Goal: Information Seeking & Learning: Check status

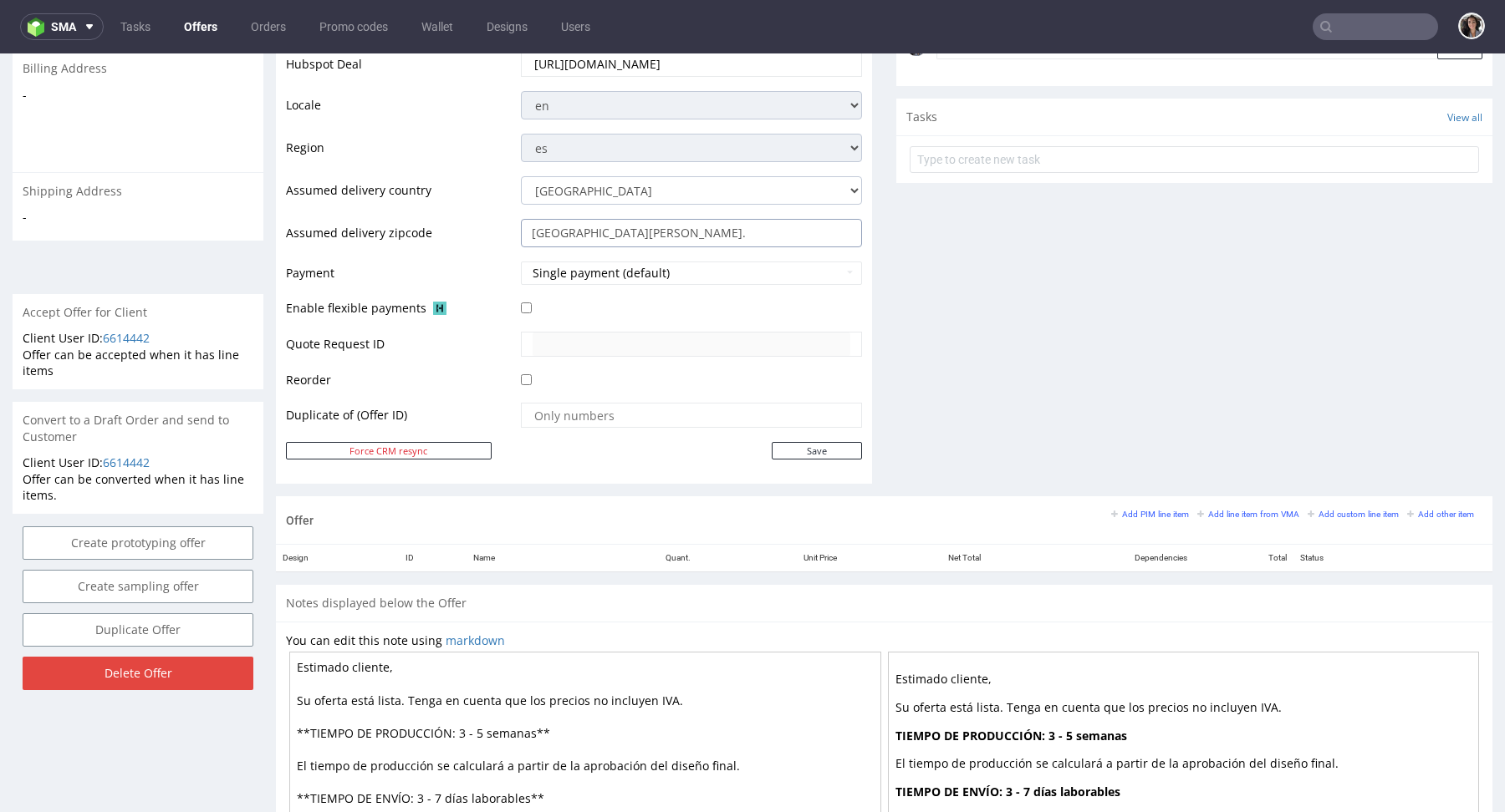
scroll to position [586, 0]
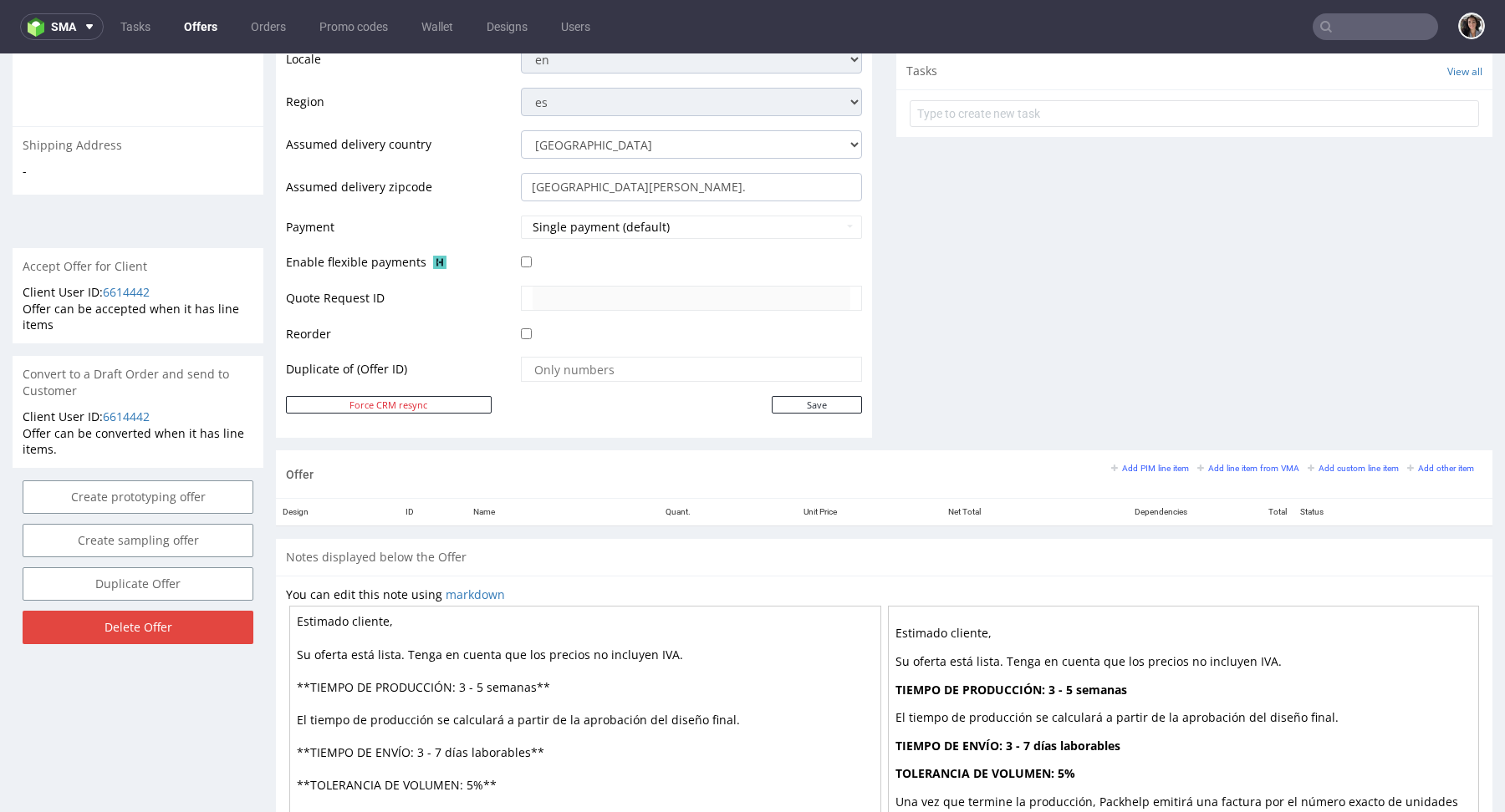
drag, startPoint x: 521, startPoint y: 752, endPoint x: 442, endPoint y: 750, distance: 79.0
click at [442, 750] on textarea "Estimado cliente, Su oferta está lista. Tenga en cuenta que los precios no incl…" at bounding box center [585, 752] width 592 height 293
drag, startPoint x: 533, startPoint y: 679, endPoint x: 458, endPoint y: 683, distance: 75.1
click at [458, 683] on textarea "Estimado cliente, Su oferta está lista. Tenga en cuenta que los precios no incl…" at bounding box center [585, 752] width 592 height 293
paste textarea "días laborables"
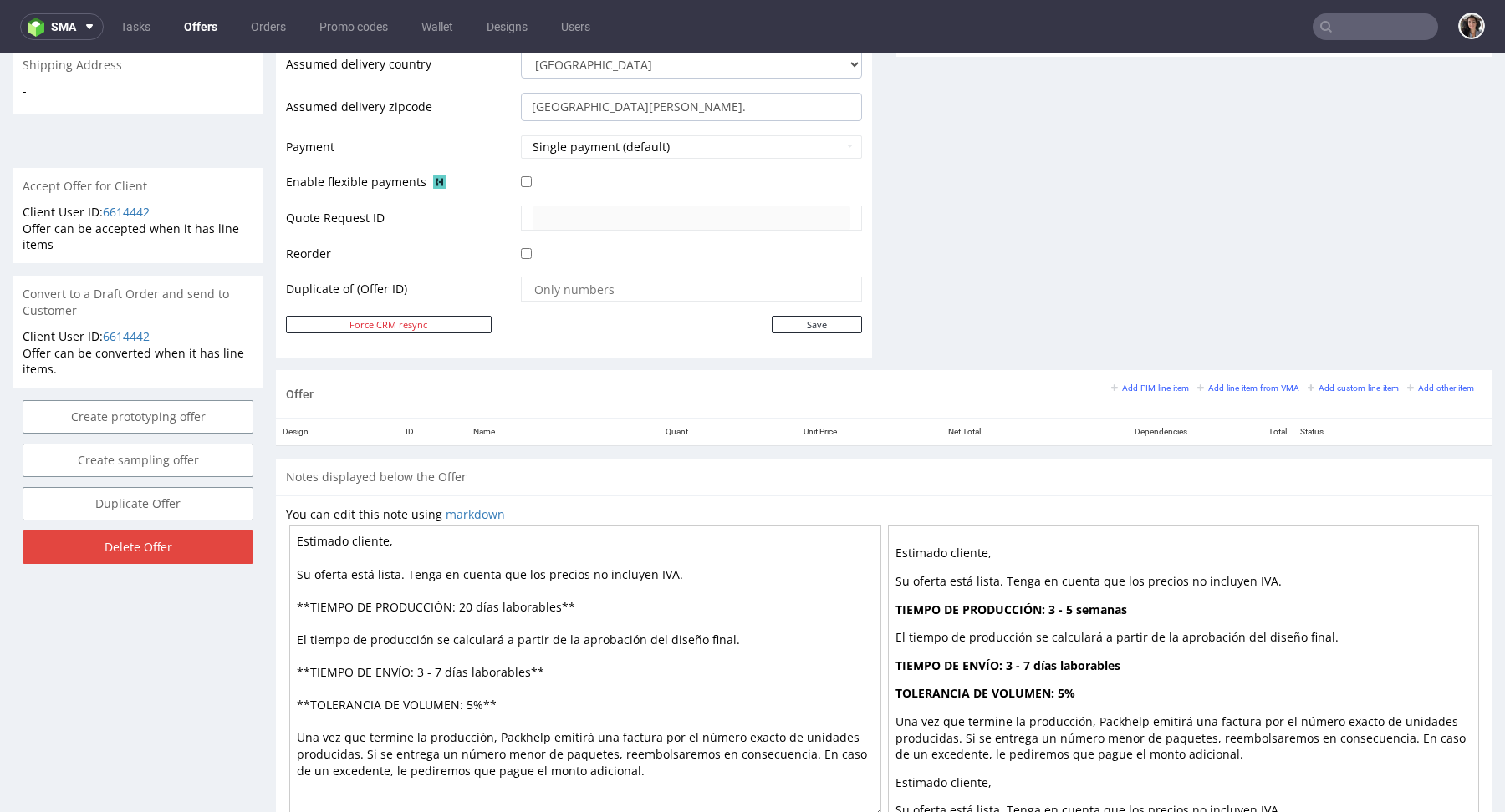
scroll to position [727, 0]
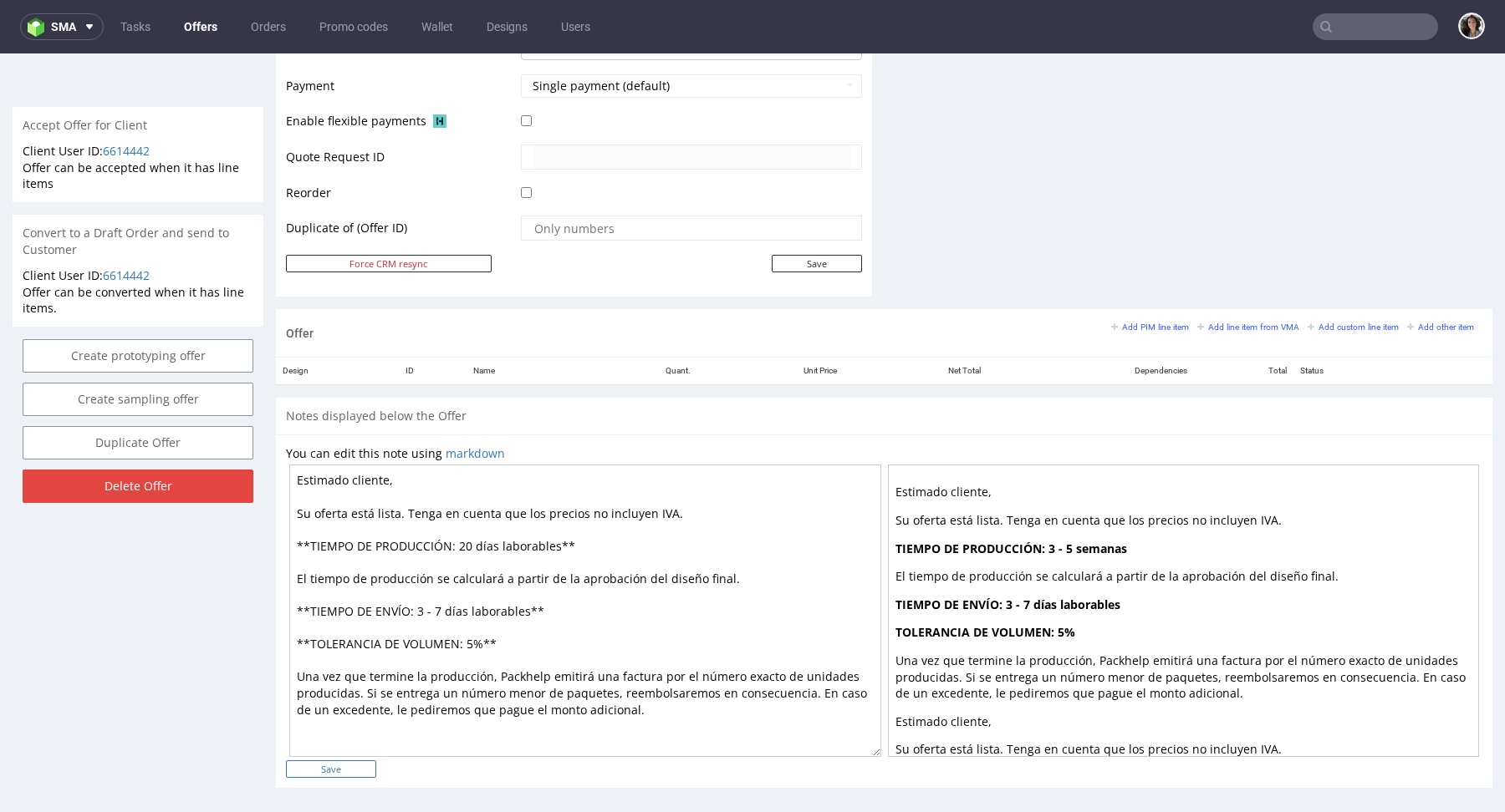
type textarea "Estimado cliente, Su oferta está lista. Tenga en cuenta que los precios no incl…"
click at [355, 769] on input "Save" at bounding box center [331, 768] width 90 height 18
type input "In progress..."
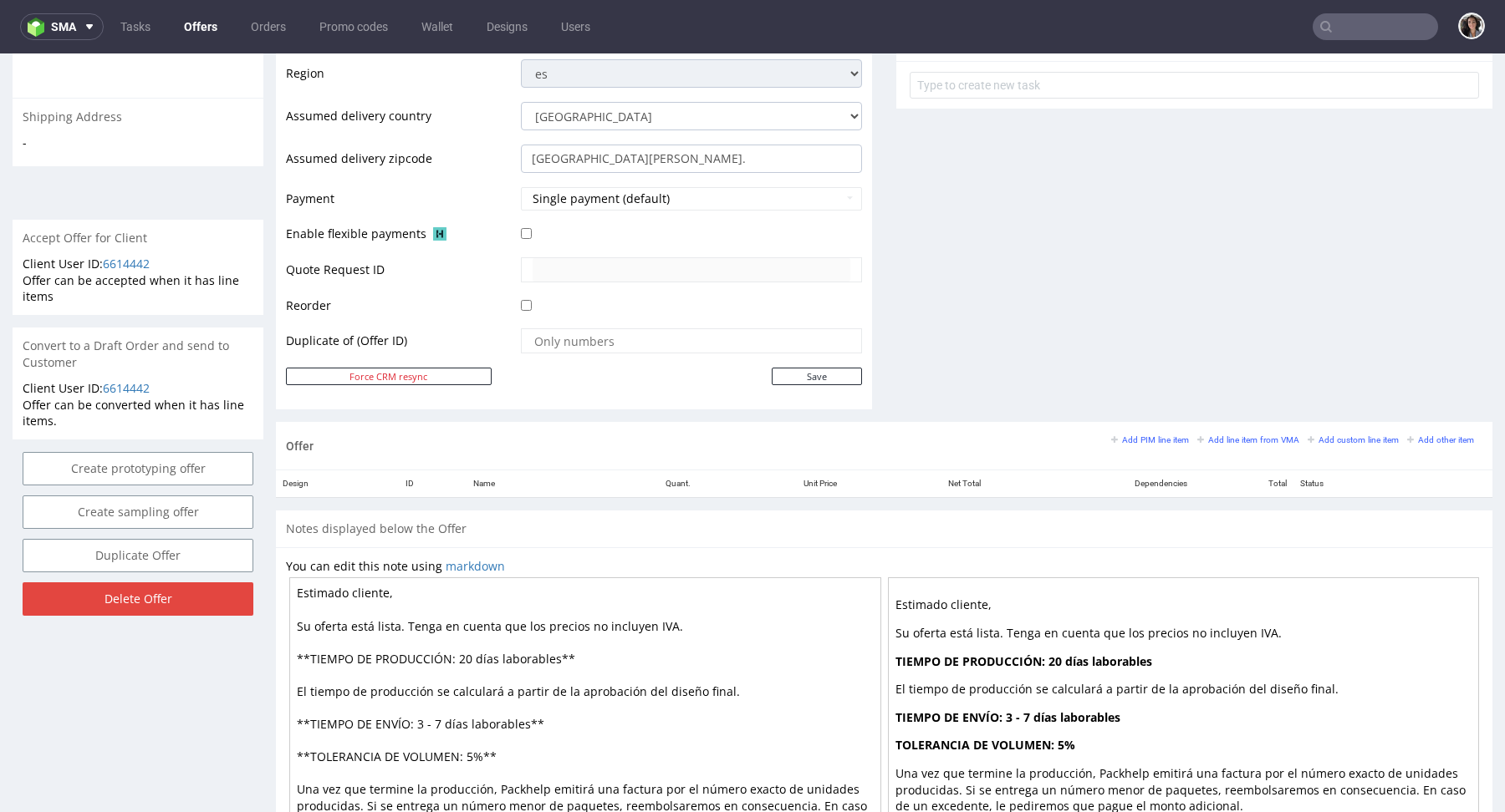
scroll to position [591, 0]
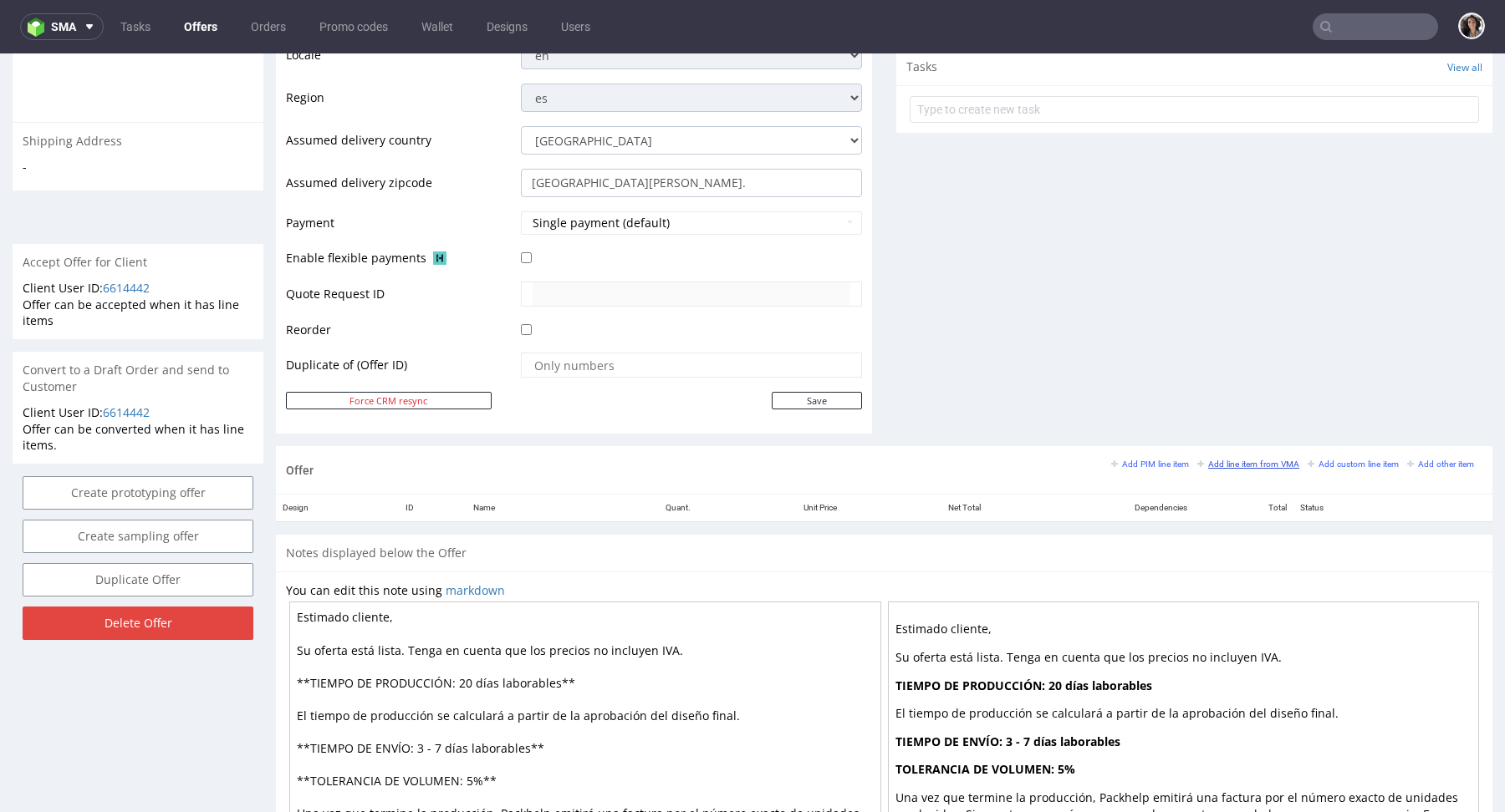
click at [1236, 460] on small "Add line item from VMA" at bounding box center [1248, 465] width 102 height 9
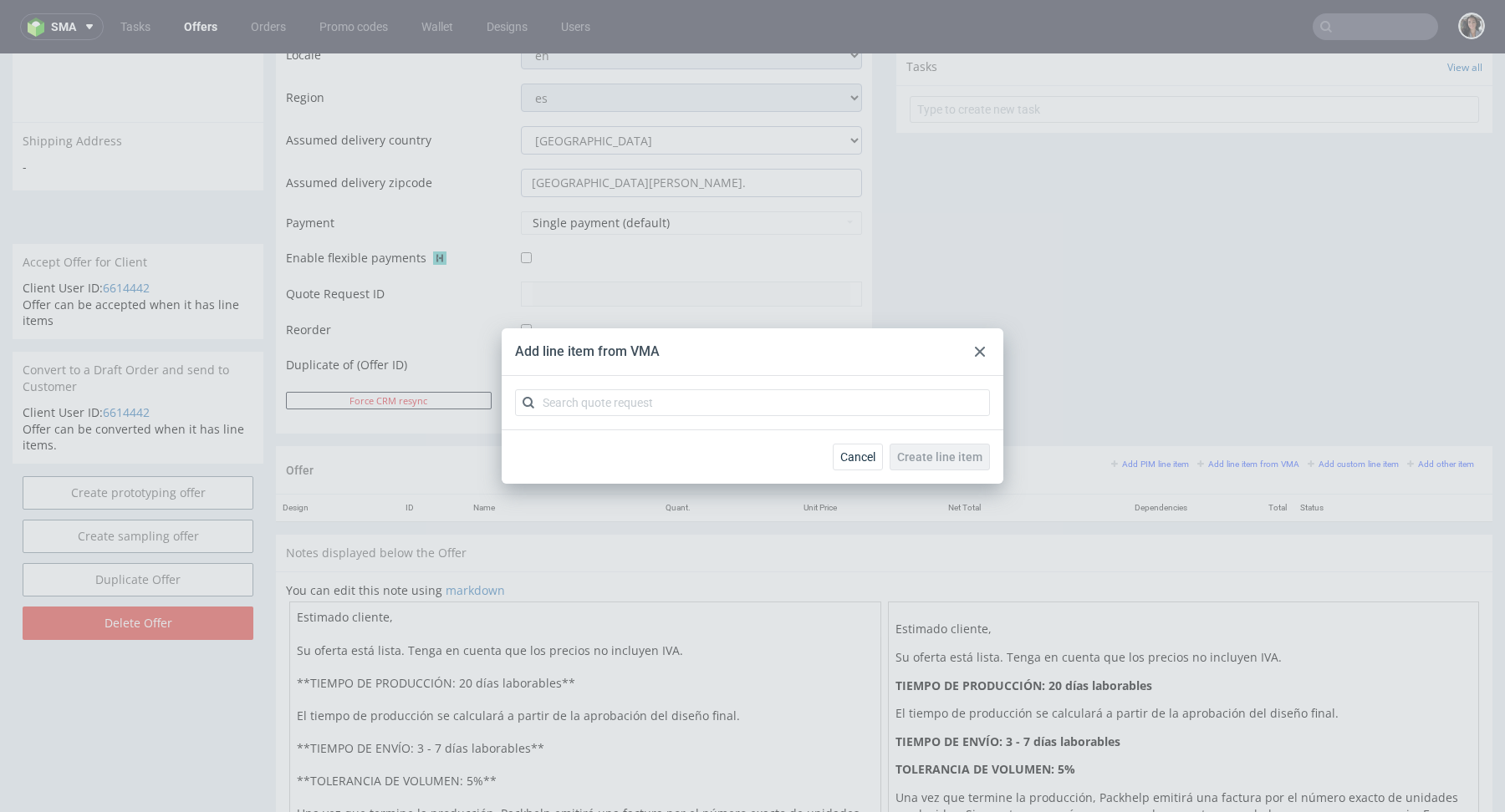
click at [785, 388] on div at bounding box center [753, 403] width 502 height 54
click at [783, 402] on input "text" at bounding box center [752, 402] width 475 height 27
paste input "CBQG"
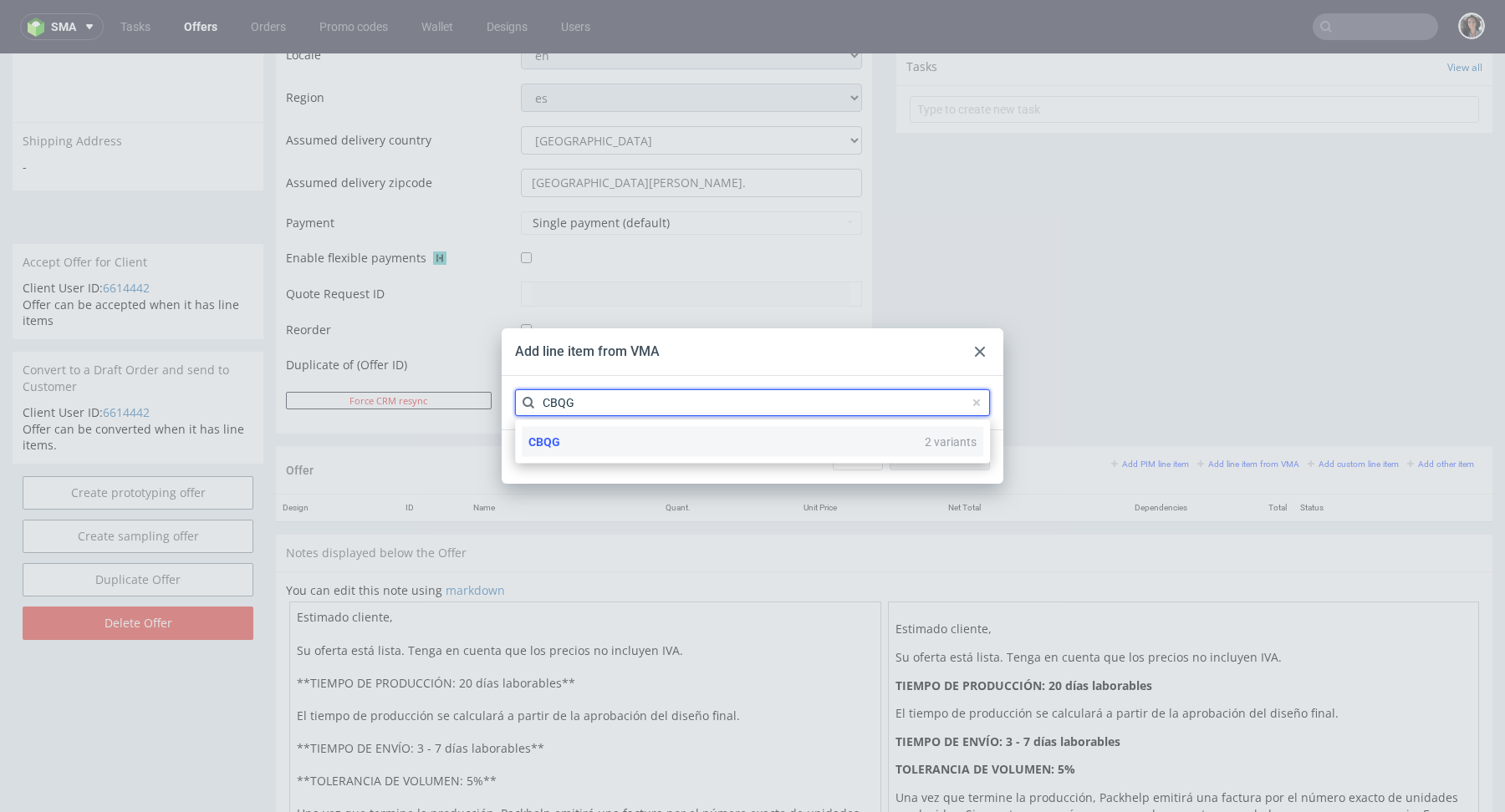
type input "CBQG"
click at [557, 441] on span "CBQG" at bounding box center [544, 442] width 32 height 13
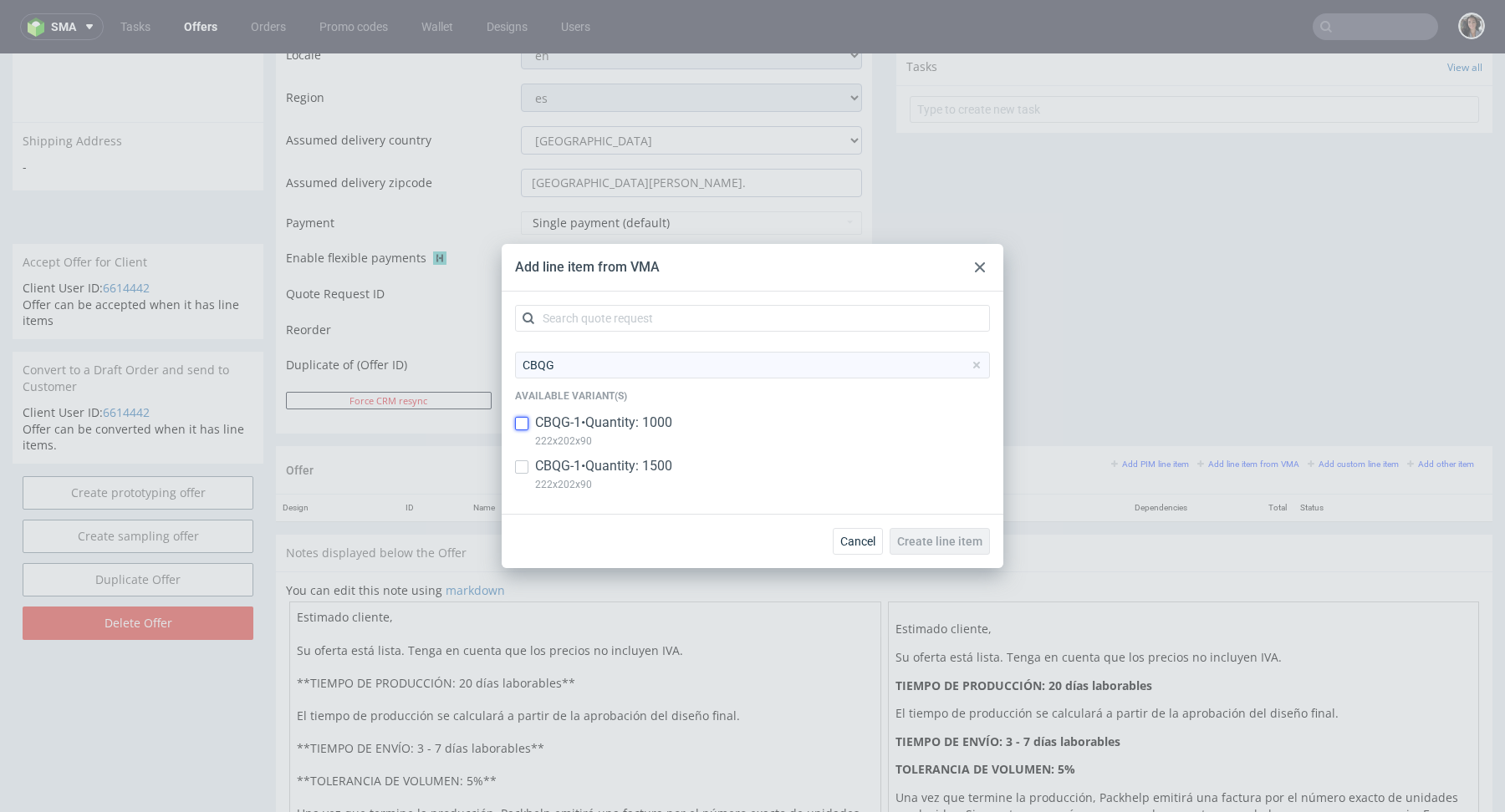
click at [516, 420] on input "checkbox" at bounding box center [521, 424] width 13 height 13
checkbox input "true"
click at [516, 469] on input "checkbox" at bounding box center [521, 466] width 13 height 13
checkbox input "true"
click at [922, 550] on button "Create line item" at bounding box center [940, 541] width 100 height 27
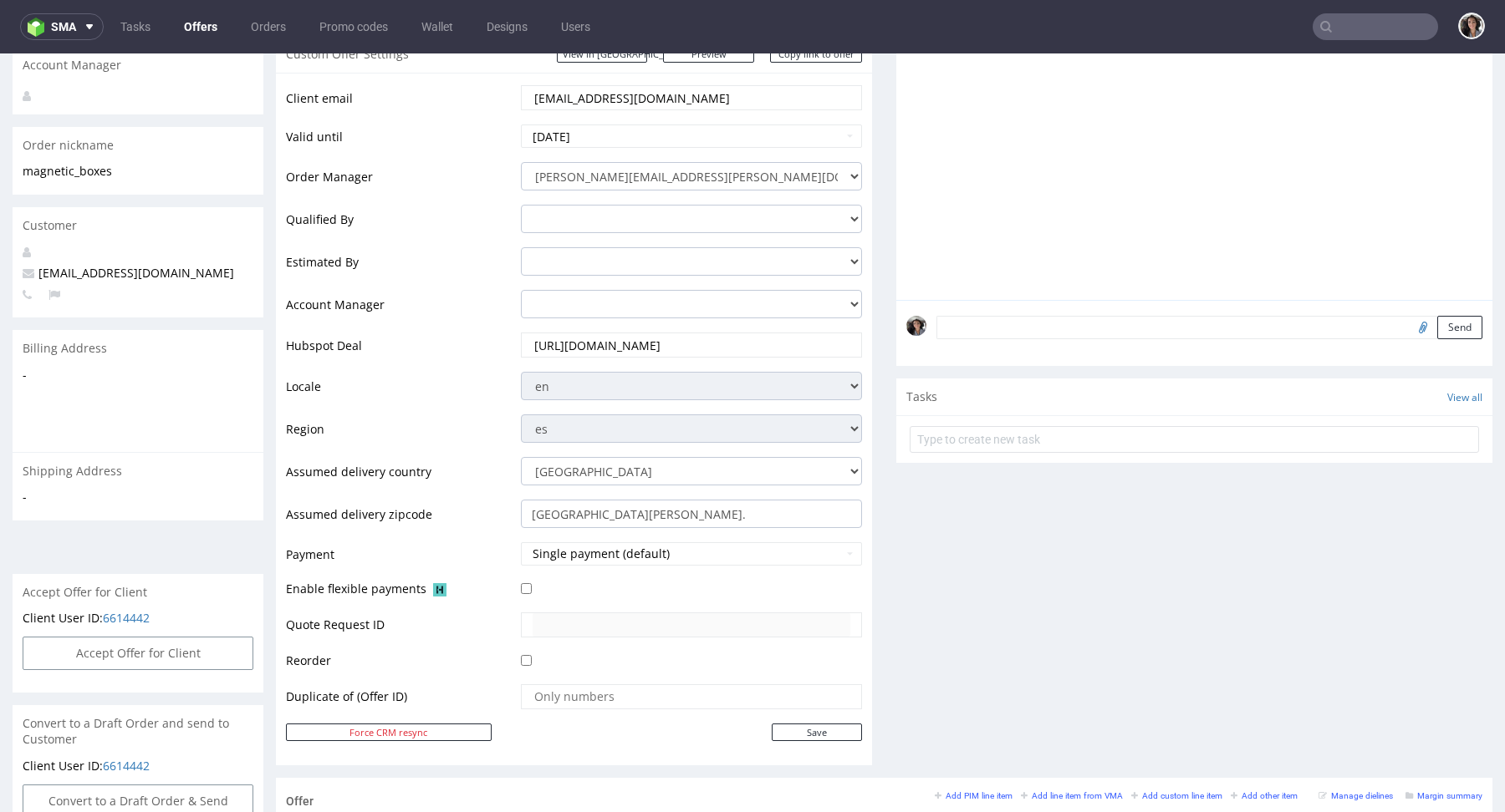
scroll to position [622, 0]
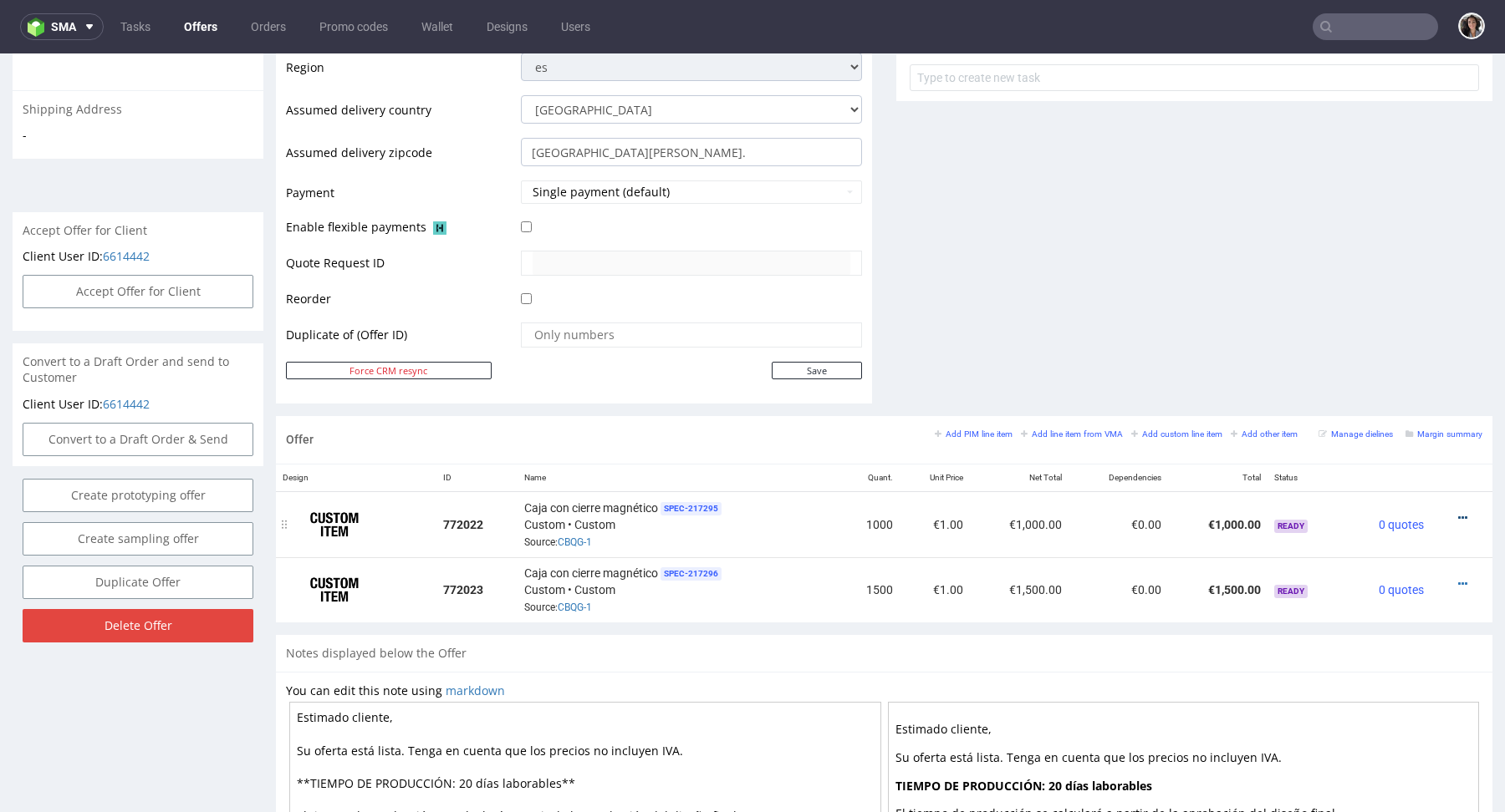
click at [1458, 512] on icon at bounding box center [1462, 517] width 9 height 12
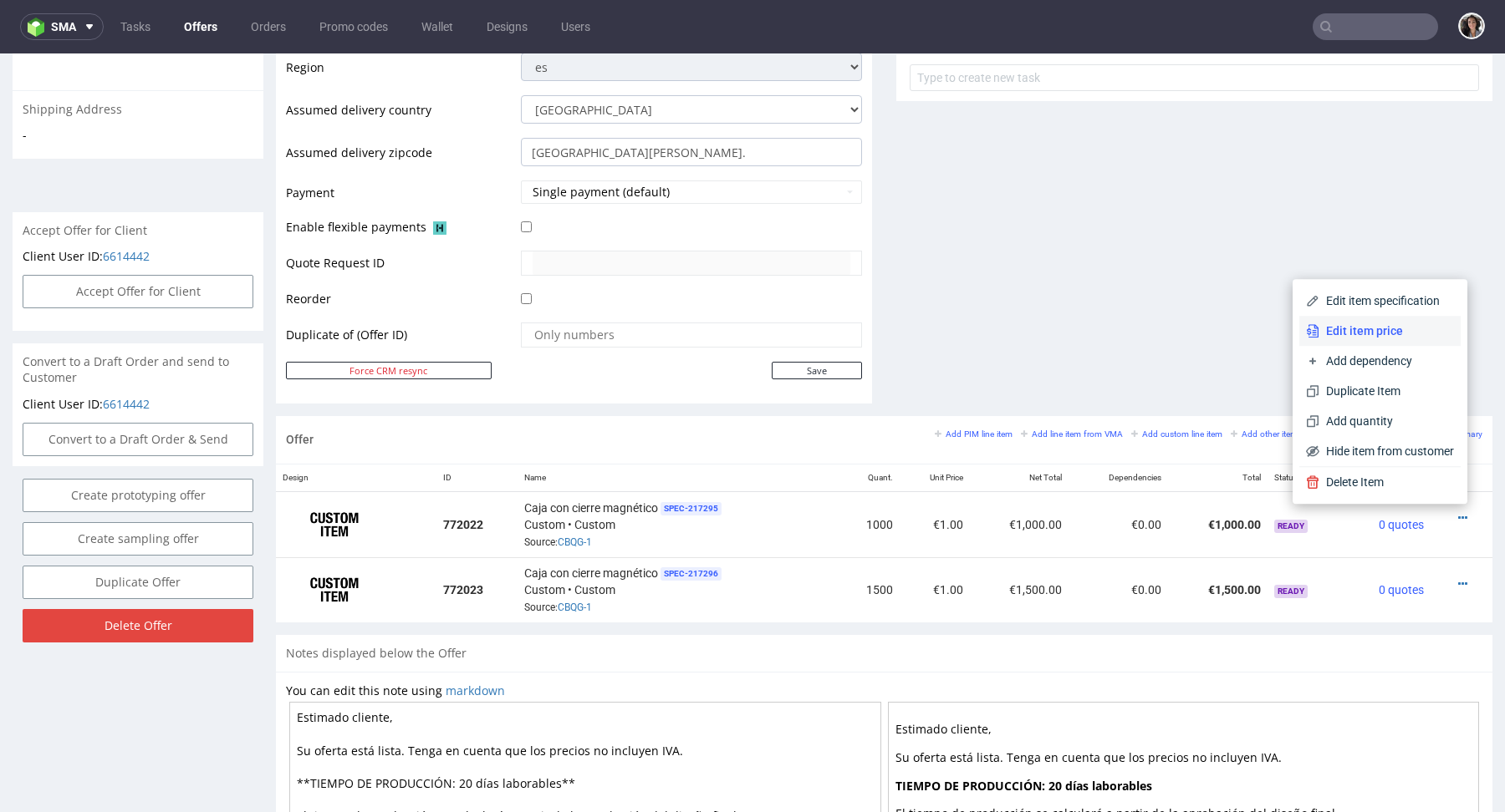
click at [1376, 338] on span "Edit item price" at bounding box center [1386, 331] width 135 height 17
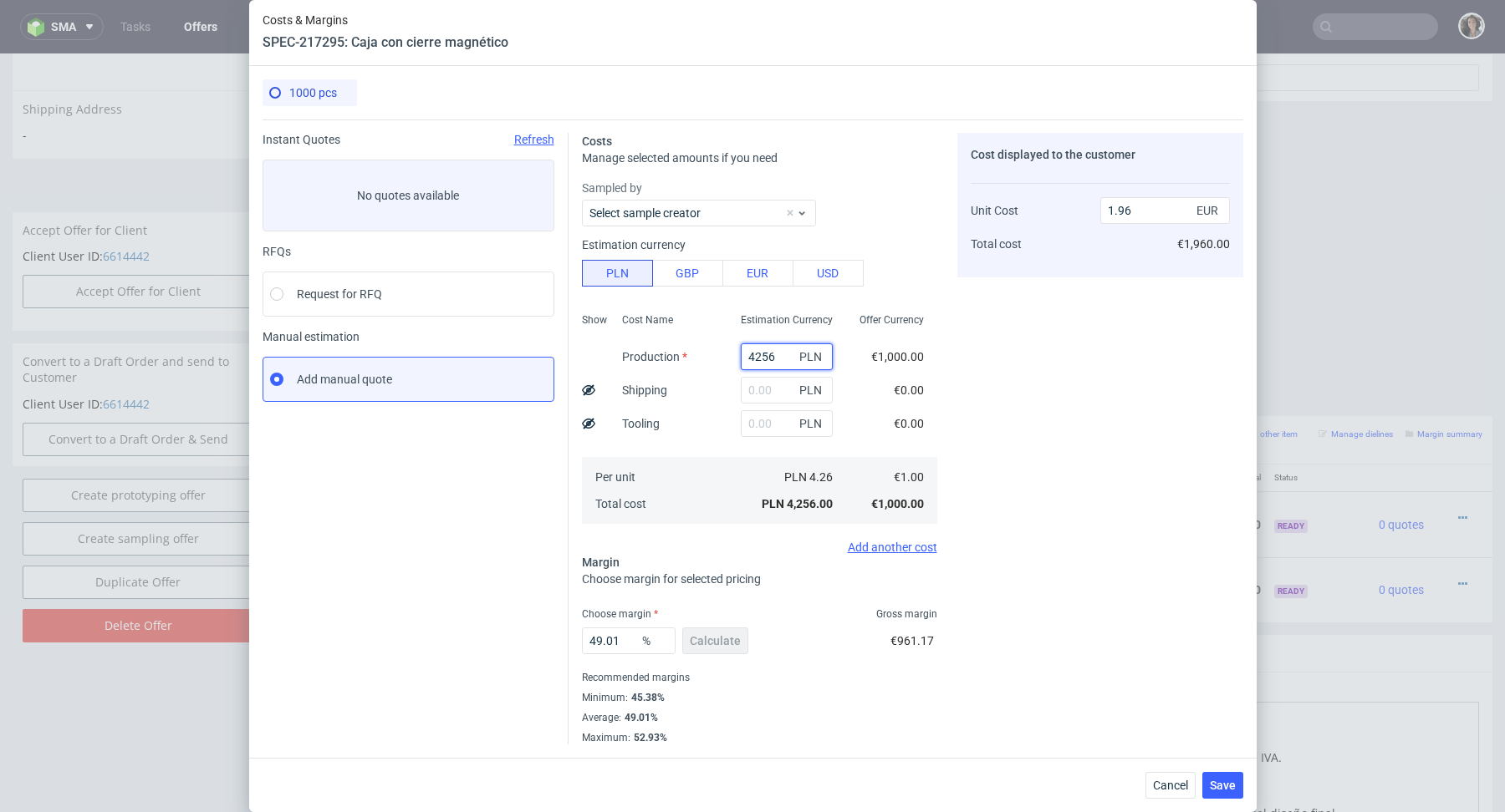
click at [759, 356] on input "4256" at bounding box center [786, 357] width 92 height 27
paste input "15200"
type input "15200"
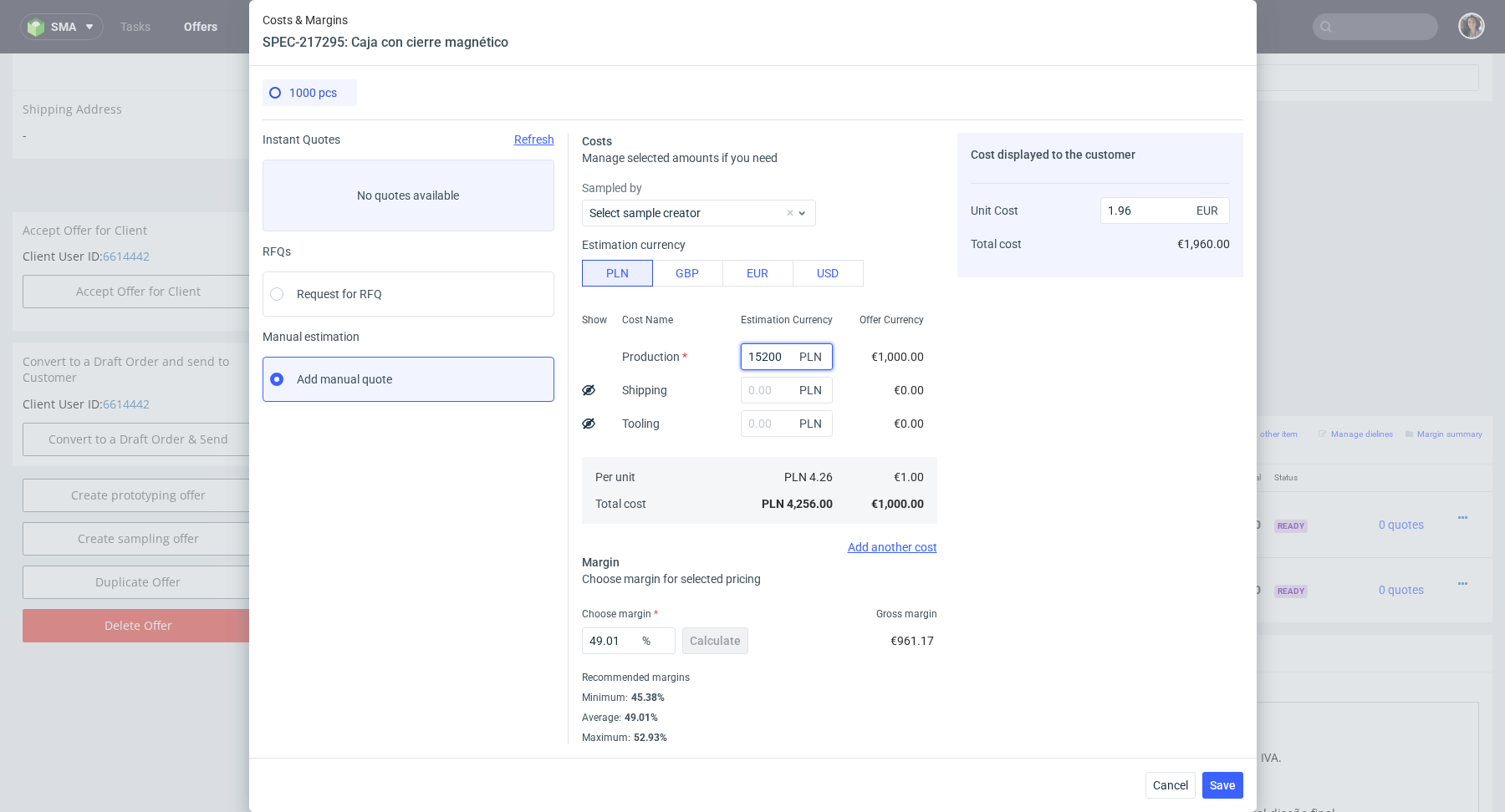
type input "7"
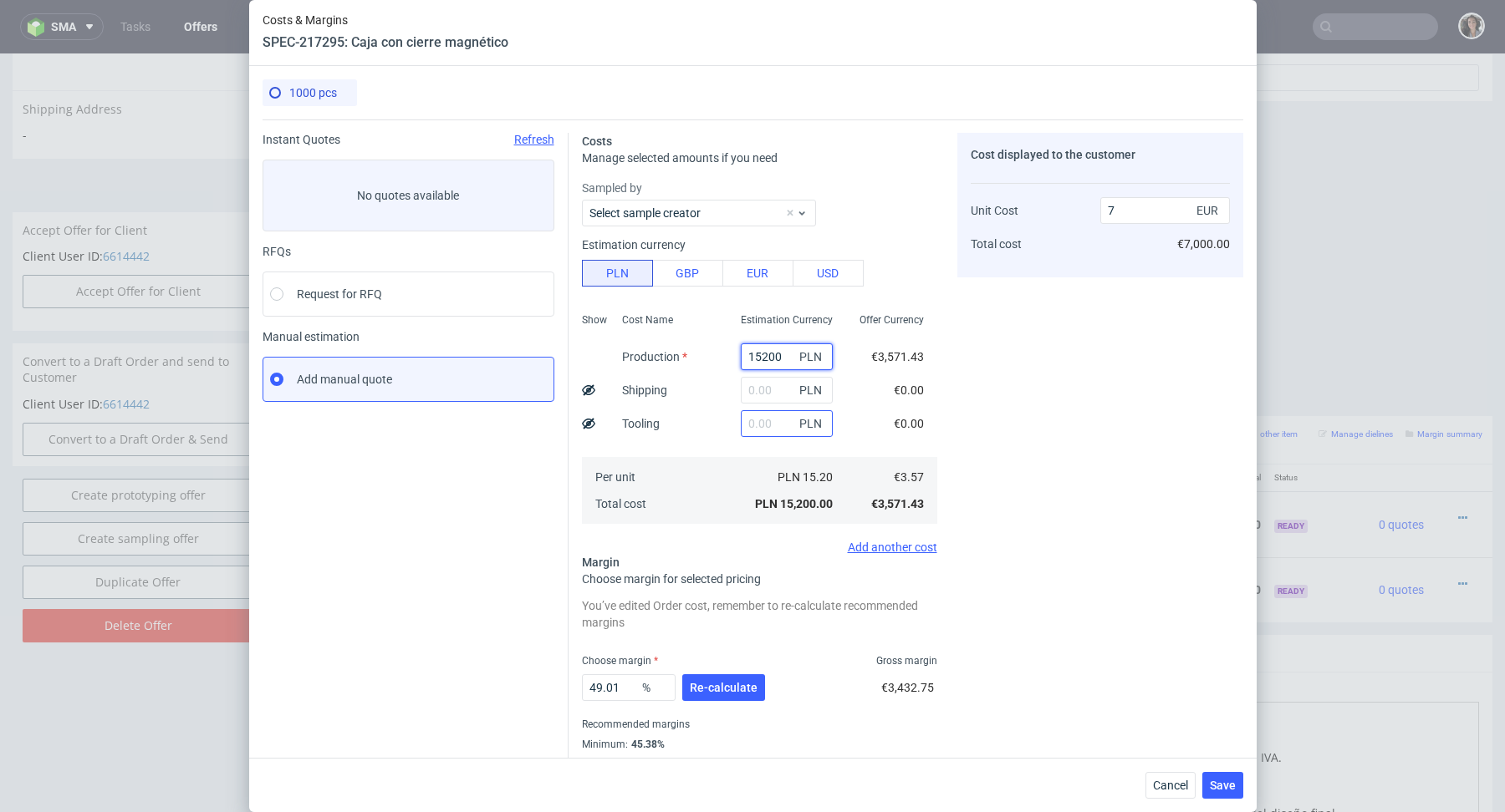
type input "15200"
click at [769, 419] on input "text" at bounding box center [786, 424] width 92 height 27
type input "1200"
type input "7.56"
type input "1200"
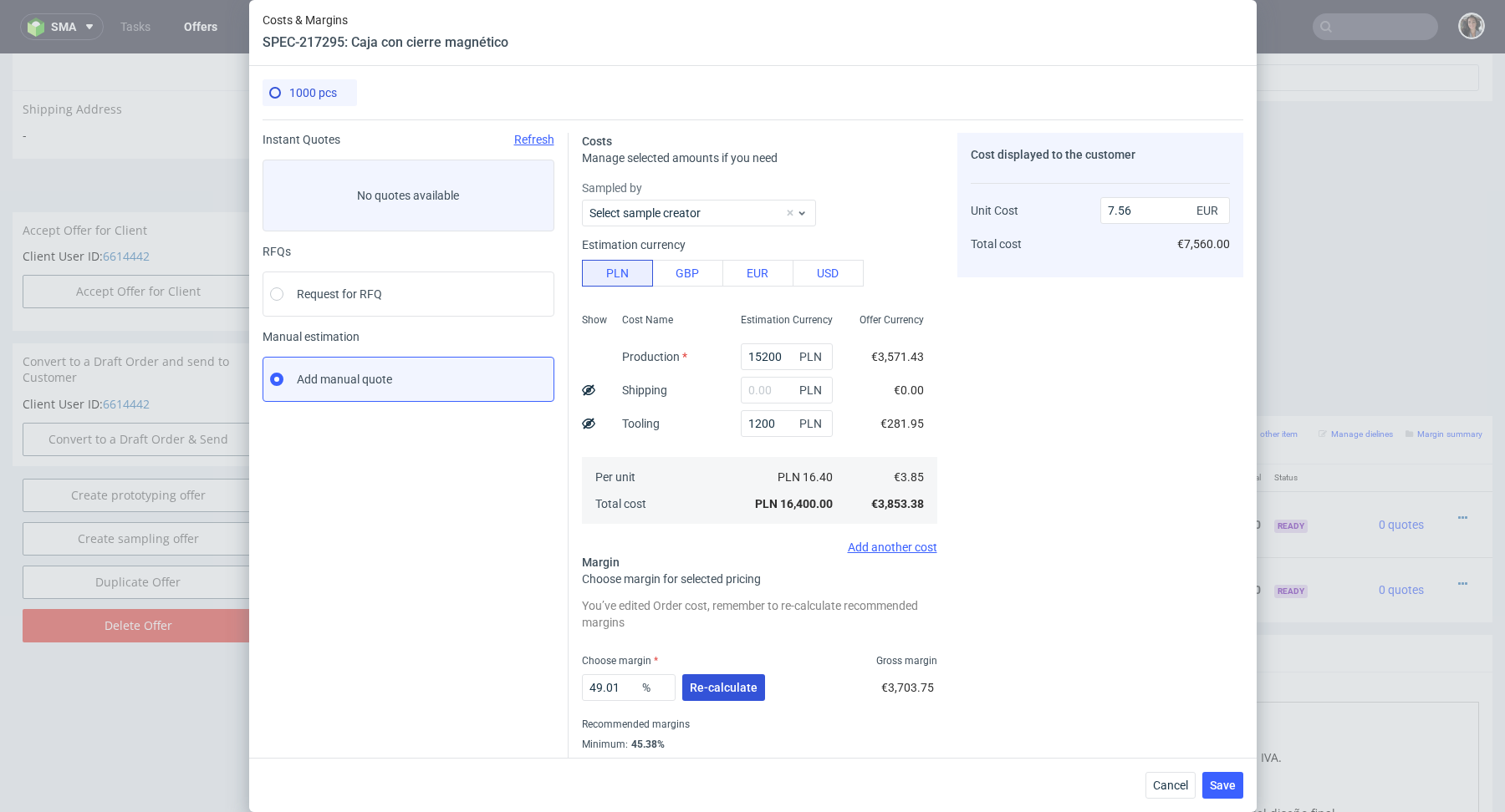
click at [720, 695] on button "Re-calculate" at bounding box center [723, 688] width 83 height 27
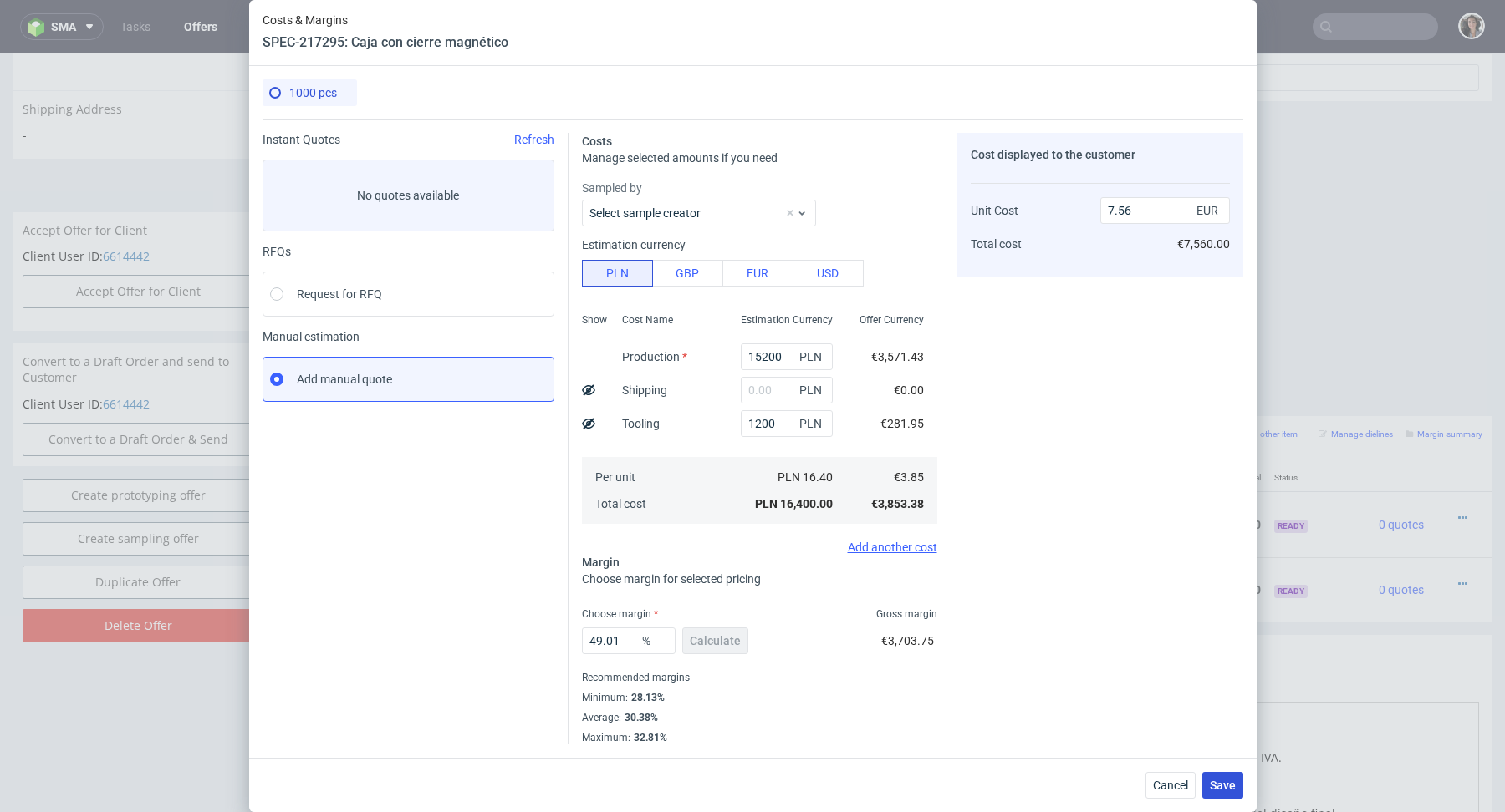
click at [1224, 789] on span "Save" at bounding box center [1222, 785] width 26 height 12
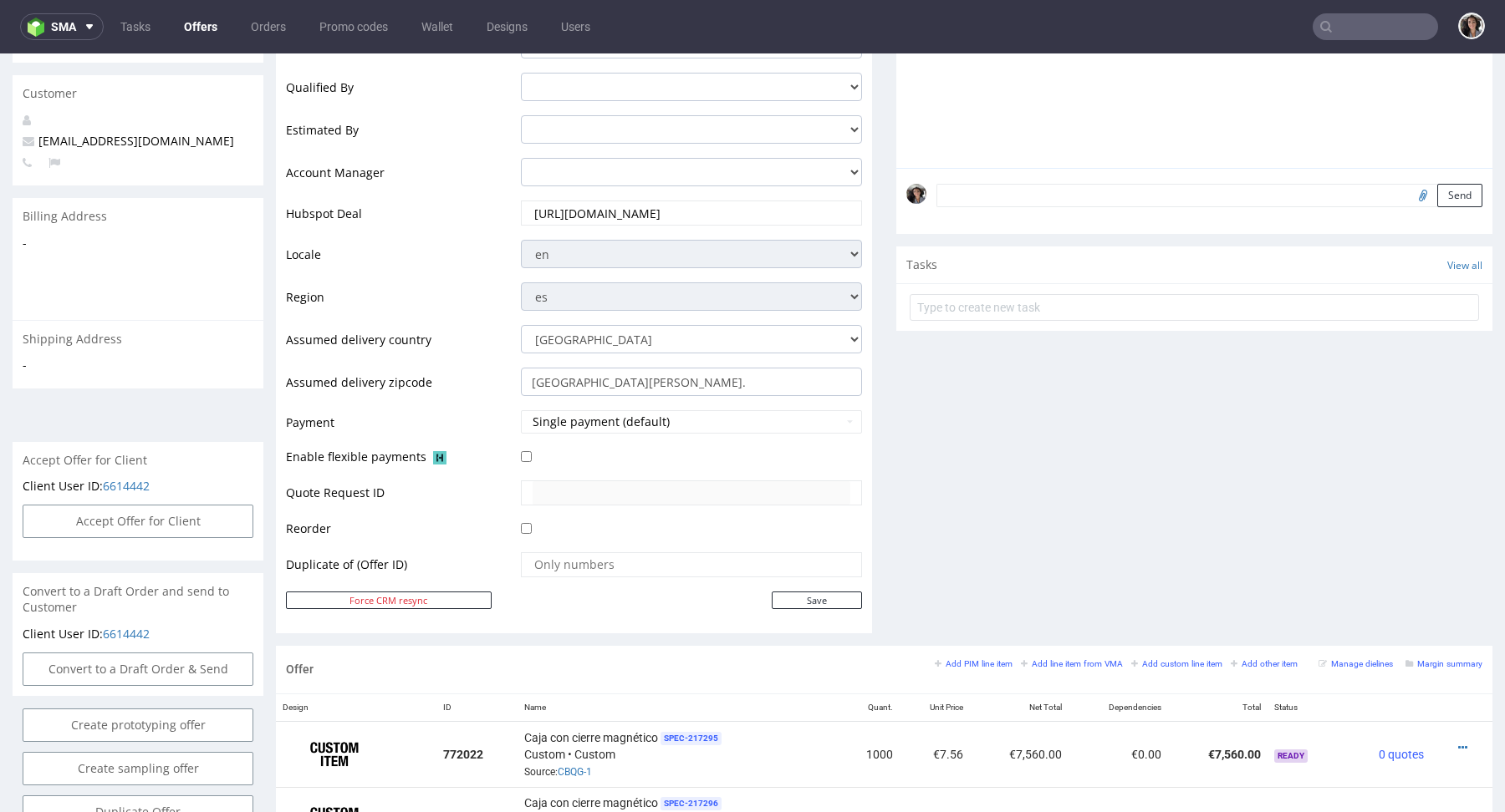
scroll to position [866, 0]
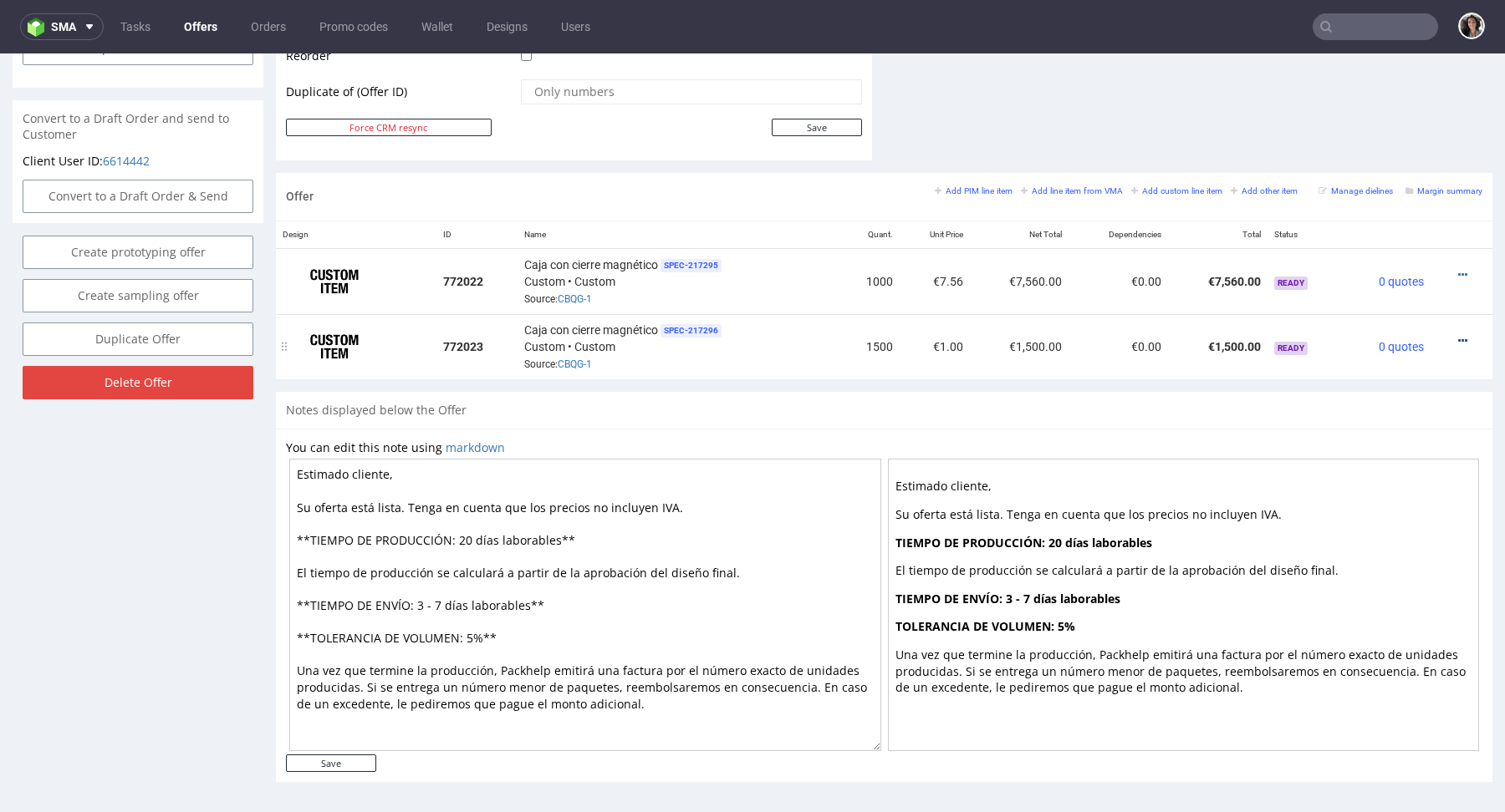
click at [1458, 335] on icon at bounding box center [1462, 341] width 9 height 12
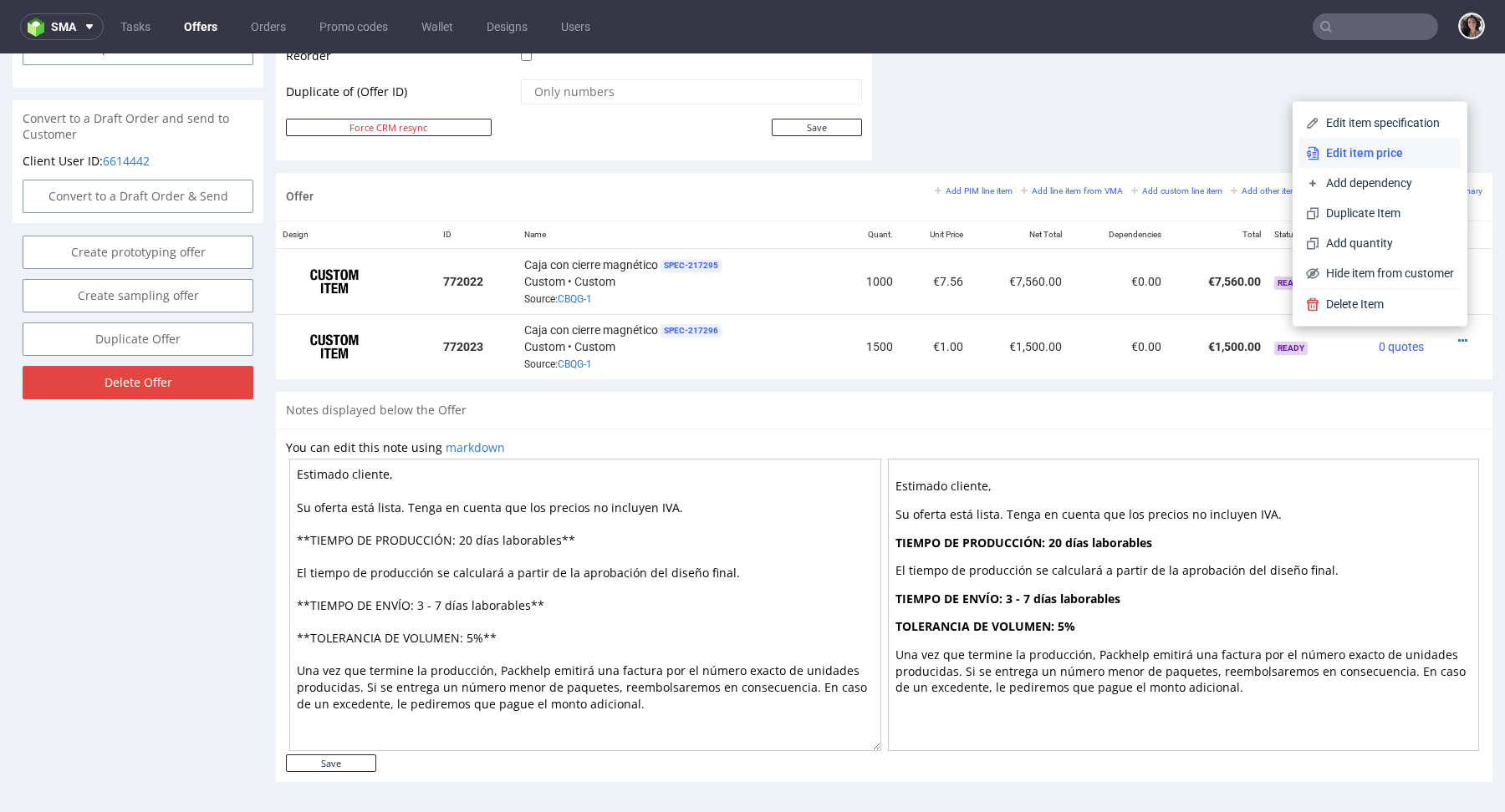
click at [1373, 154] on span "Edit item price" at bounding box center [1386, 153] width 135 height 17
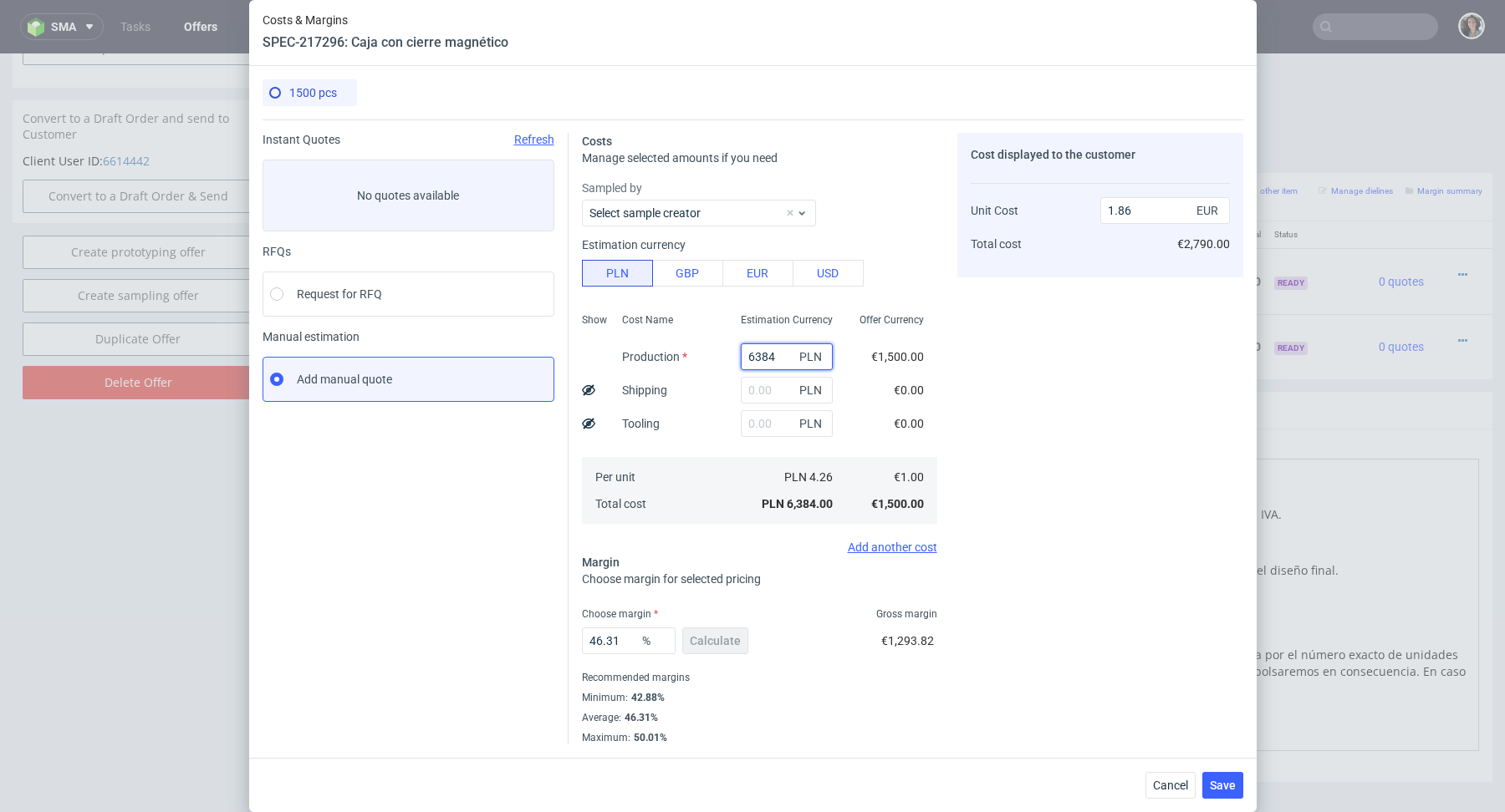
click at [773, 361] on input "6384" at bounding box center [786, 357] width 92 height 27
paste input "20800"
type input "20800"
type input "6.07"
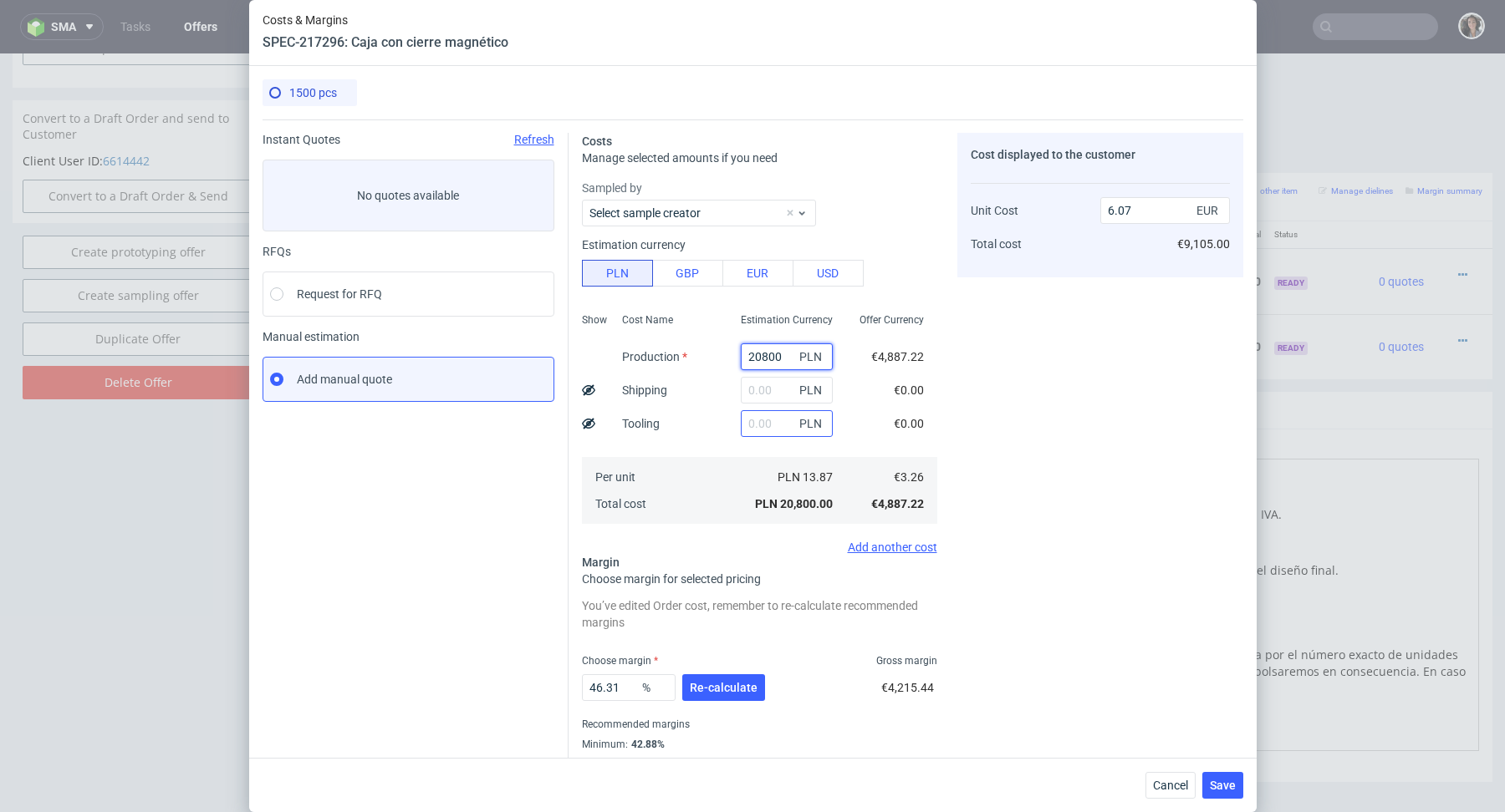
type input "20800"
click at [769, 427] on input "text" at bounding box center [786, 424] width 92 height 27
type input "1200"
type input "6.42"
type input "1200"
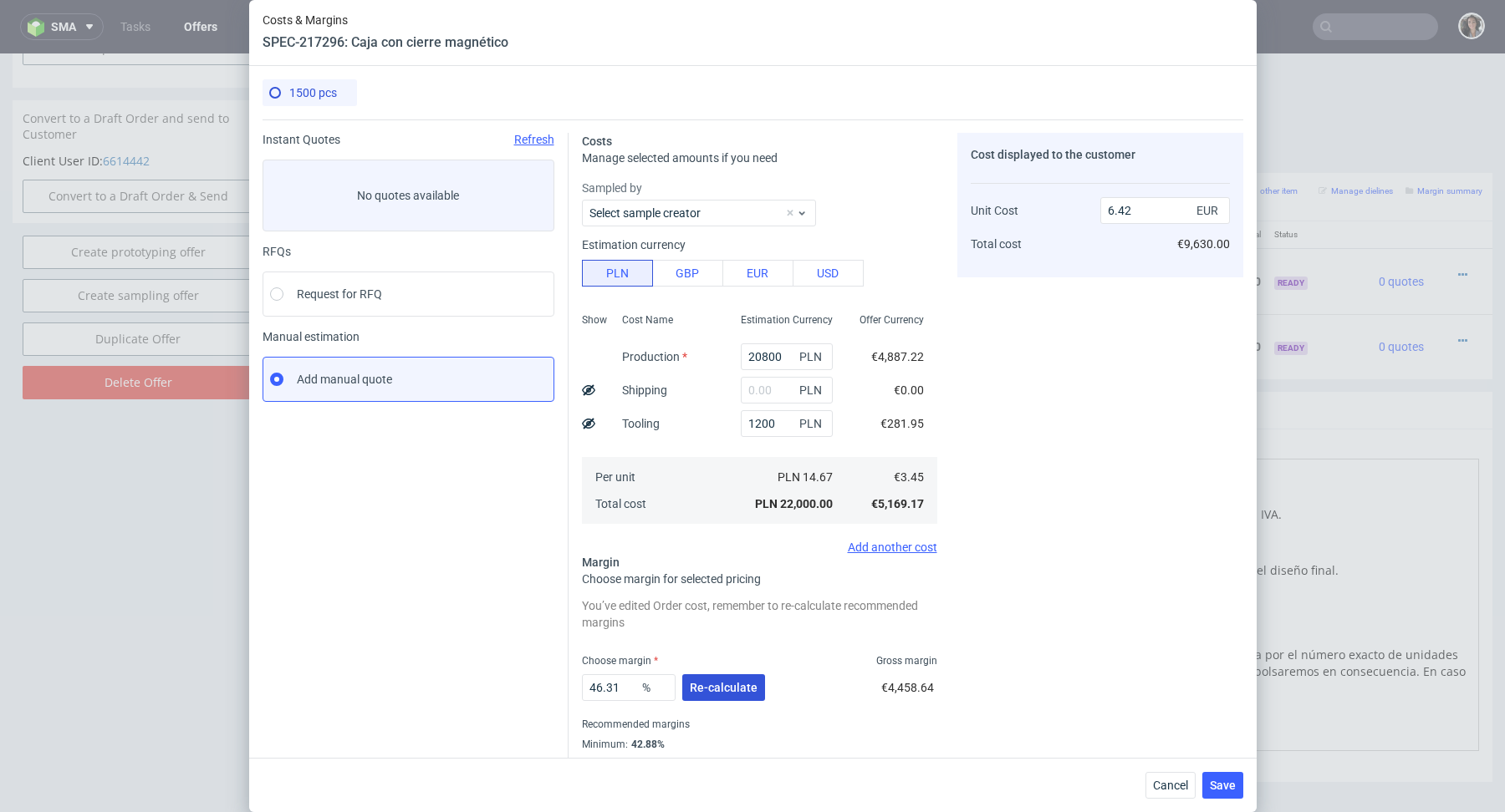
click at [712, 683] on span "Re-calculate" at bounding box center [723, 688] width 68 height 12
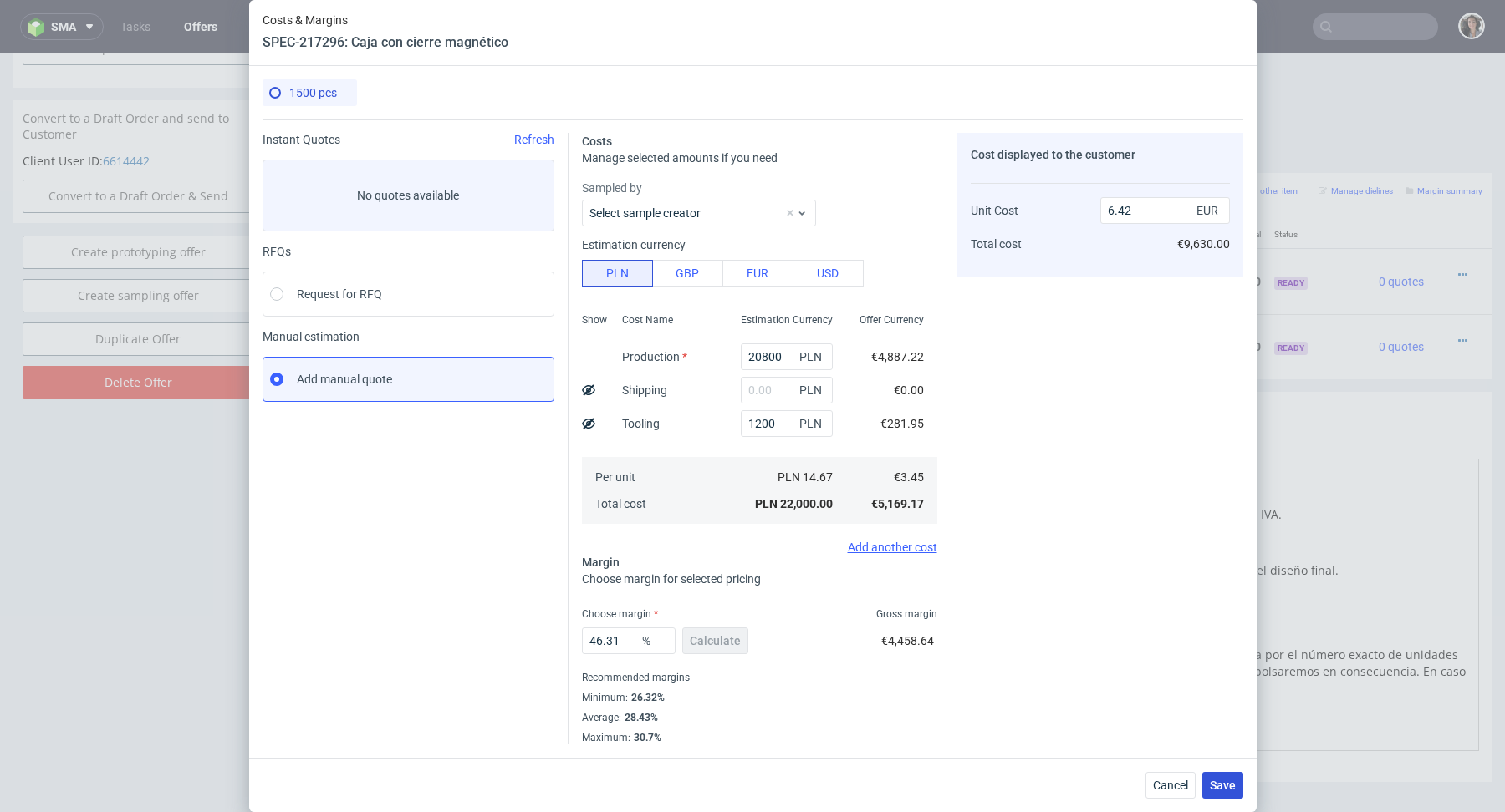
click at [1224, 779] on span "Save" at bounding box center [1222, 785] width 26 height 12
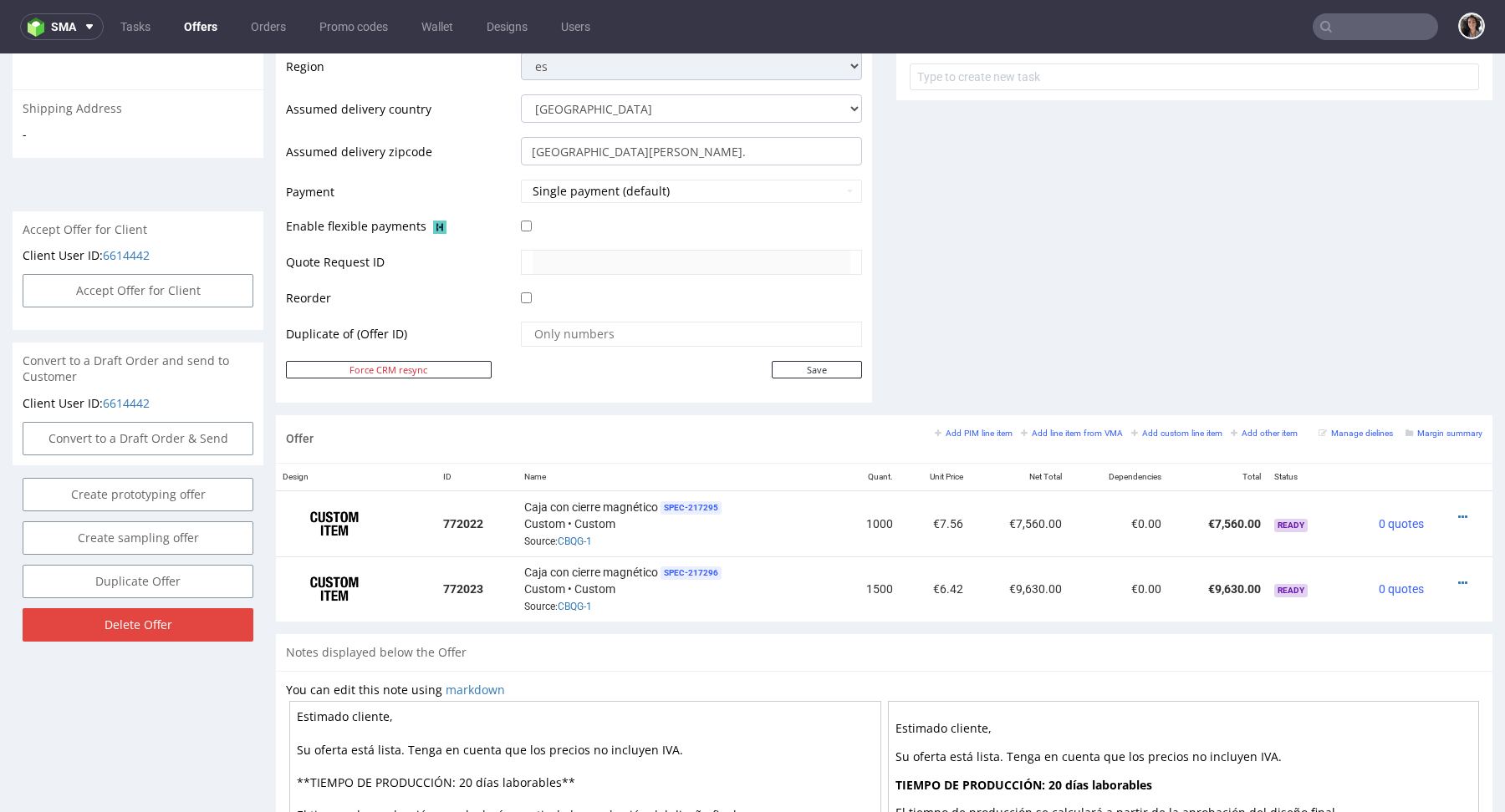
scroll to position [626, 0]
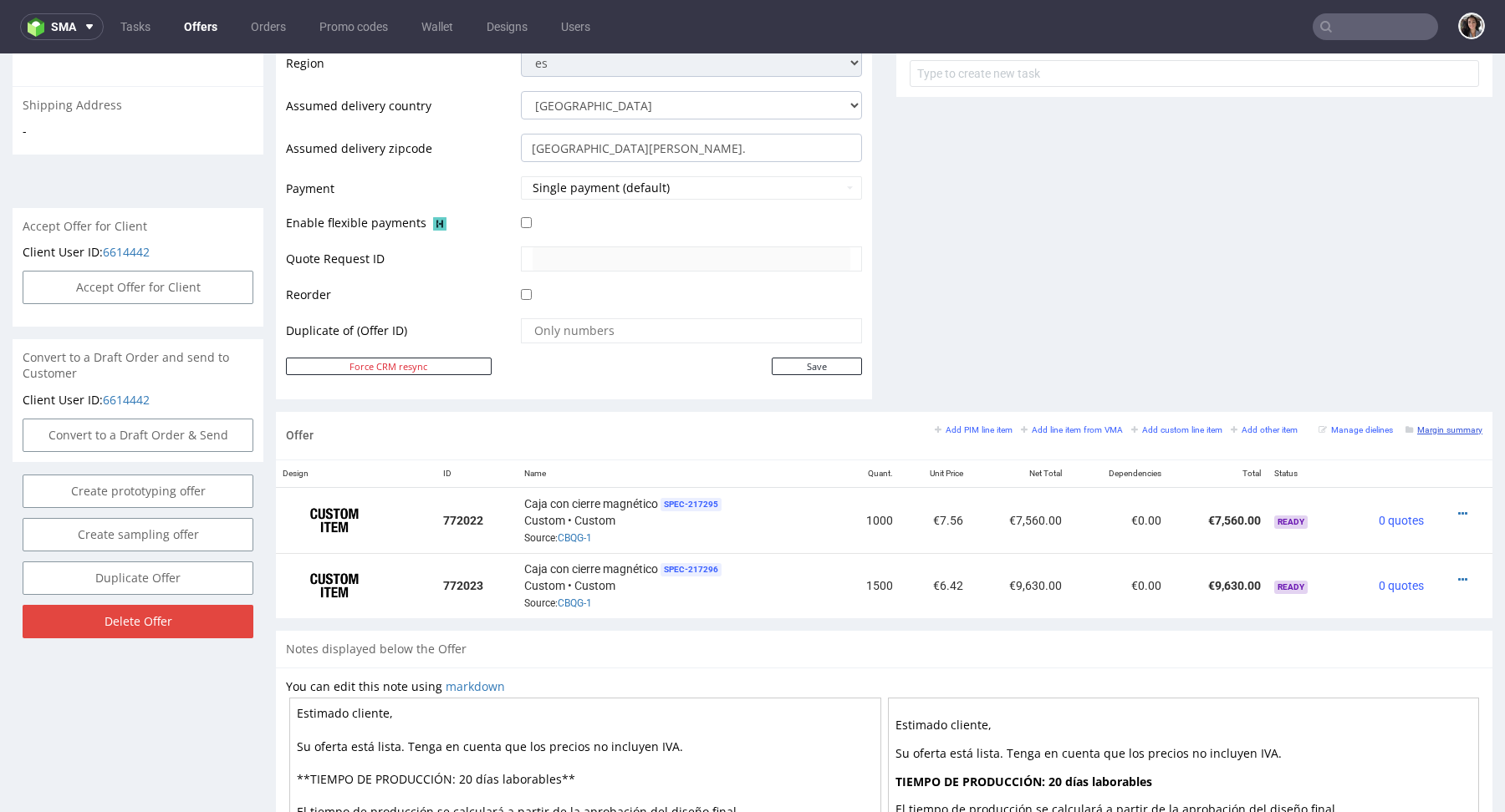
click at [1449, 430] on small "Margin summary" at bounding box center [1444, 430] width 77 height 9
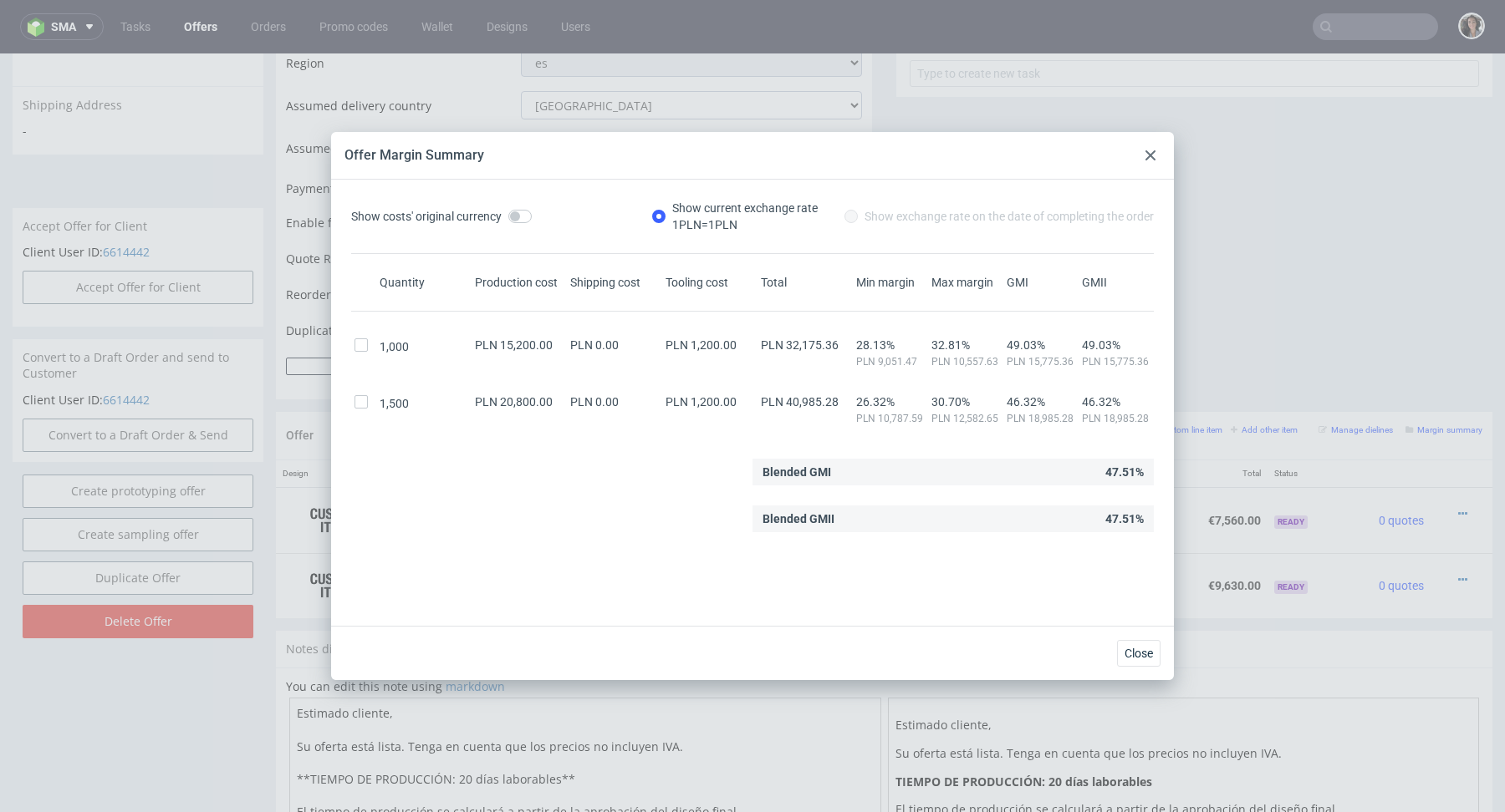
click at [1147, 151] on use at bounding box center [1150, 155] width 10 height 10
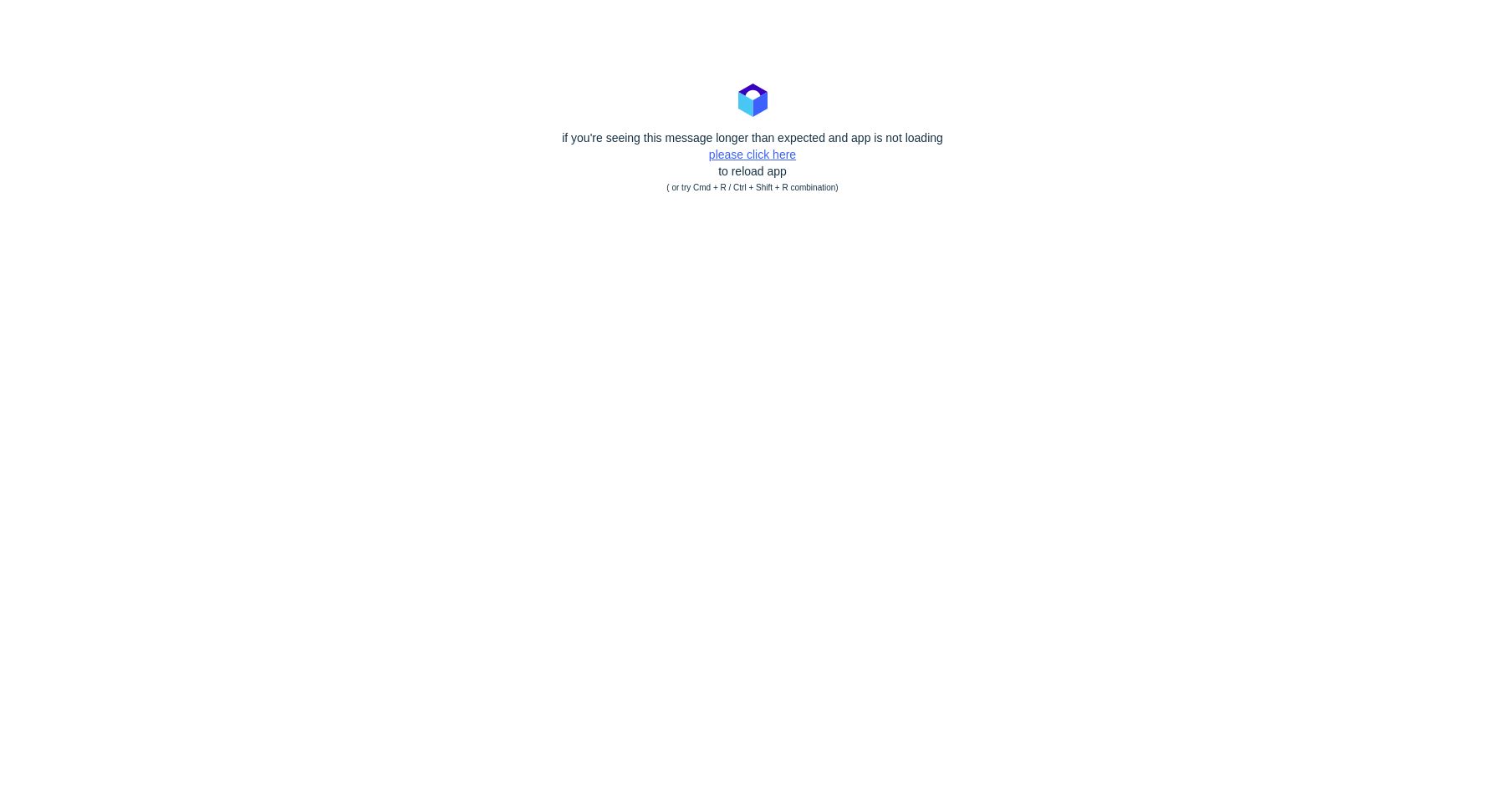
click at [775, 154] on link "please click here" at bounding box center [753, 154] width 87 height 13
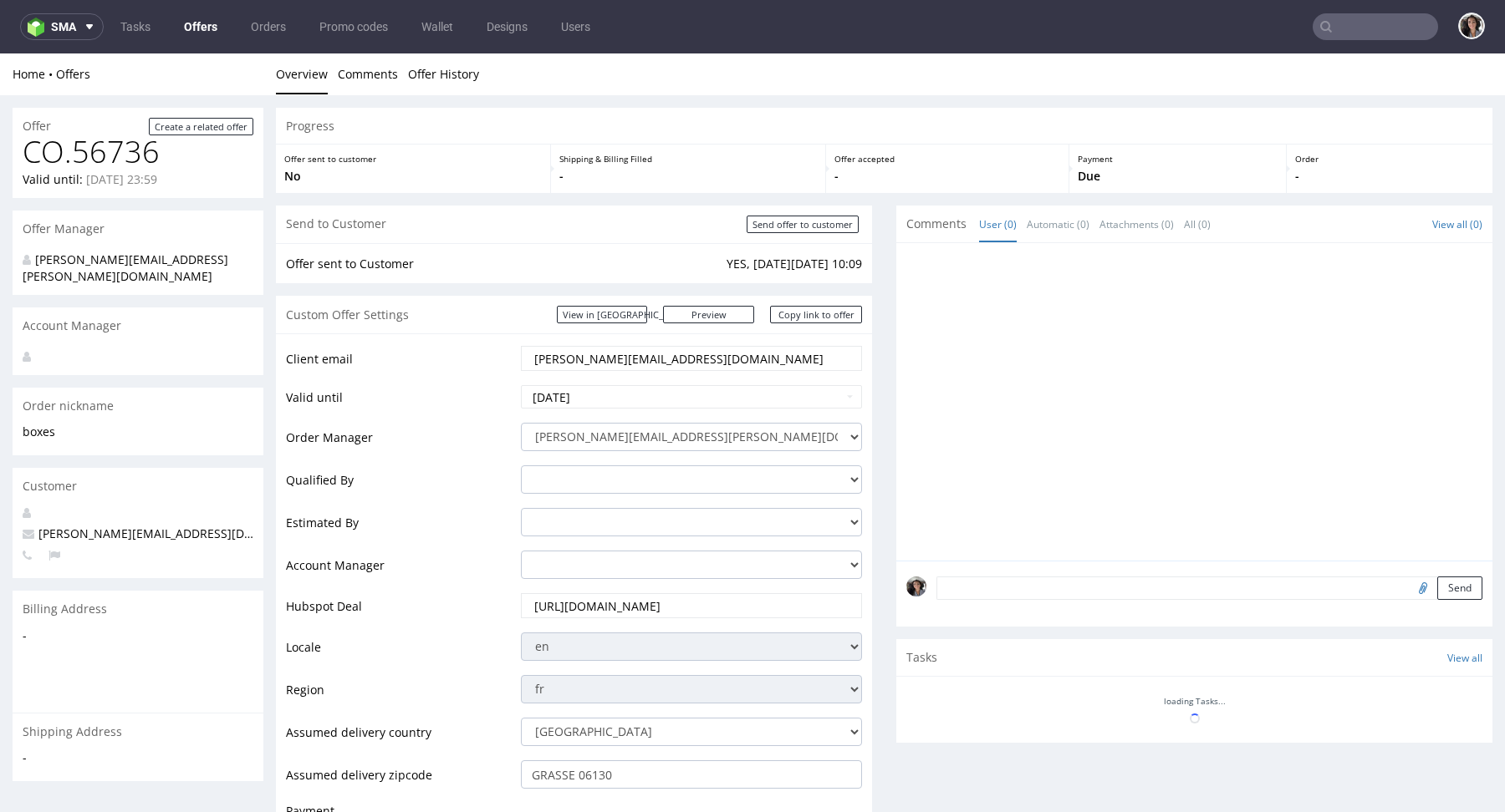
scroll to position [592, 0]
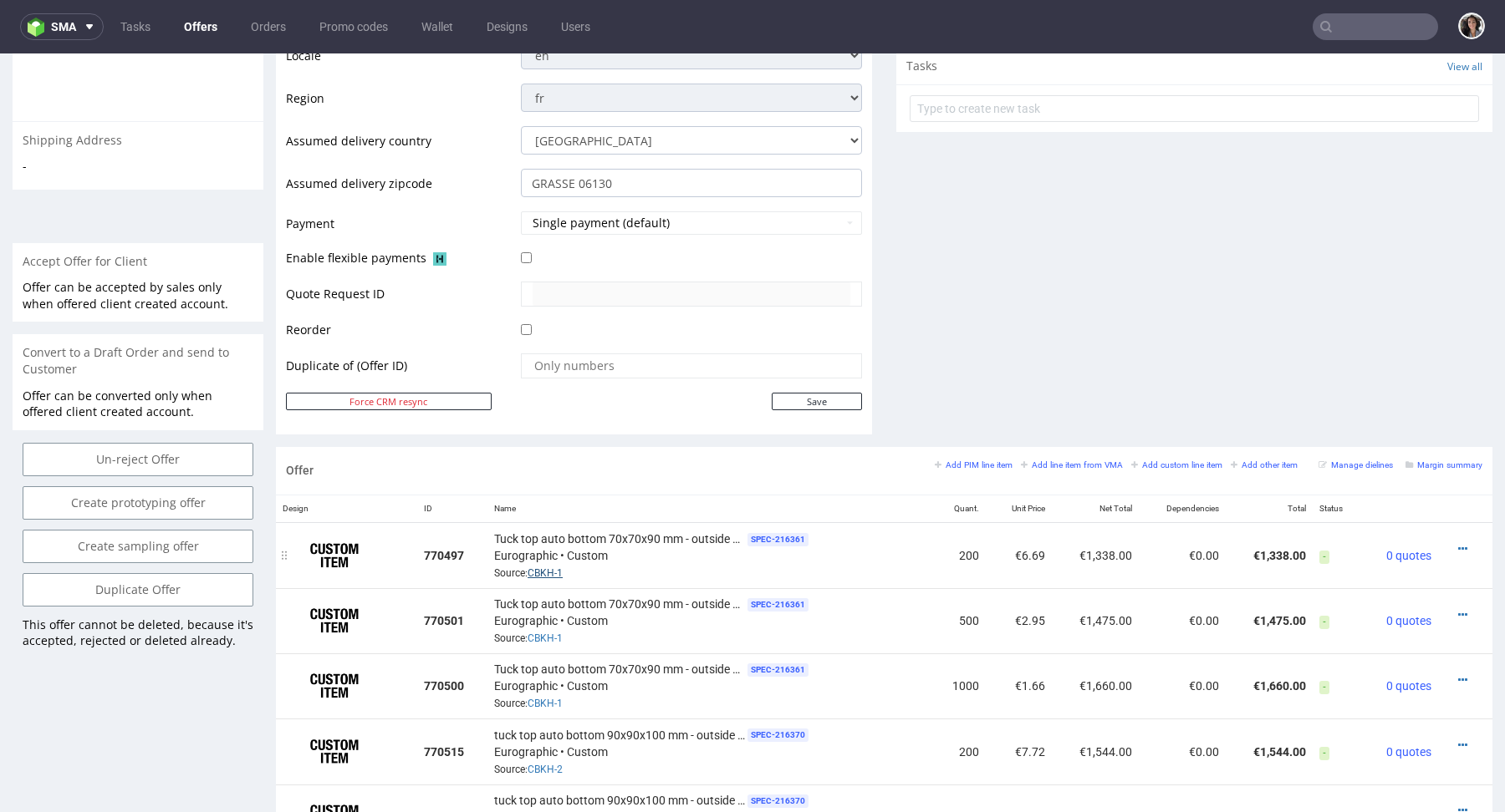
click at [550, 568] on link "CBKH-1" at bounding box center [545, 573] width 35 height 12
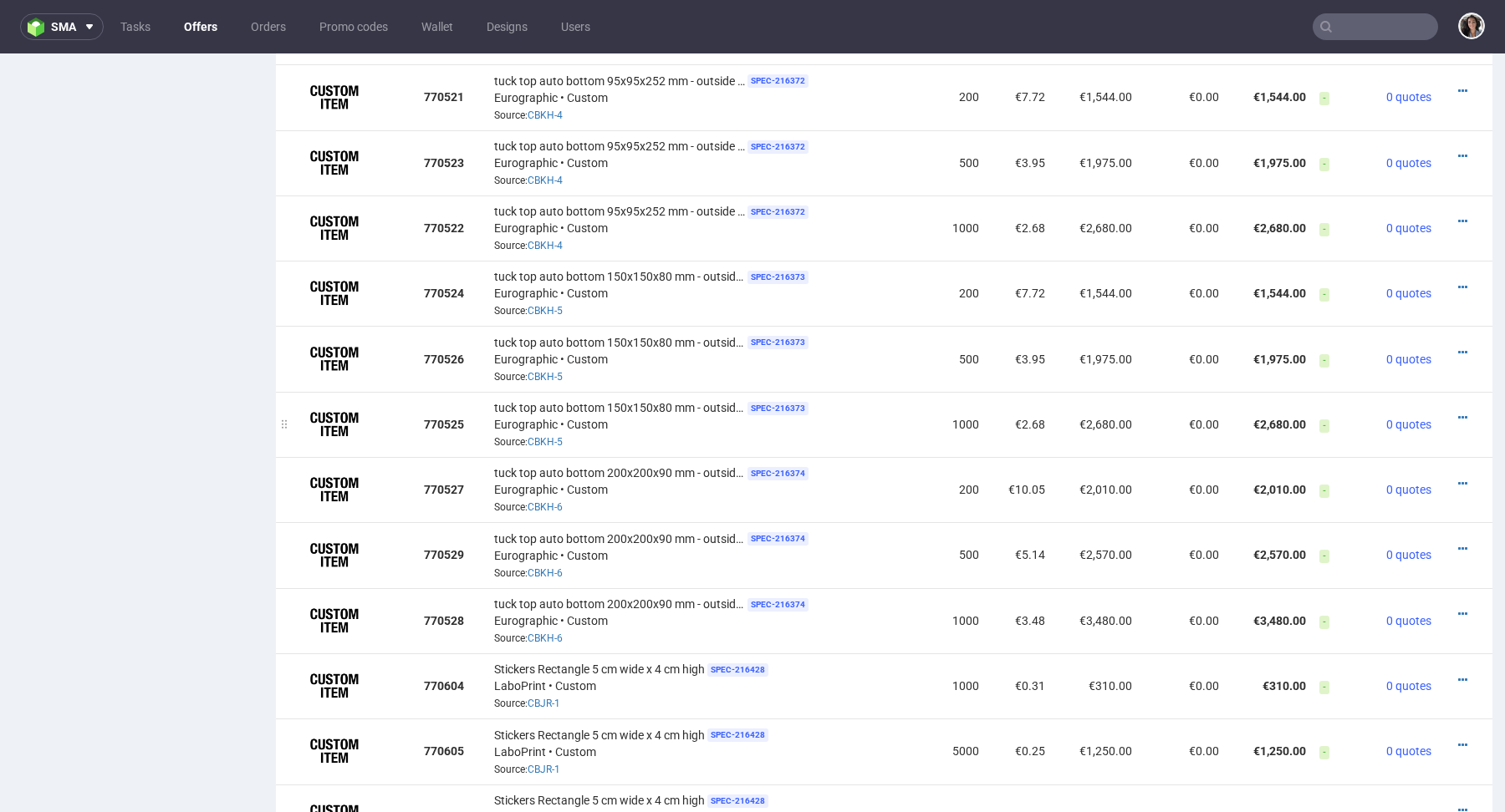
scroll to position [1628, 0]
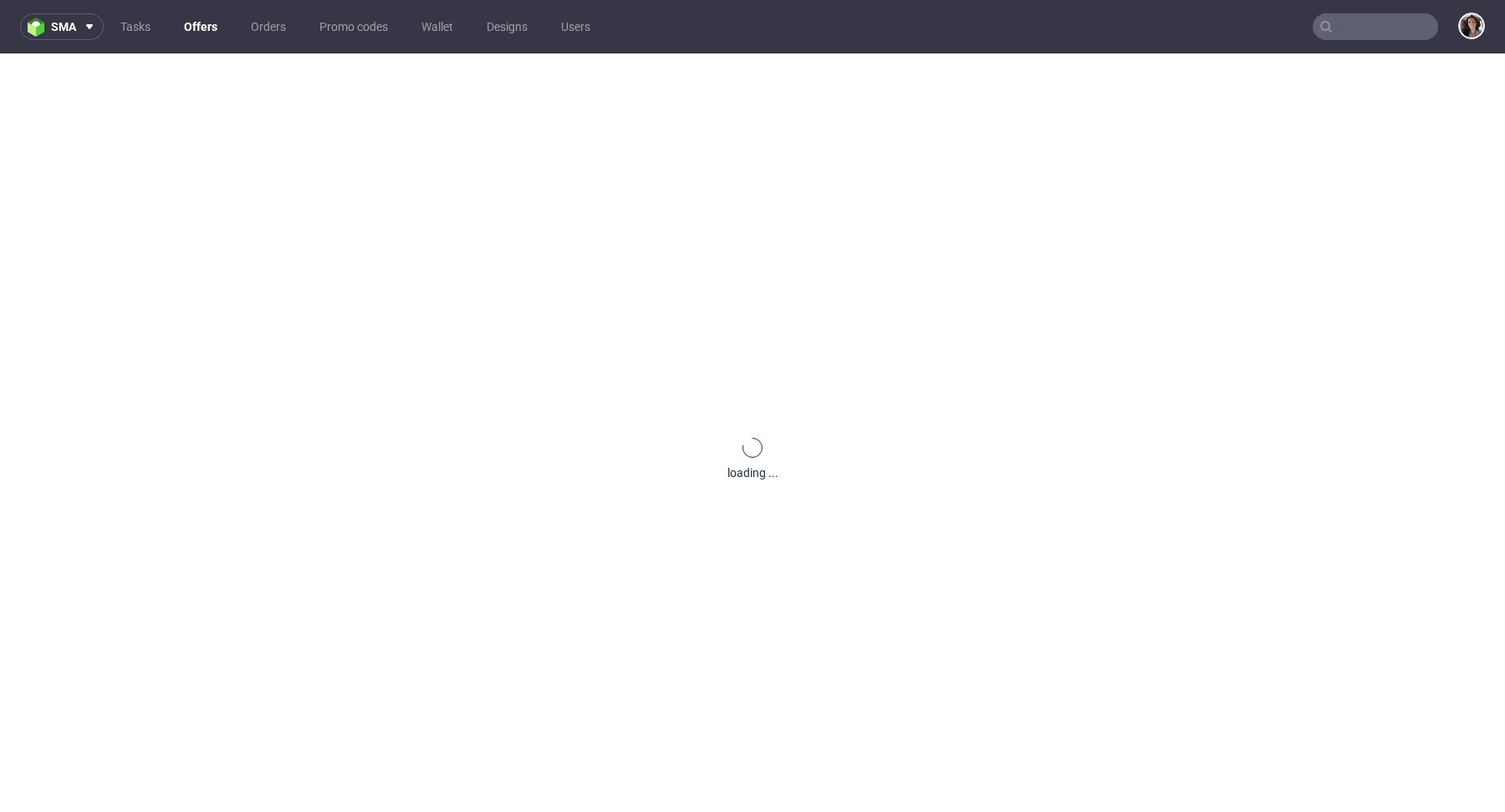
click at [1365, 24] on input "text" at bounding box center [1375, 26] width 125 height 27
paste input "sebastian@planera.care"
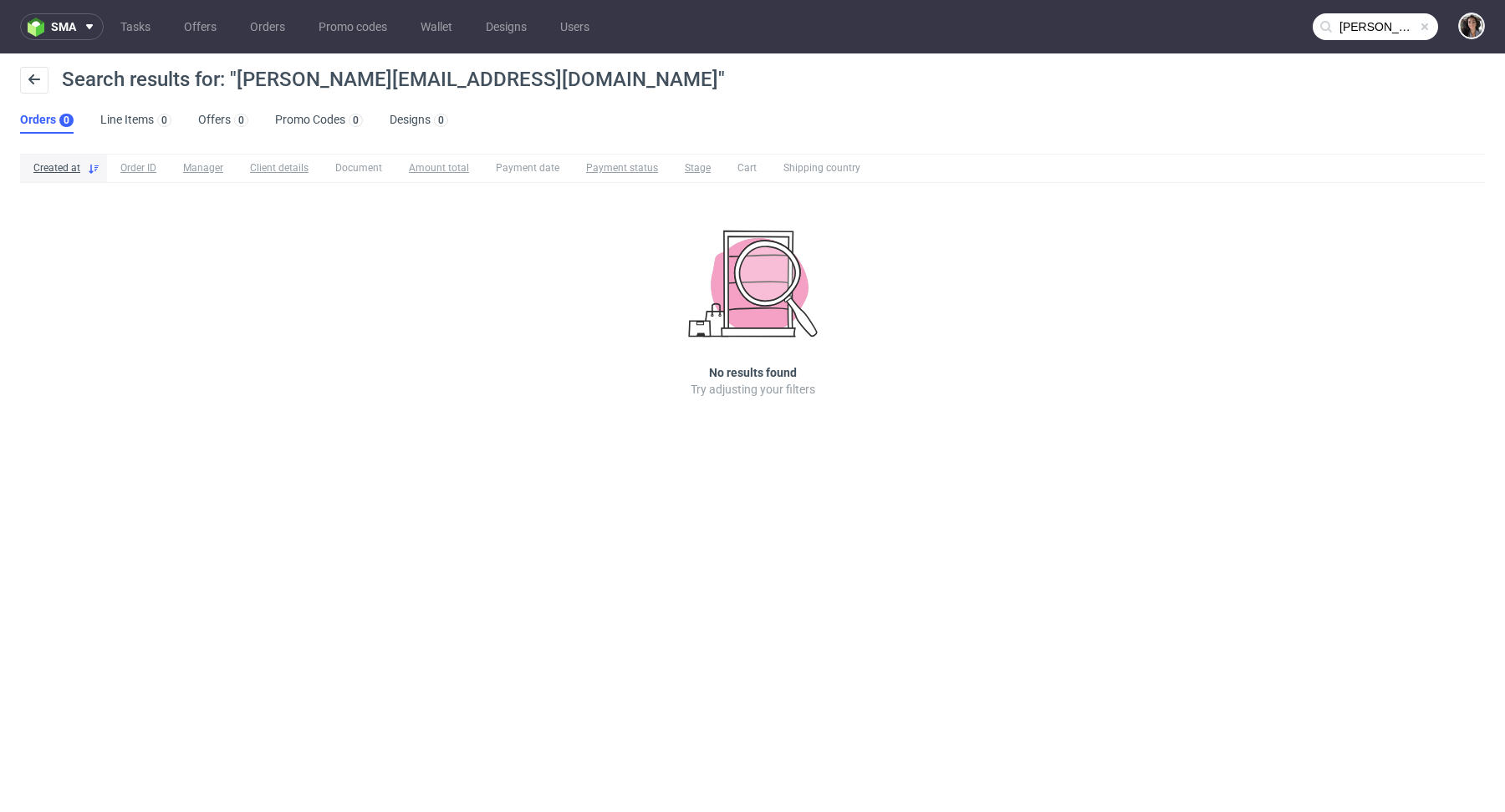
click at [1382, 35] on input "sebastian@planera.care" at bounding box center [1375, 26] width 125 height 27
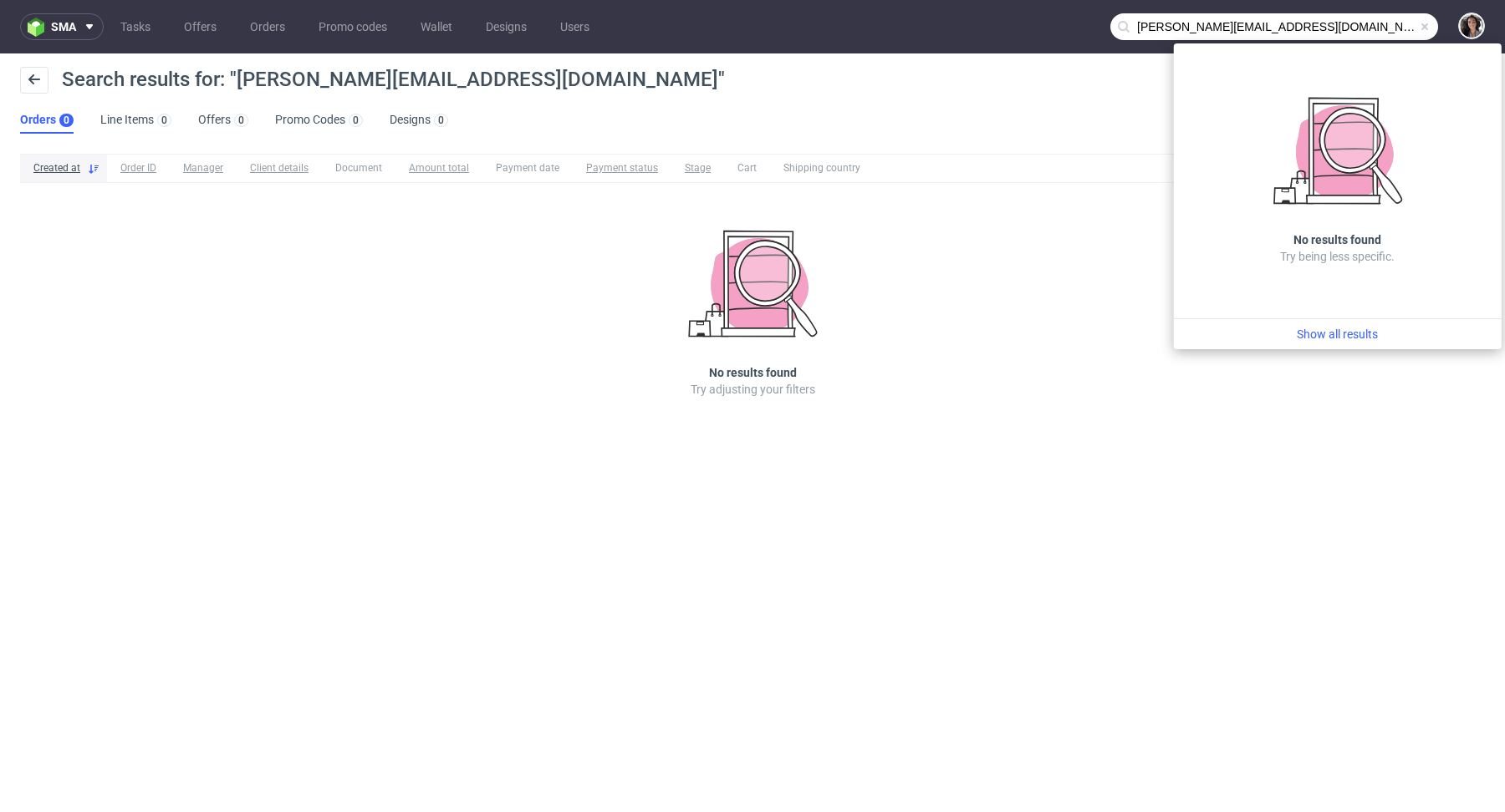
drag, startPoint x: 1189, startPoint y: 30, endPoint x: 1114, endPoint y: 30, distance: 75.0
click at [1114, 30] on input "sebastian@planera.care" at bounding box center [1274, 26] width 328 height 27
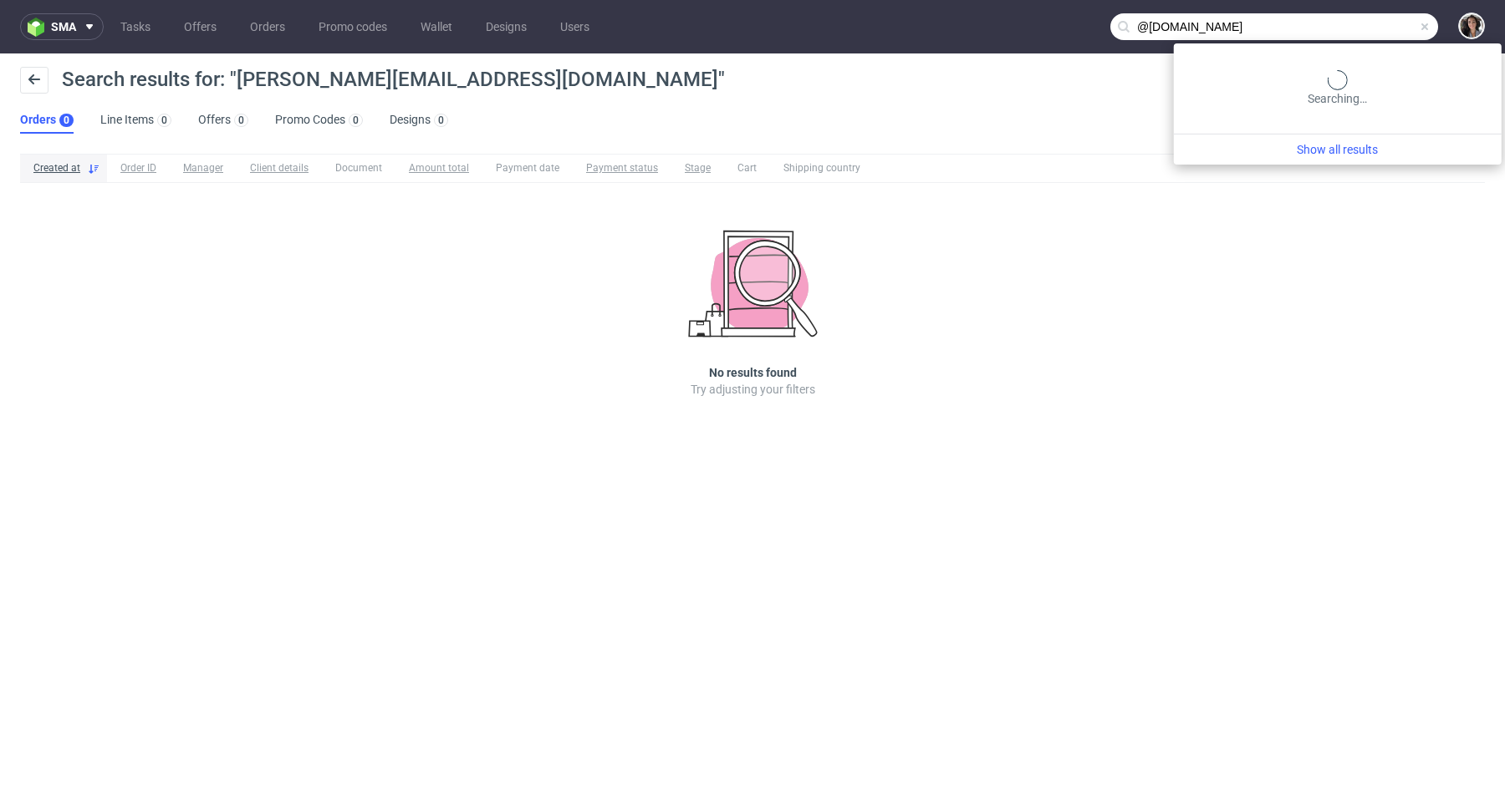
type input "@planera.care"
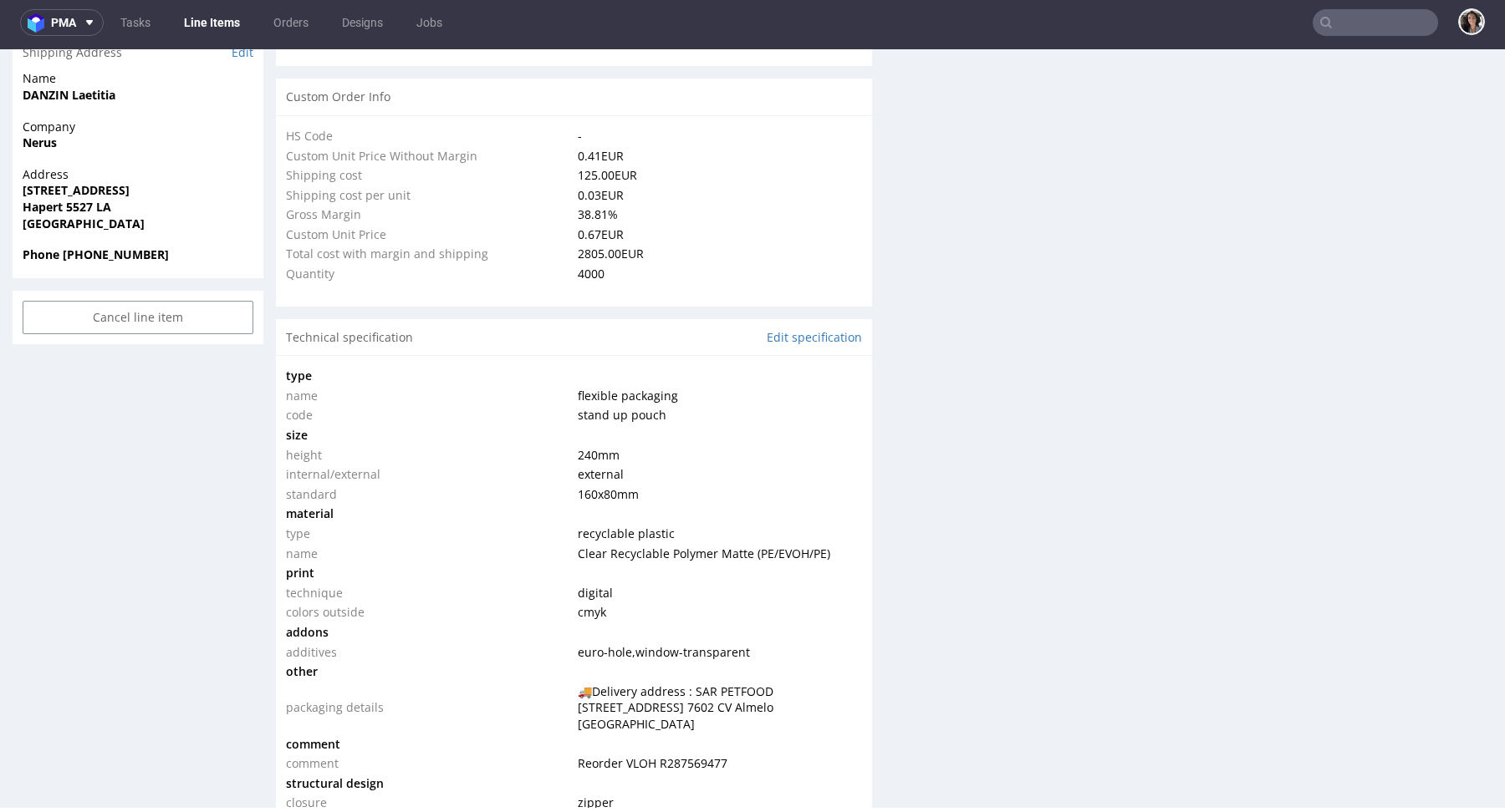
scroll to position [1462, 0]
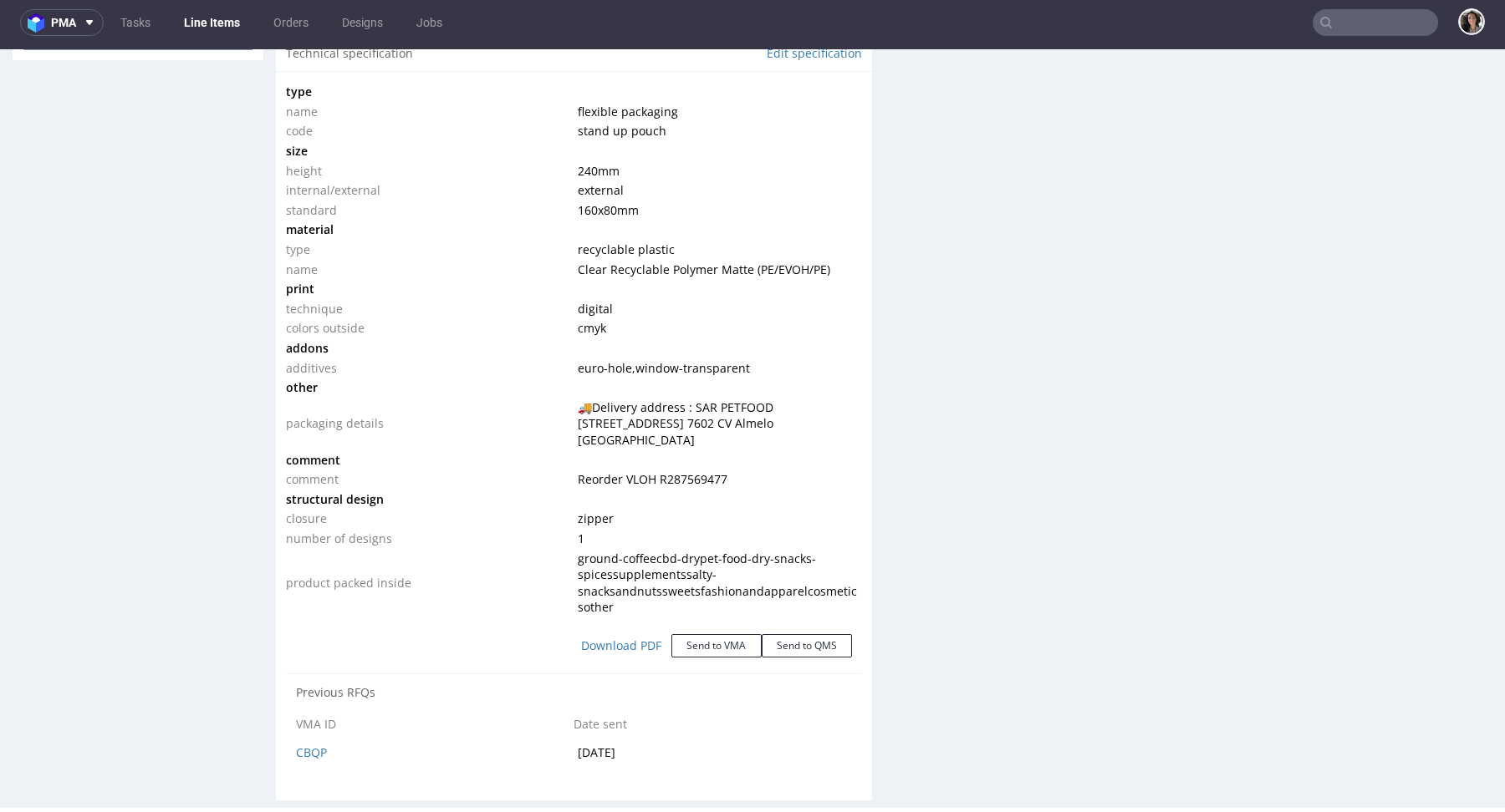
select select "in_progress"
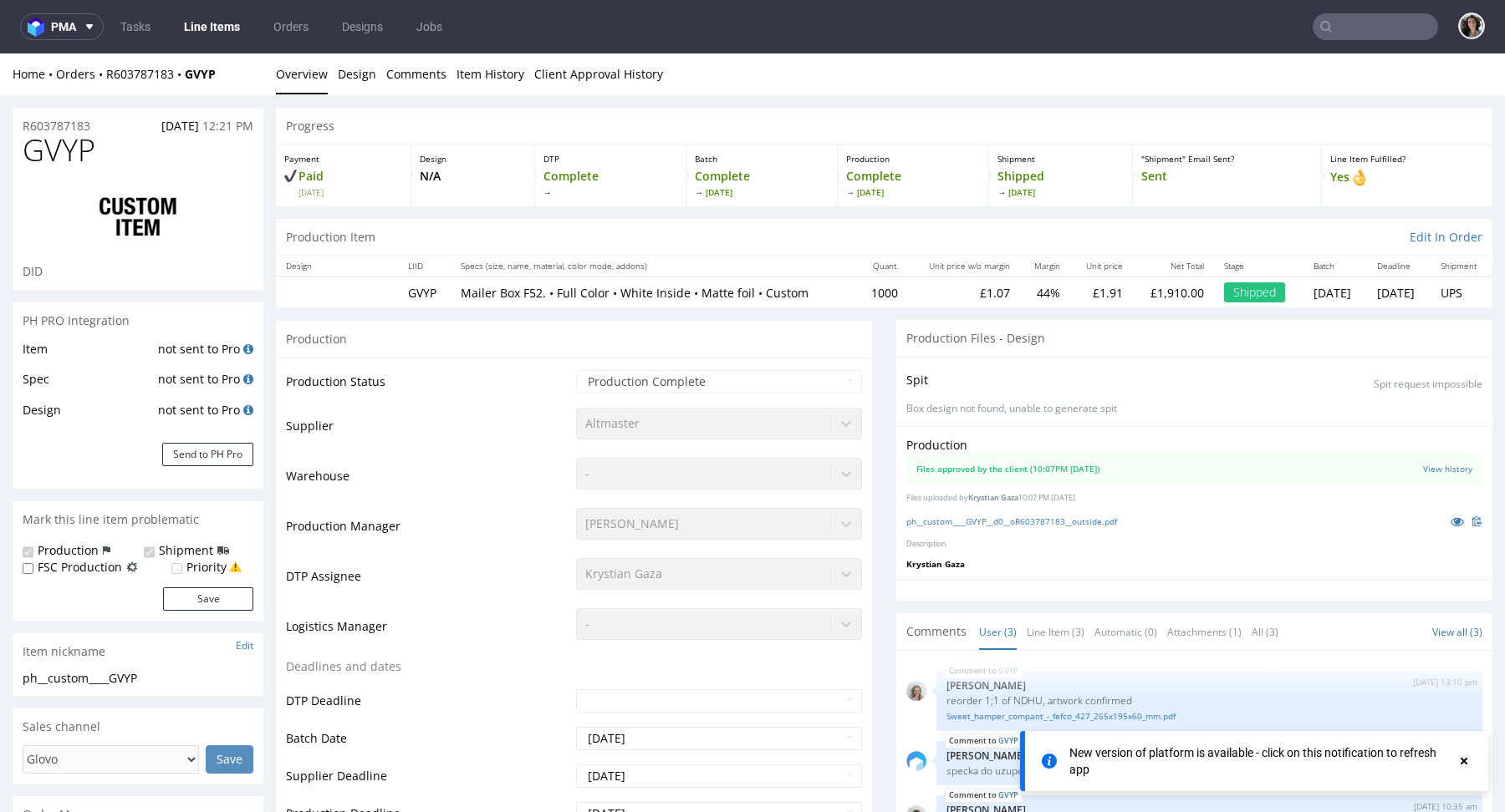
scroll to position [1429, 0]
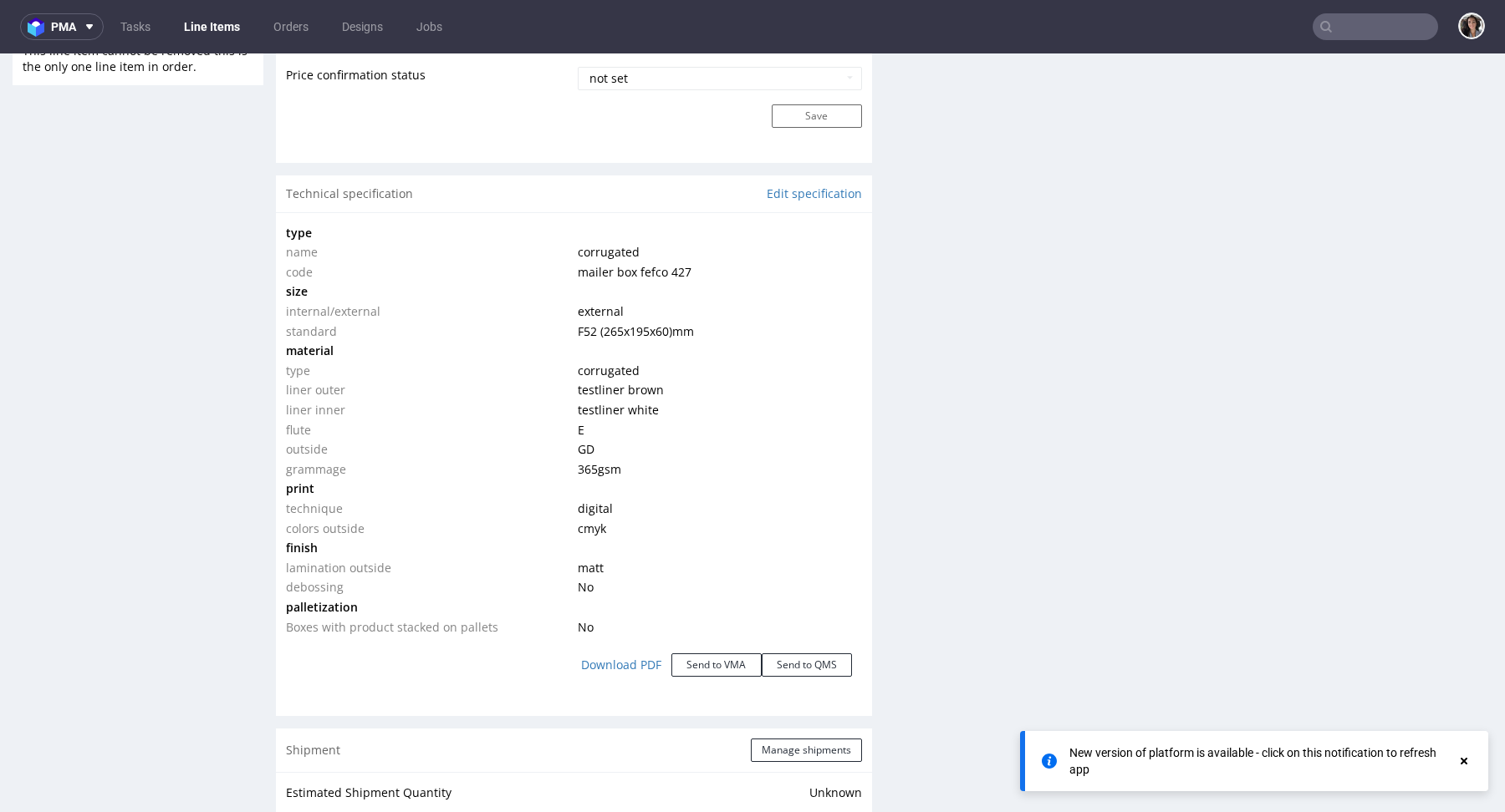
click at [616, 409] on span "testliner white" at bounding box center [617, 410] width 81 height 16
click at [286, 411] on td "liner inner" at bounding box center [429, 411] width 287 height 20
drag, startPoint x: 285, startPoint y: 404, endPoint x: 662, endPoint y: 407, distance: 377.0
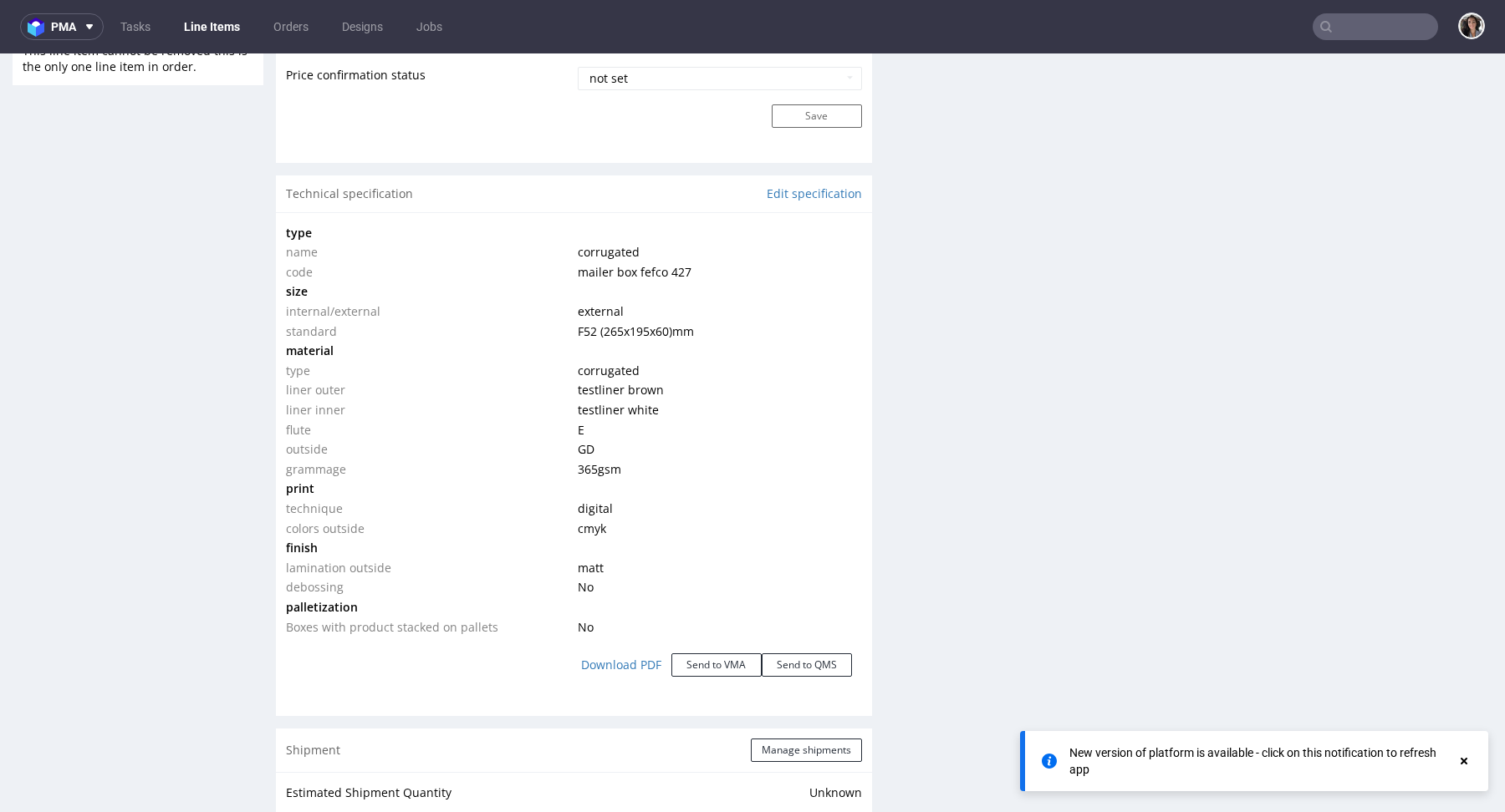
click at [667, 411] on tr "liner inner testliner white" at bounding box center [574, 411] width 576 height 20
drag, startPoint x: 650, startPoint y: 408, endPoint x: 287, endPoint y: 404, distance: 363.0
click at [287, 404] on tr "liner inner testliner white" at bounding box center [574, 411] width 576 height 20
copy tr "iner inner testliner white"
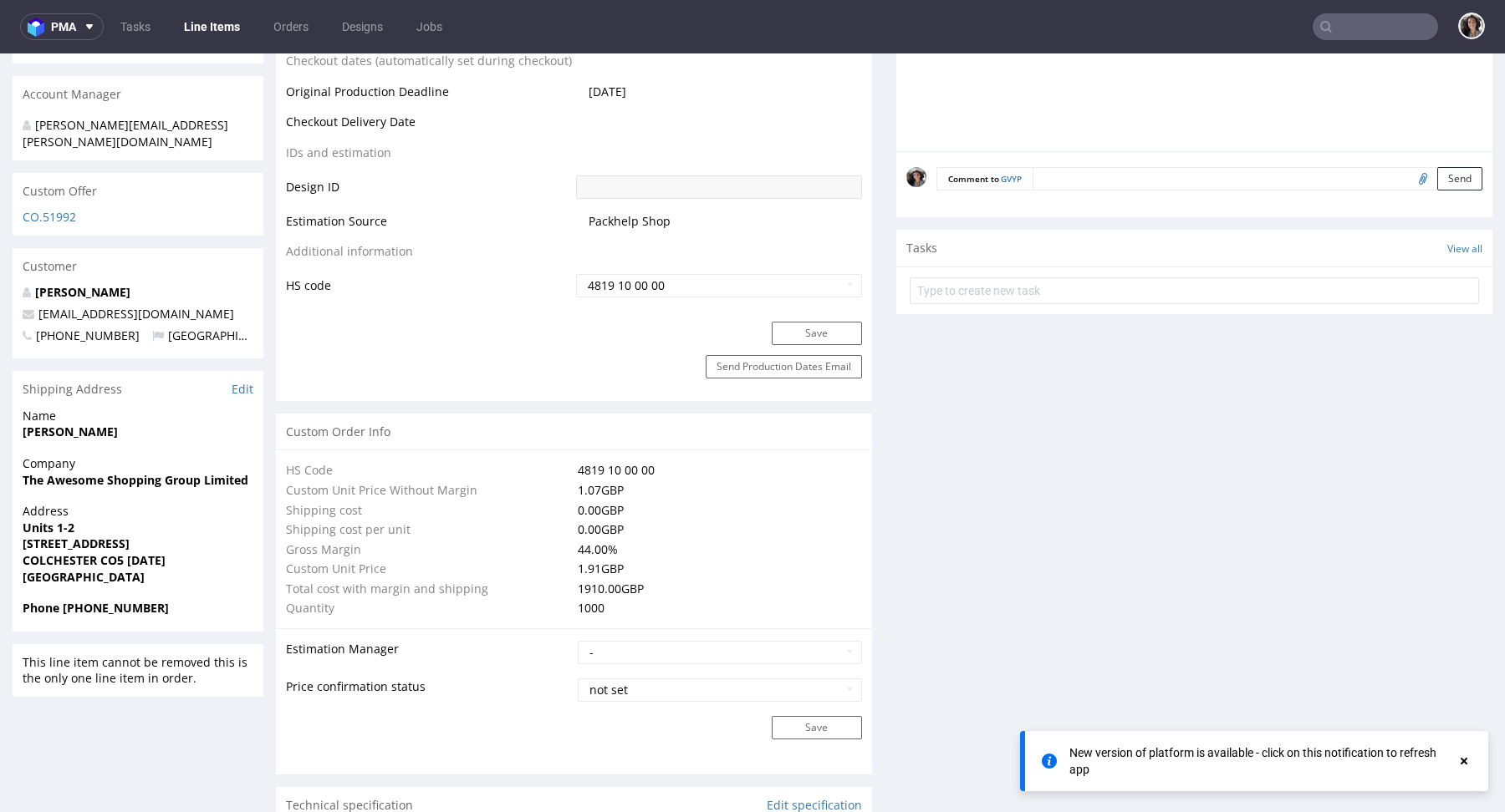
scroll to position [0, 0]
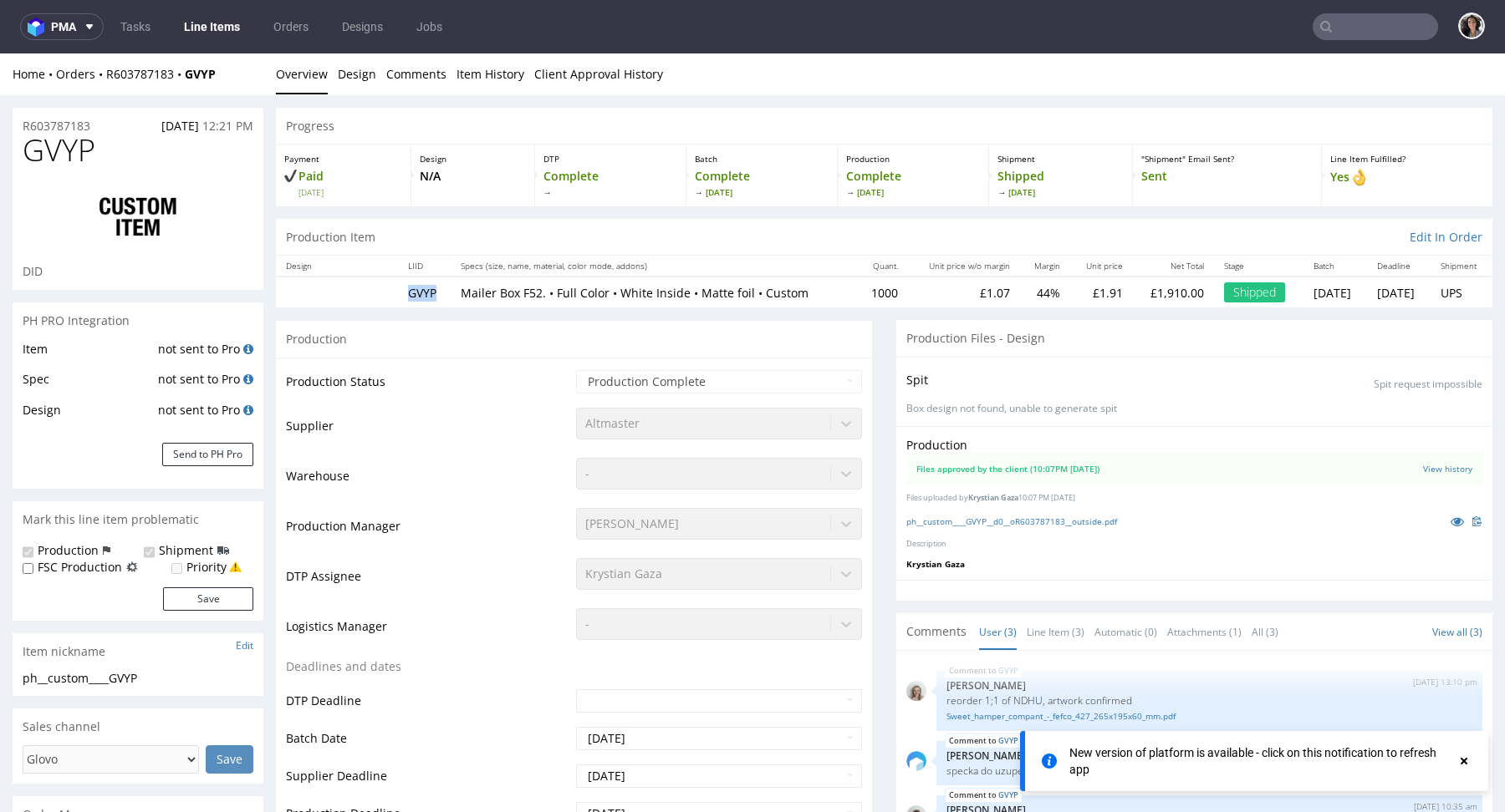
drag, startPoint x: 433, startPoint y: 293, endPoint x: 392, endPoint y: 293, distance: 41.0
click at [398, 293] on td "GVYP" at bounding box center [425, 292] width 54 height 31
copy div "R603787183 GVYP"
drag, startPoint x: 238, startPoint y: 75, endPoint x: 107, endPoint y: 79, distance: 131.1
click at [107, 81] on div "Home Orders R603787183 GVYP" at bounding box center [138, 74] width 251 height 17
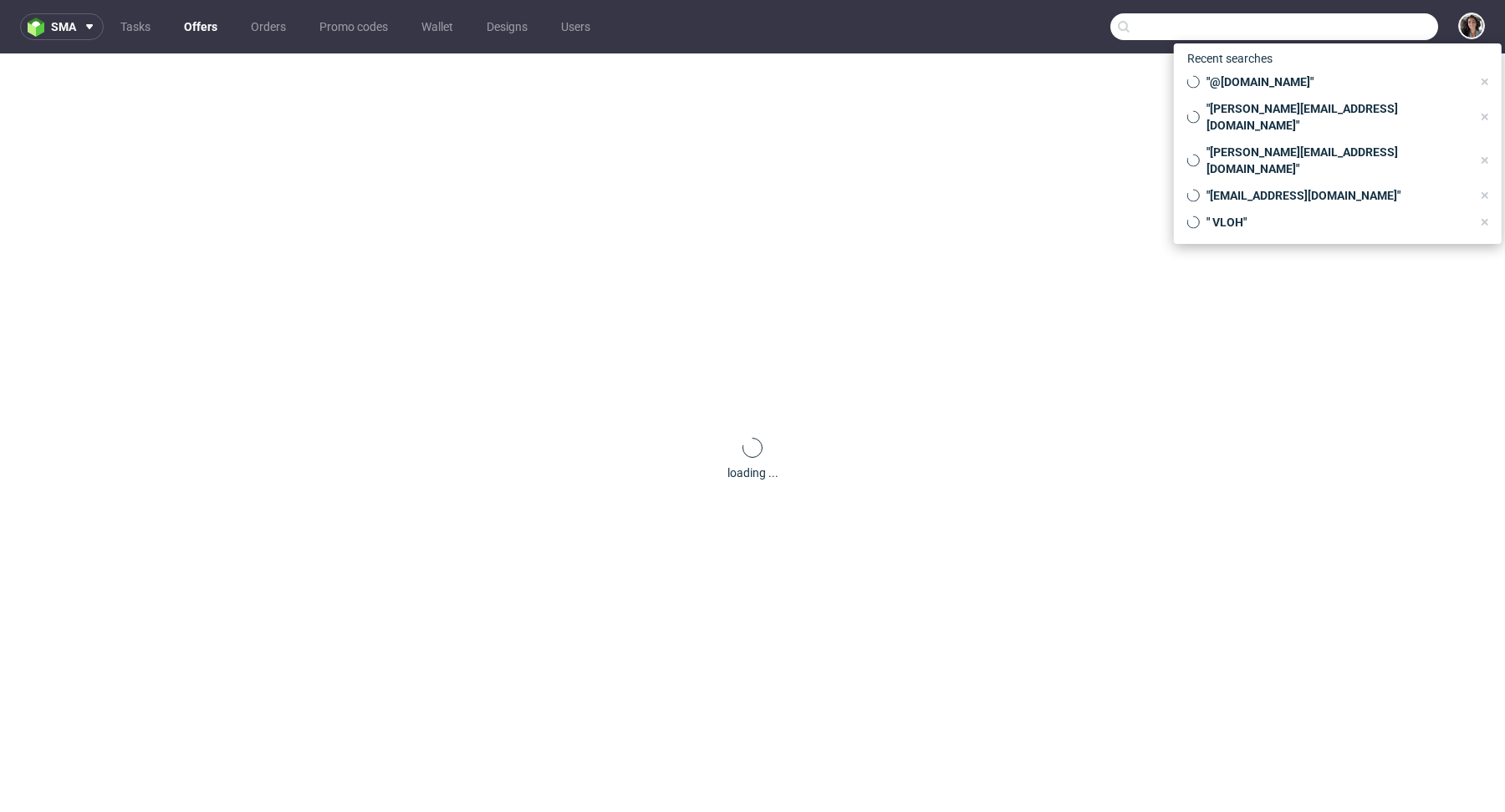
paste input "[PERSON_NAME][EMAIL_ADDRESS][DOMAIN_NAME]"
click at [1365, 33] on input "text" at bounding box center [1274, 26] width 328 height 27
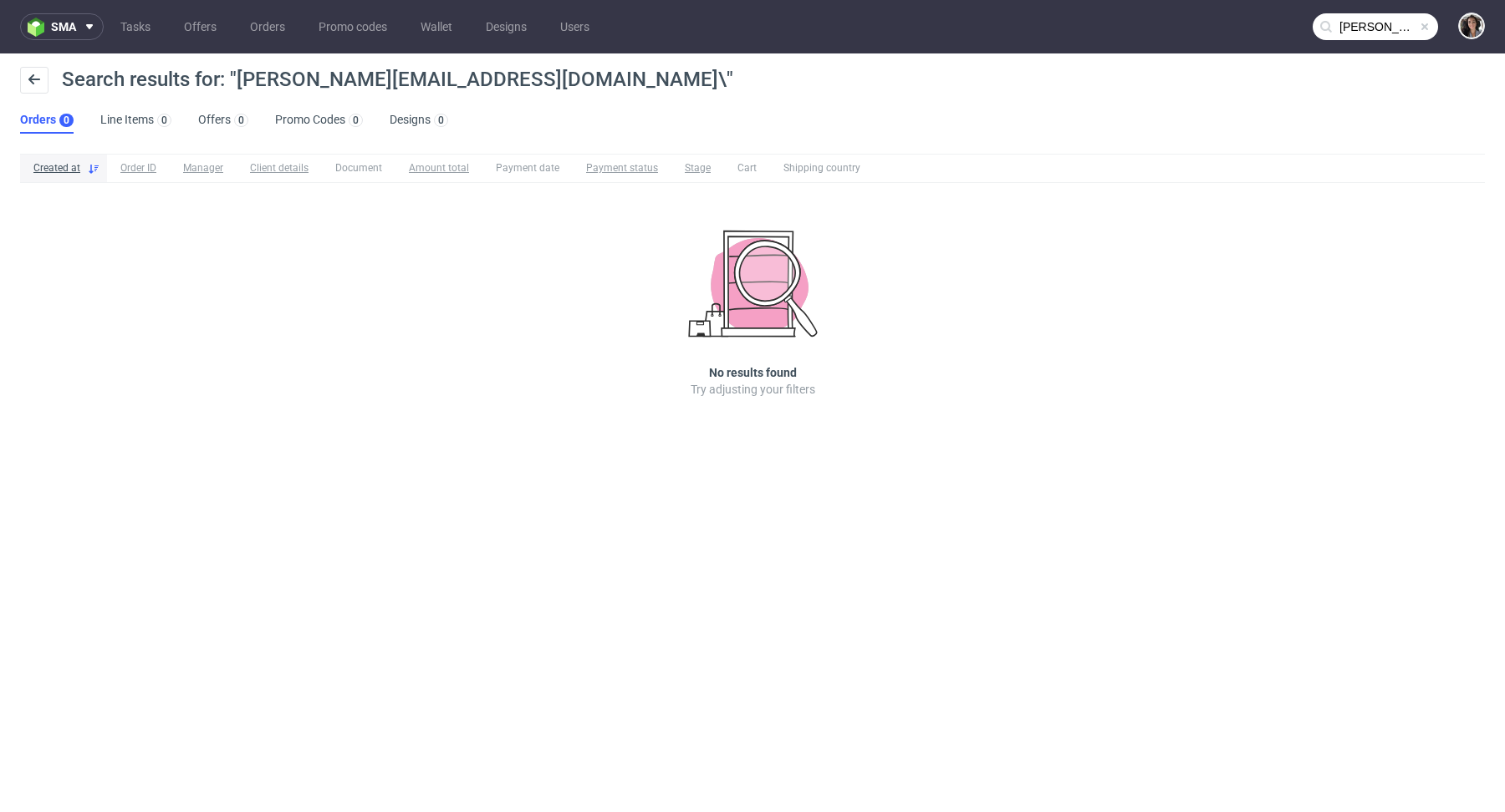
click at [1363, 24] on input "[PERSON_NAME][EMAIL_ADDRESS][DOMAIN_NAME]\" at bounding box center [1375, 26] width 125 height 27
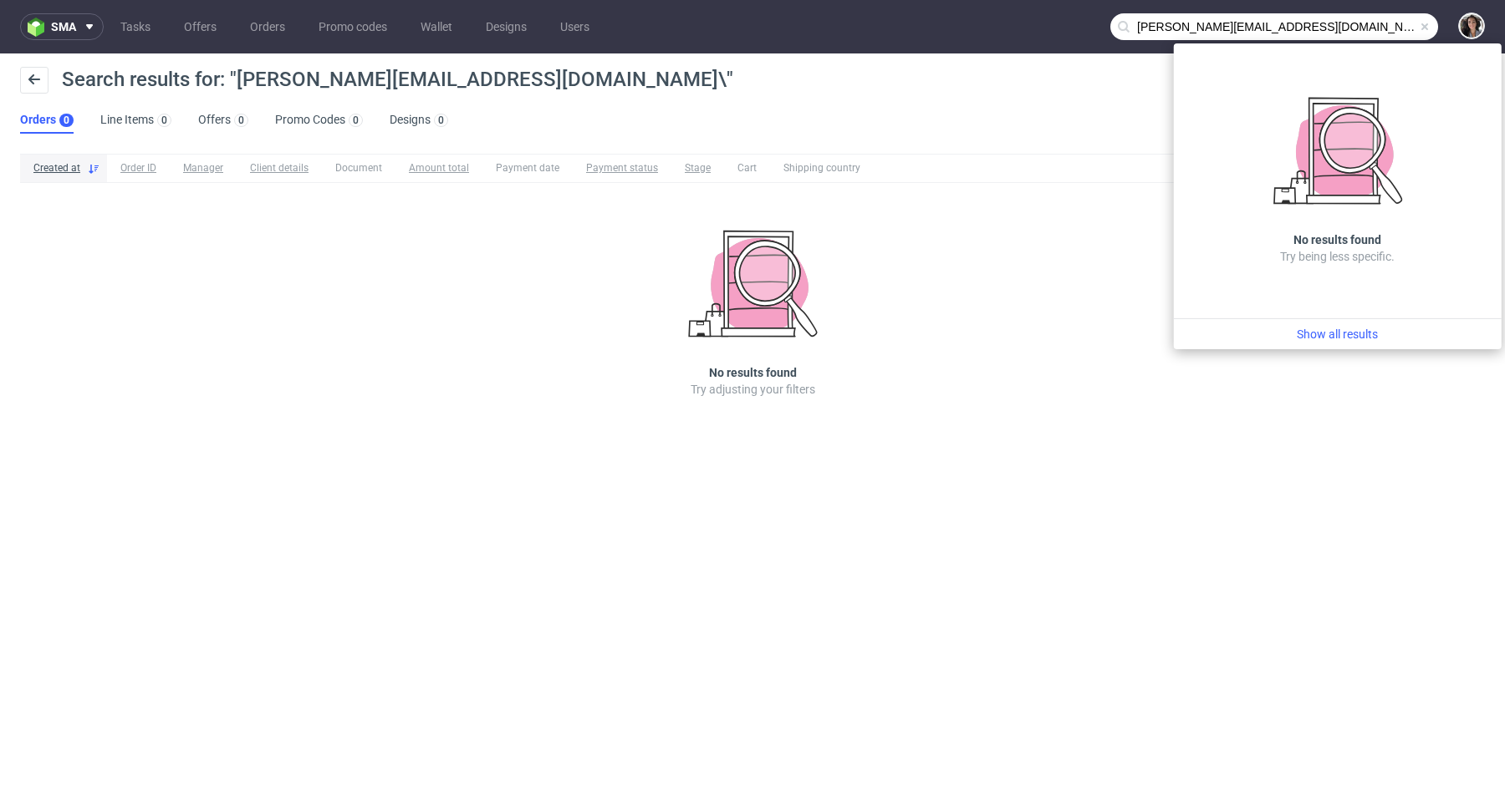
click at [1363, 24] on input "[PERSON_NAME][EMAIL_ADDRESS][DOMAIN_NAME]\" at bounding box center [1274, 26] width 328 height 27
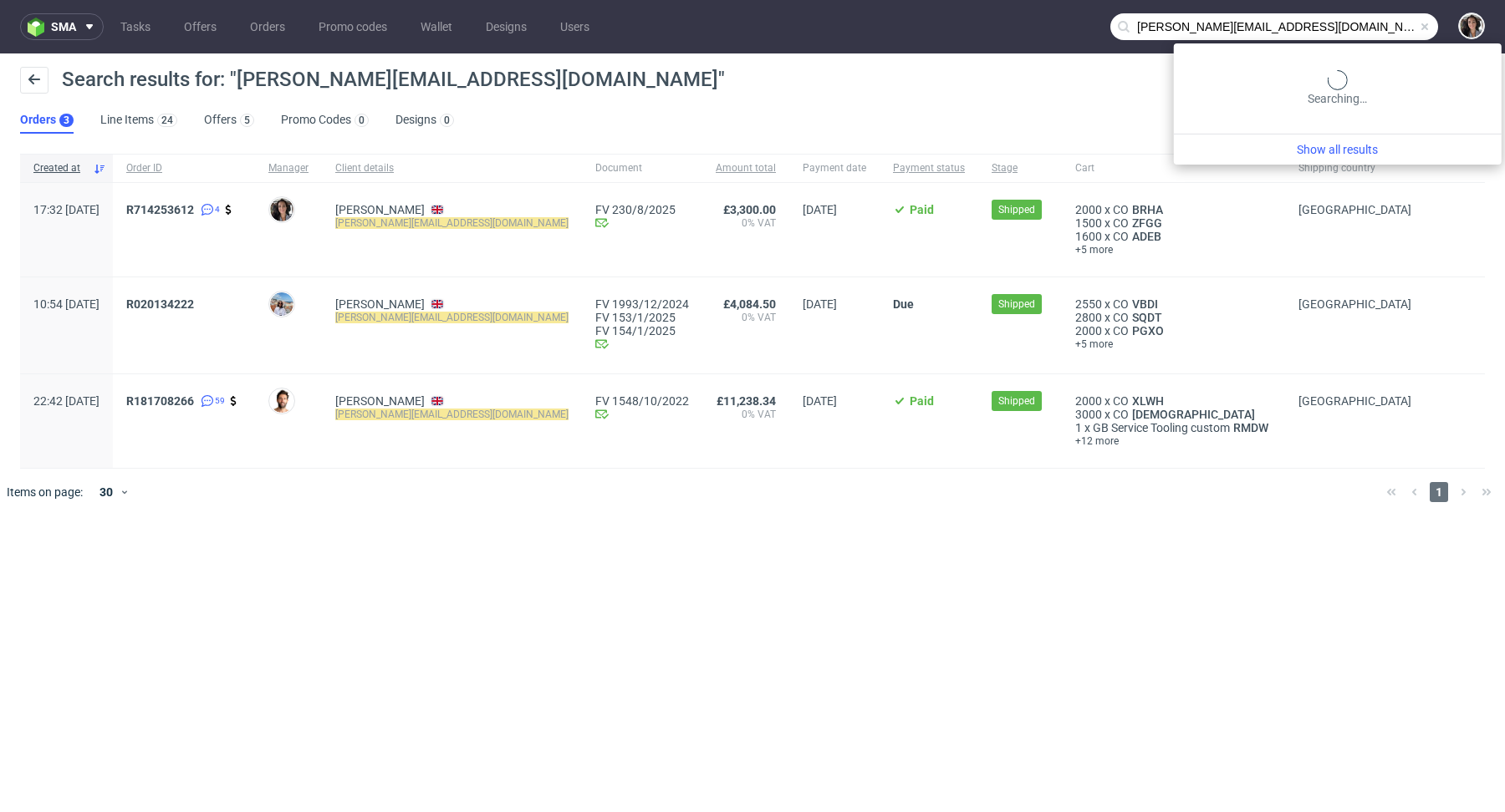
drag, startPoint x: 1354, startPoint y: 24, endPoint x: 1283, endPoint y: 29, distance: 71.2
click at [1283, 29] on input "[PERSON_NAME][EMAIL_ADDRESS][DOMAIN_NAME]" at bounding box center [1274, 26] width 328 height 27
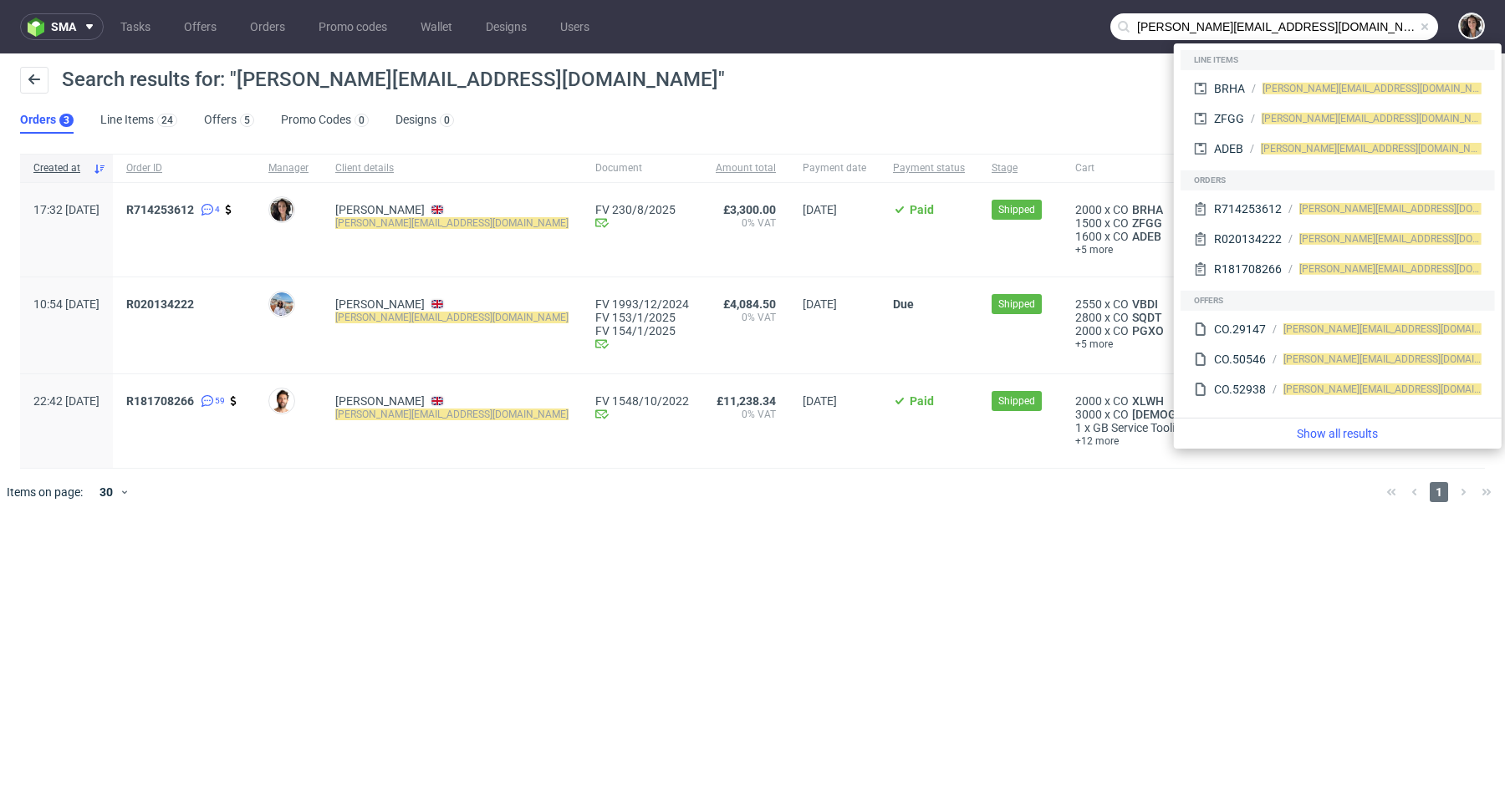
drag, startPoint x: 1150, startPoint y: 27, endPoint x: 1116, endPoint y: 27, distance: 34.0
click at [1116, 27] on div "[PERSON_NAME][EMAIL_ADDRESS][DOMAIN_NAME]" at bounding box center [1274, 26] width 328 height 27
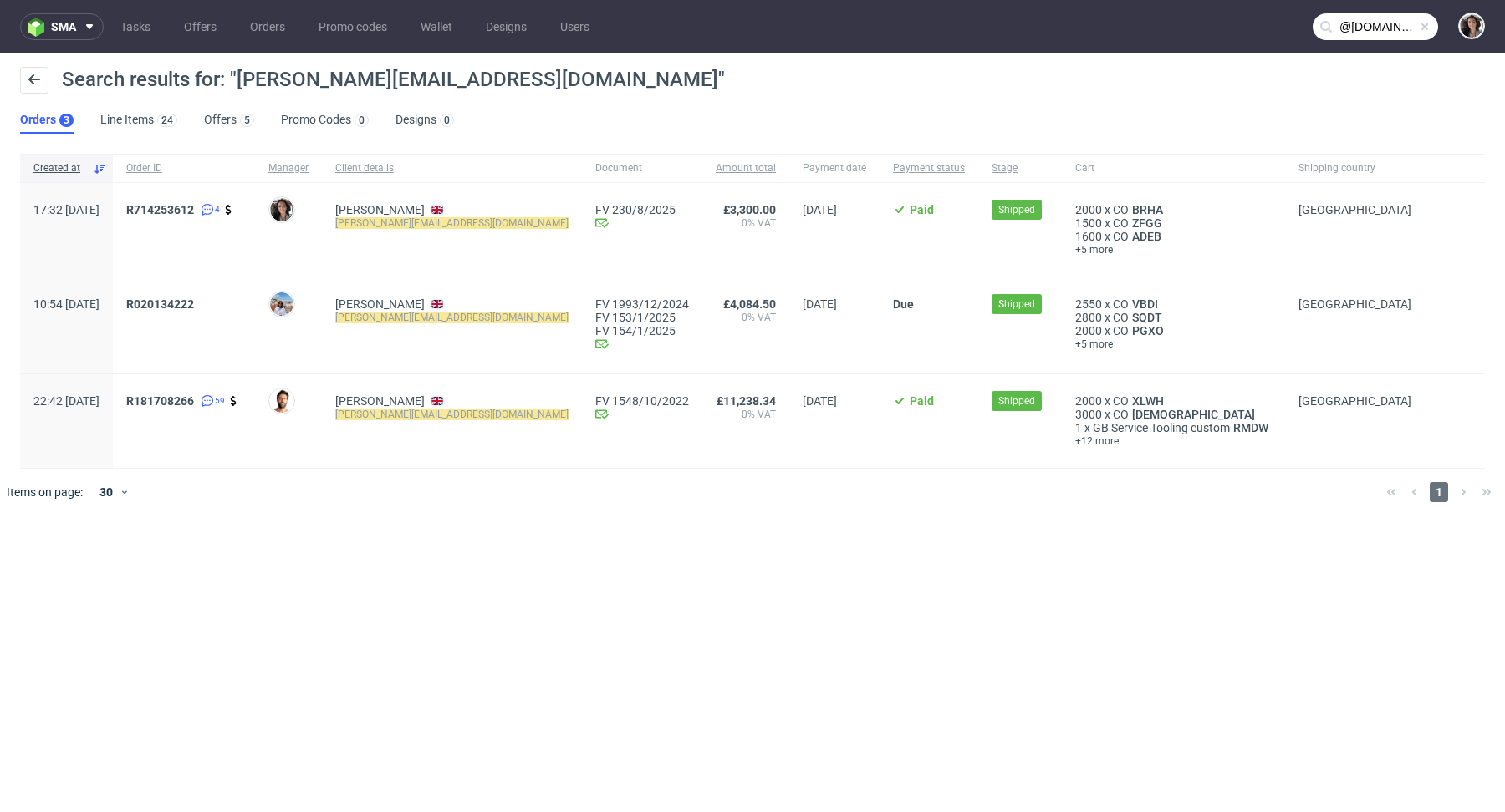
type input "@[DOMAIN_NAME]"
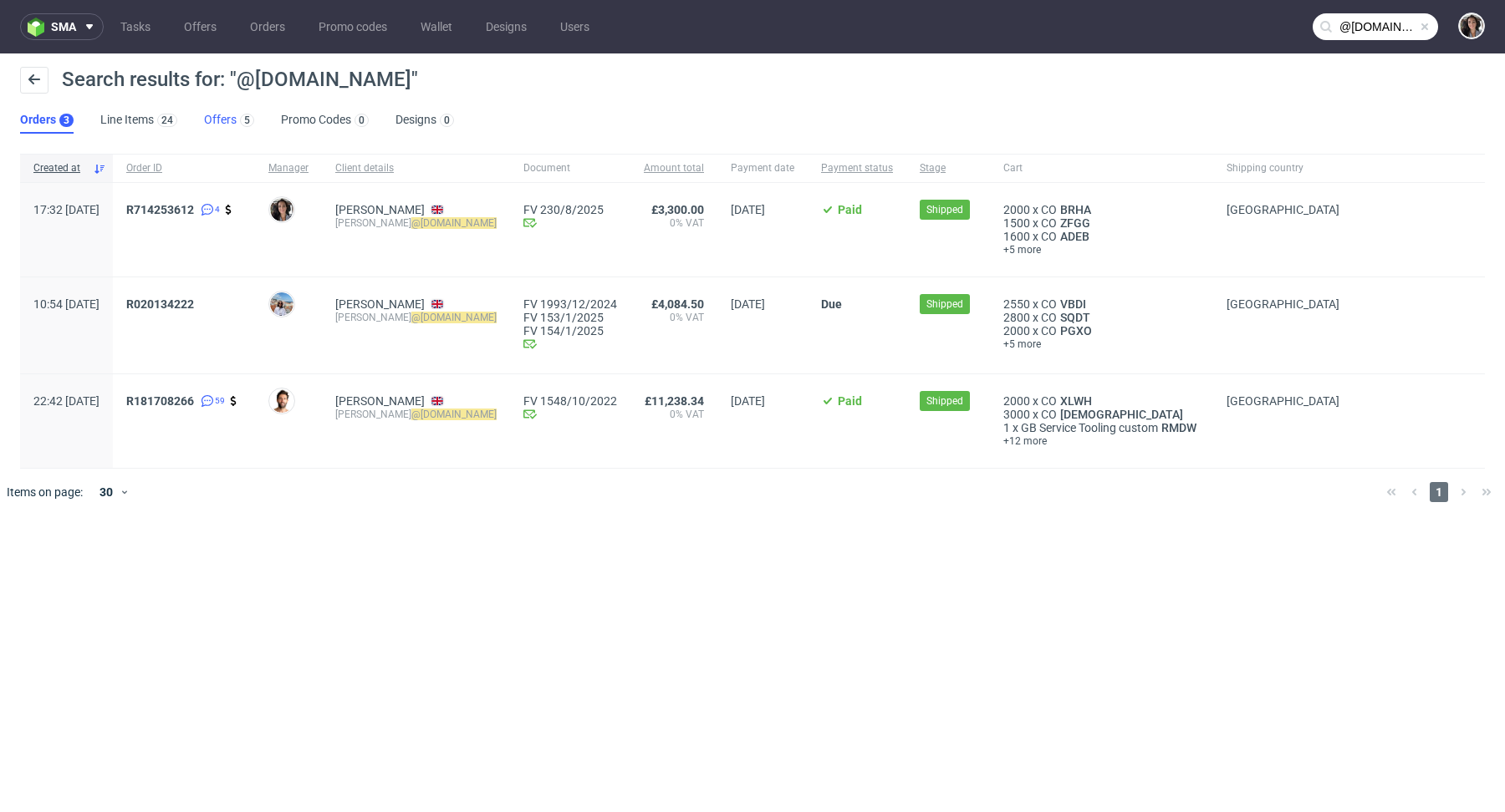
click at [222, 116] on link "Offers 5" at bounding box center [229, 120] width 50 height 27
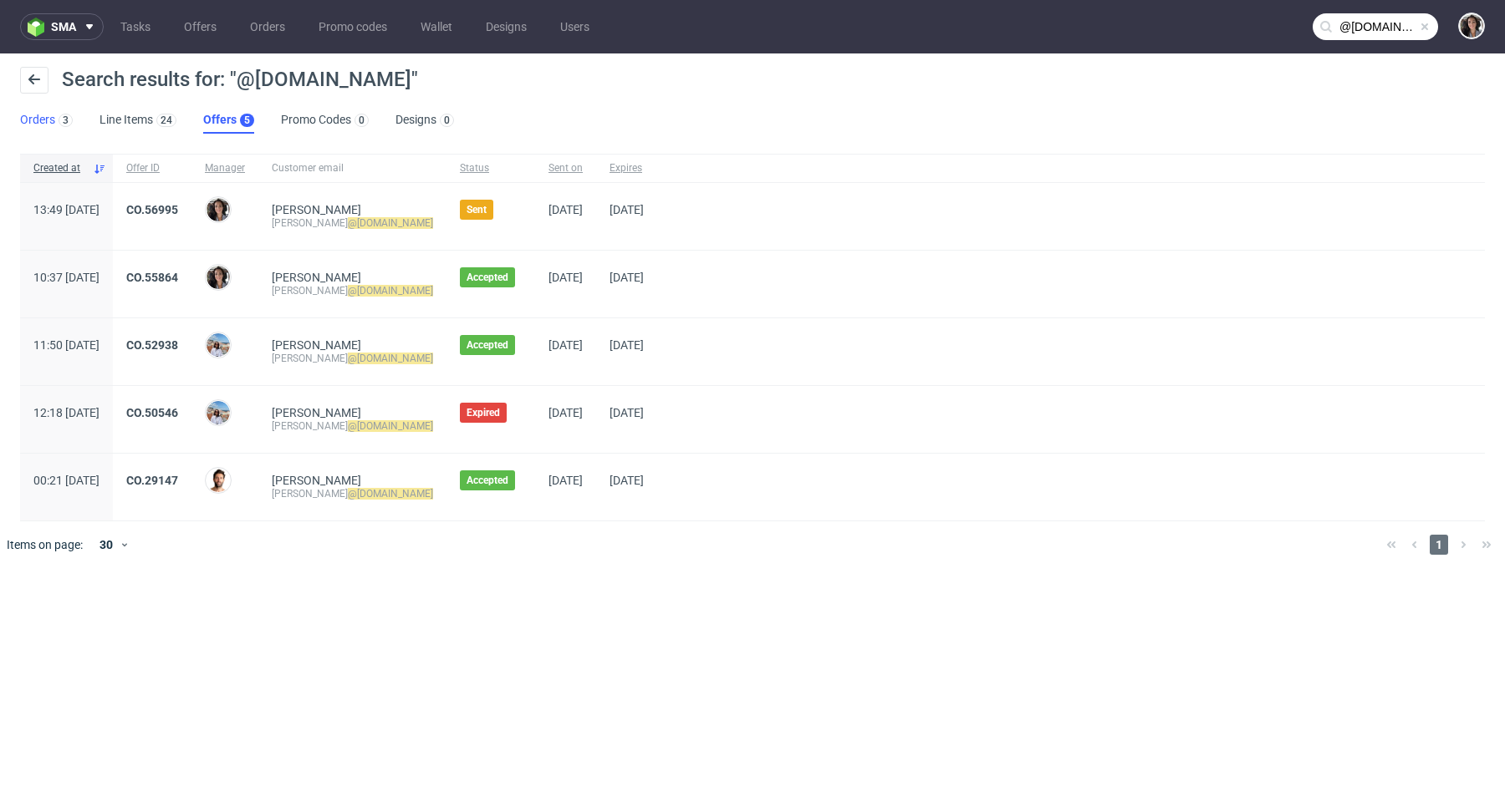
click at [43, 119] on link "Orders 3" at bounding box center [46, 120] width 53 height 27
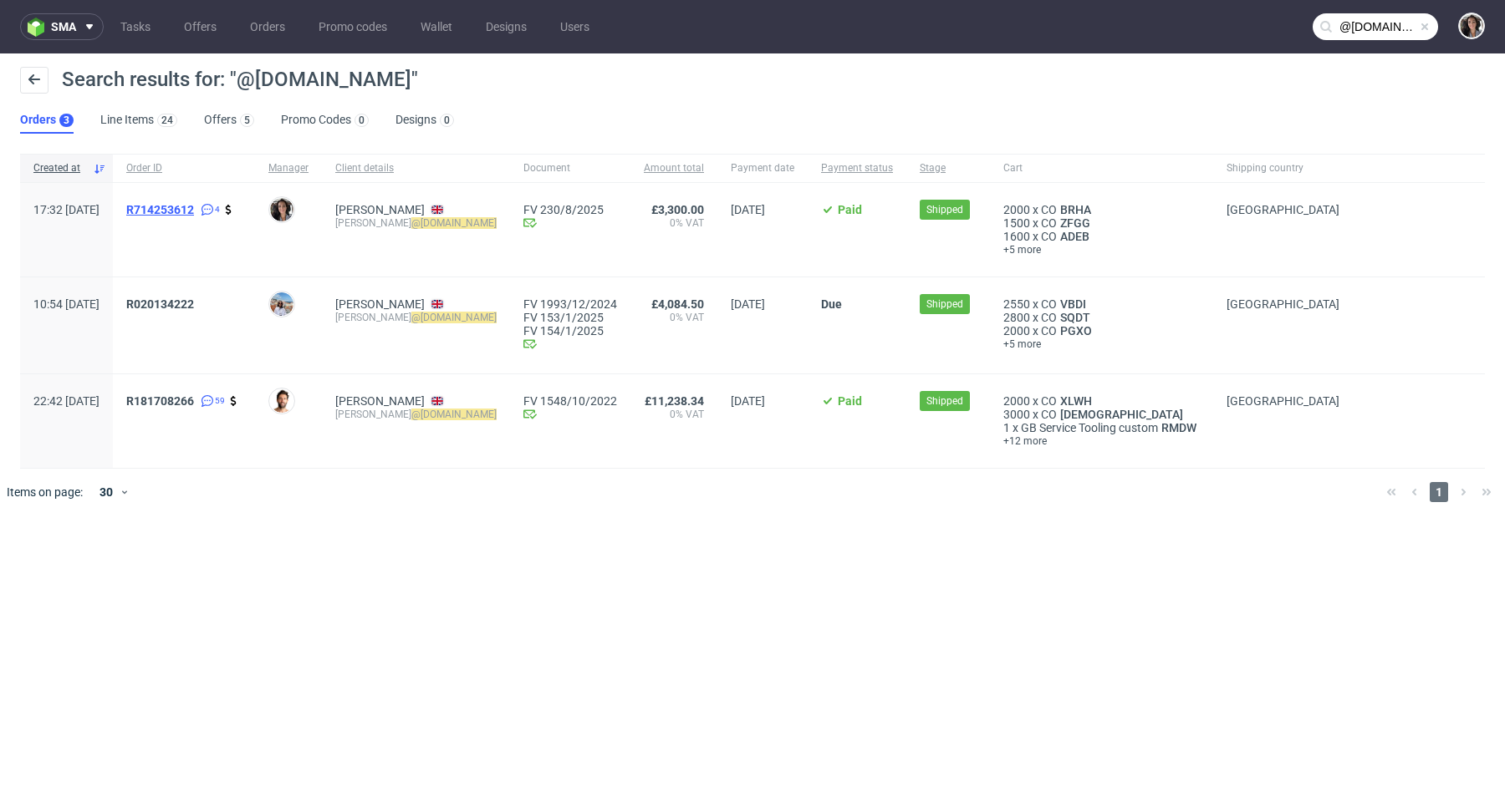
click at [189, 208] on span "R714253612" at bounding box center [160, 210] width 68 height 13
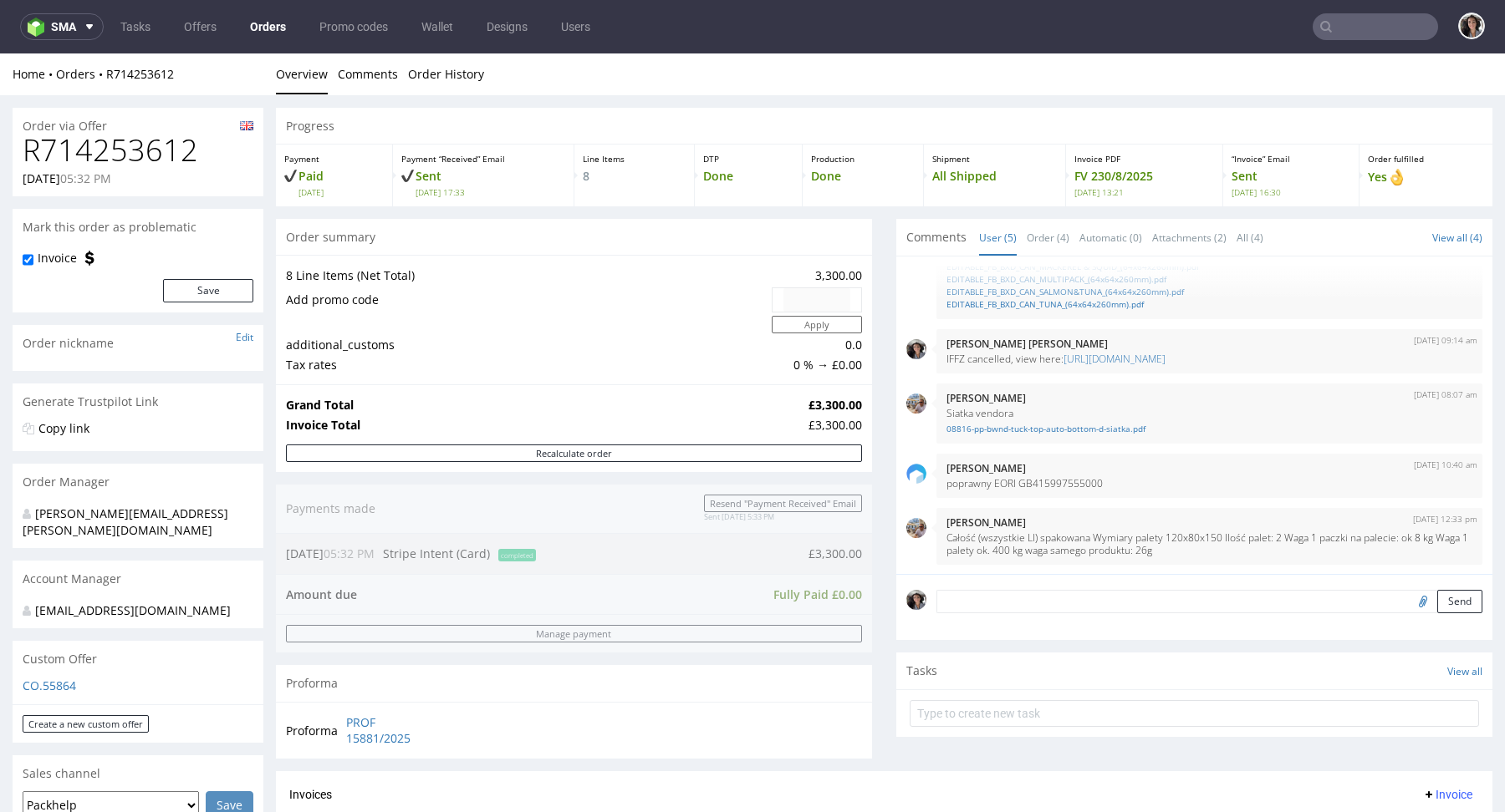
type input "@fuzzball.club"
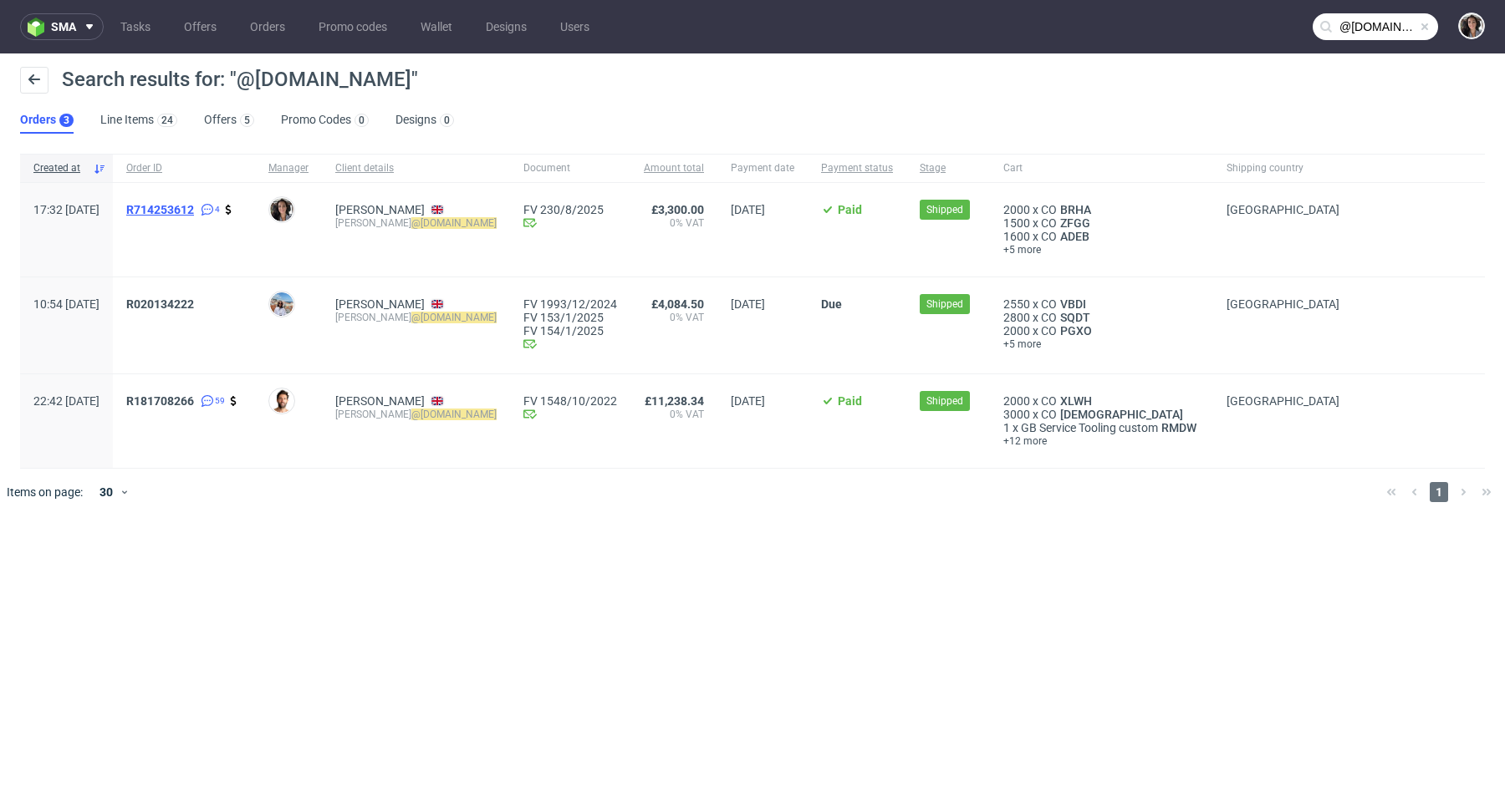
click at [194, 210] on span "R714253612" at bounding box center [160, 210] width 68 height 13
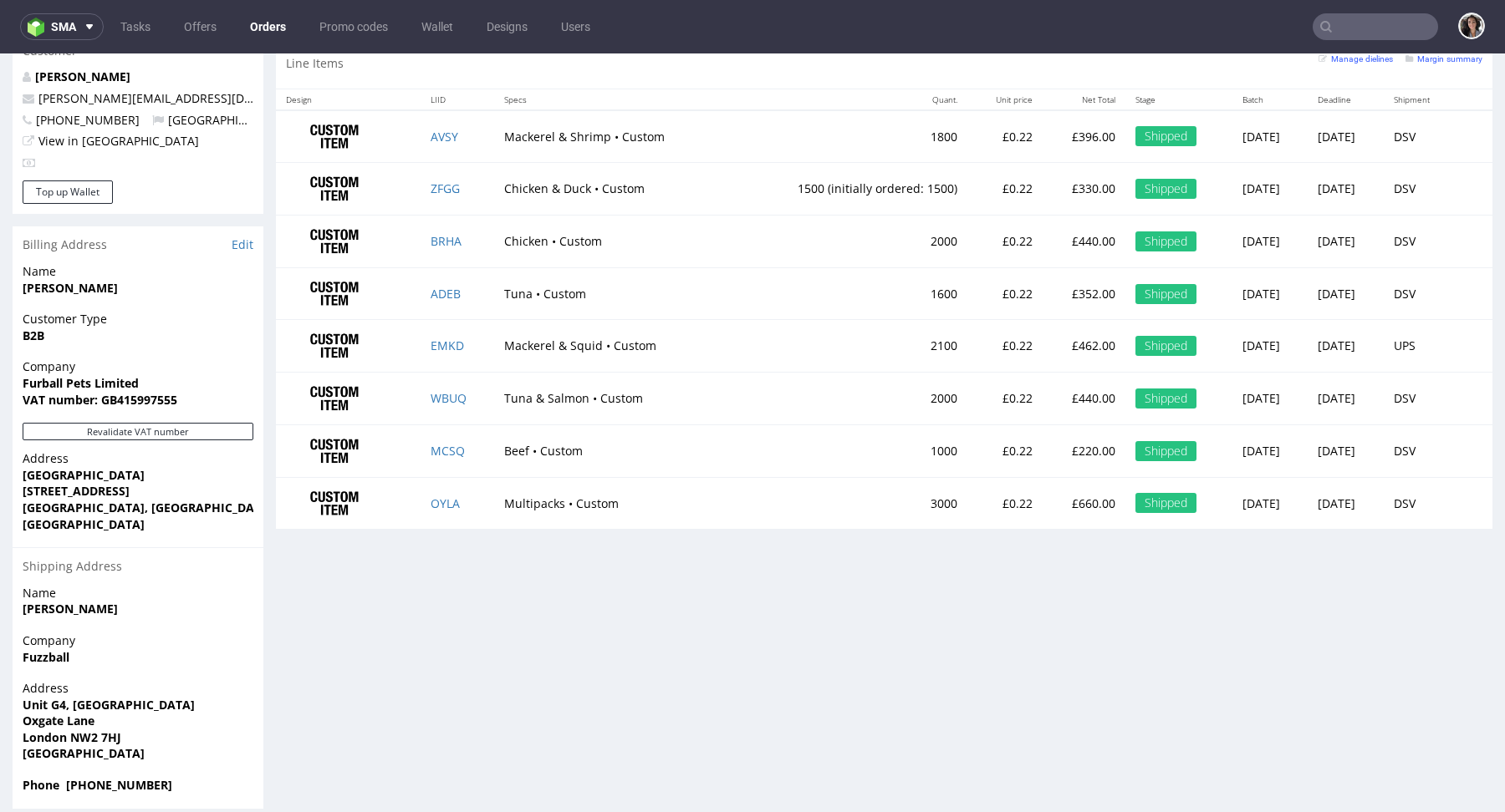
scroll to position [773, 0]
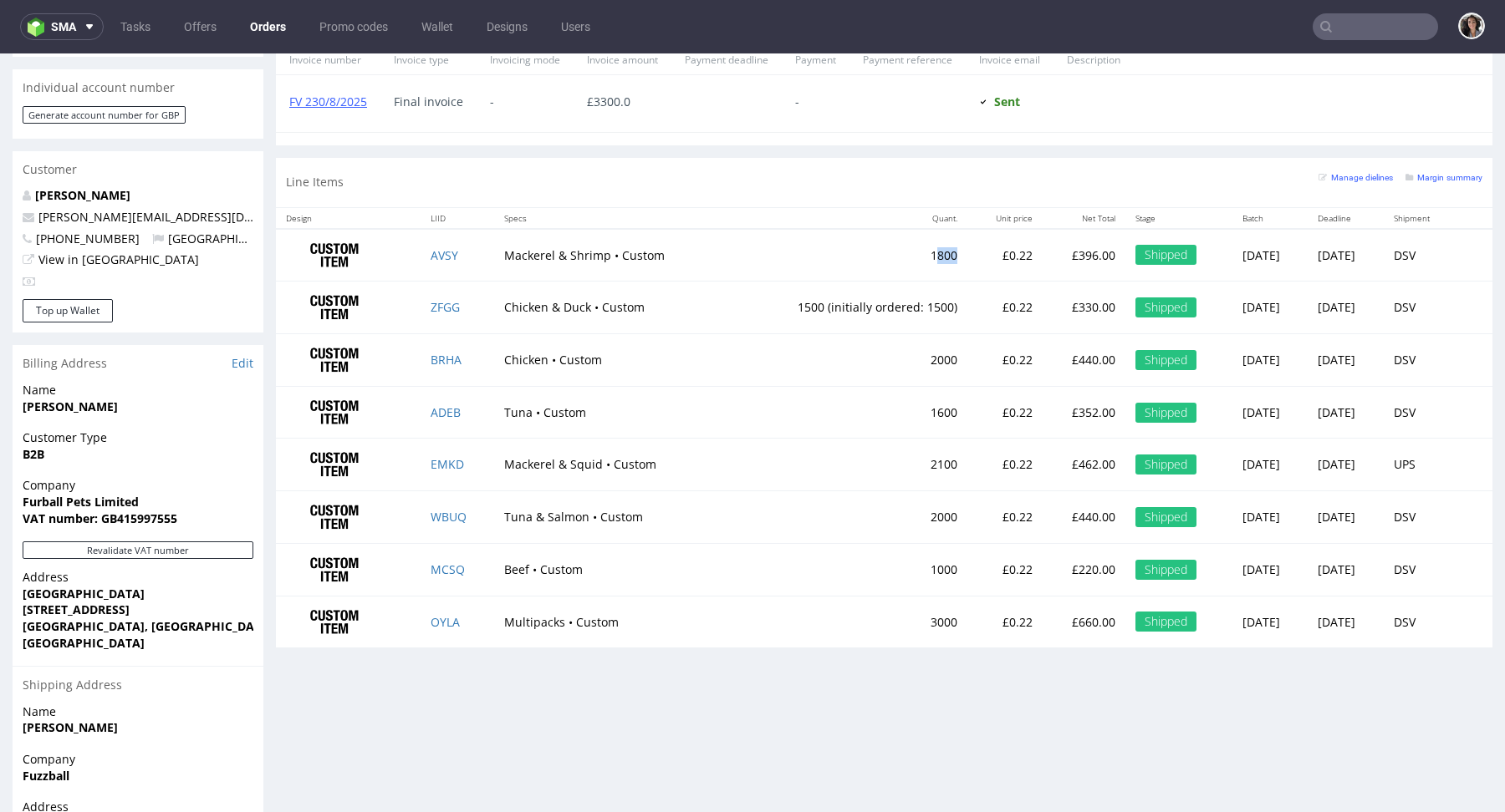
drag, startPoint x: 907, startPoint y: 254, endPoint x: 880, endPoint y: 254, distance: 27.0
click at [880, 254] on td "1800" at bounding box center [850, 255] width 236 height 53
copy td "800"
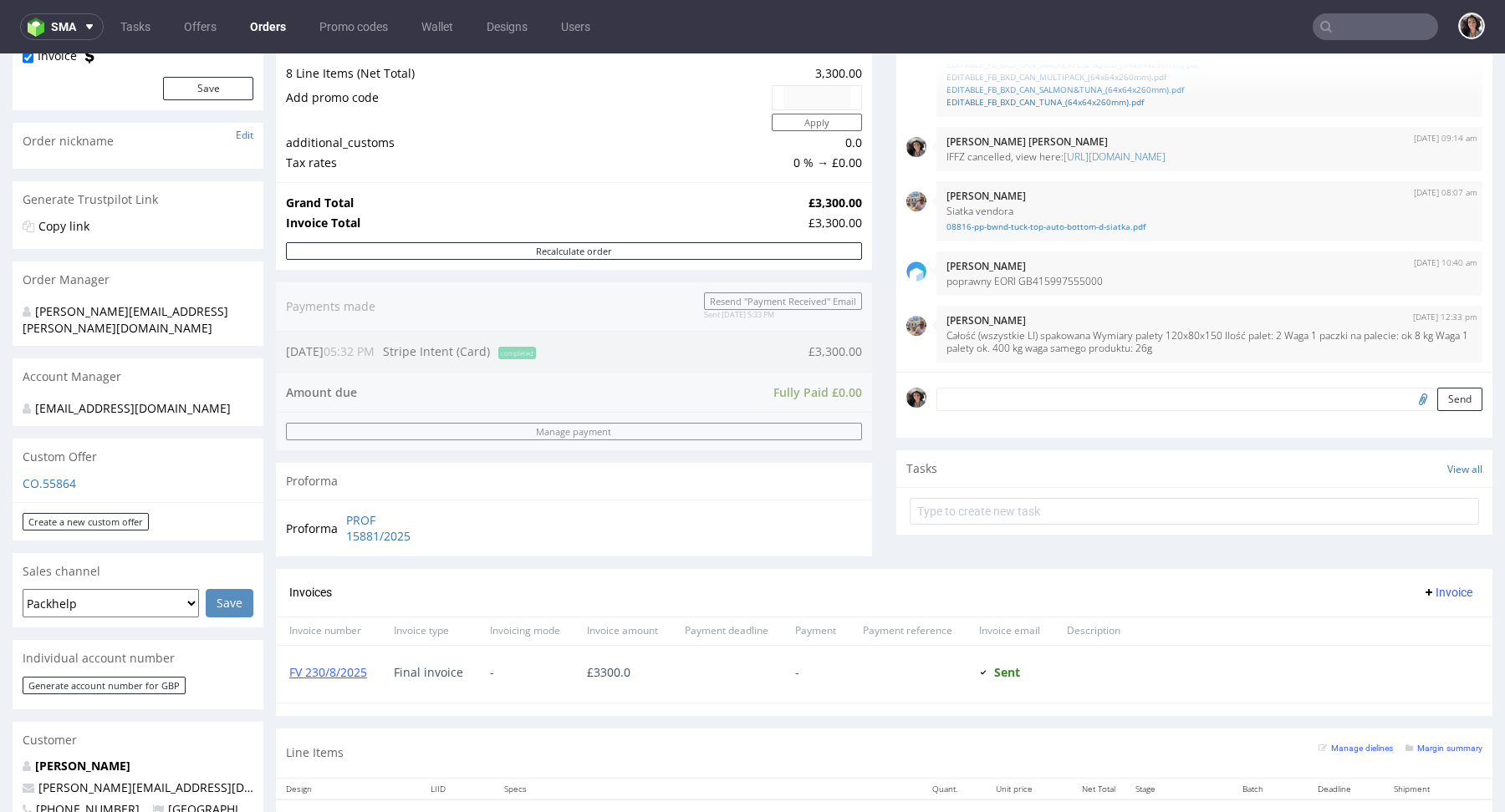
scroll to position [163, 0]
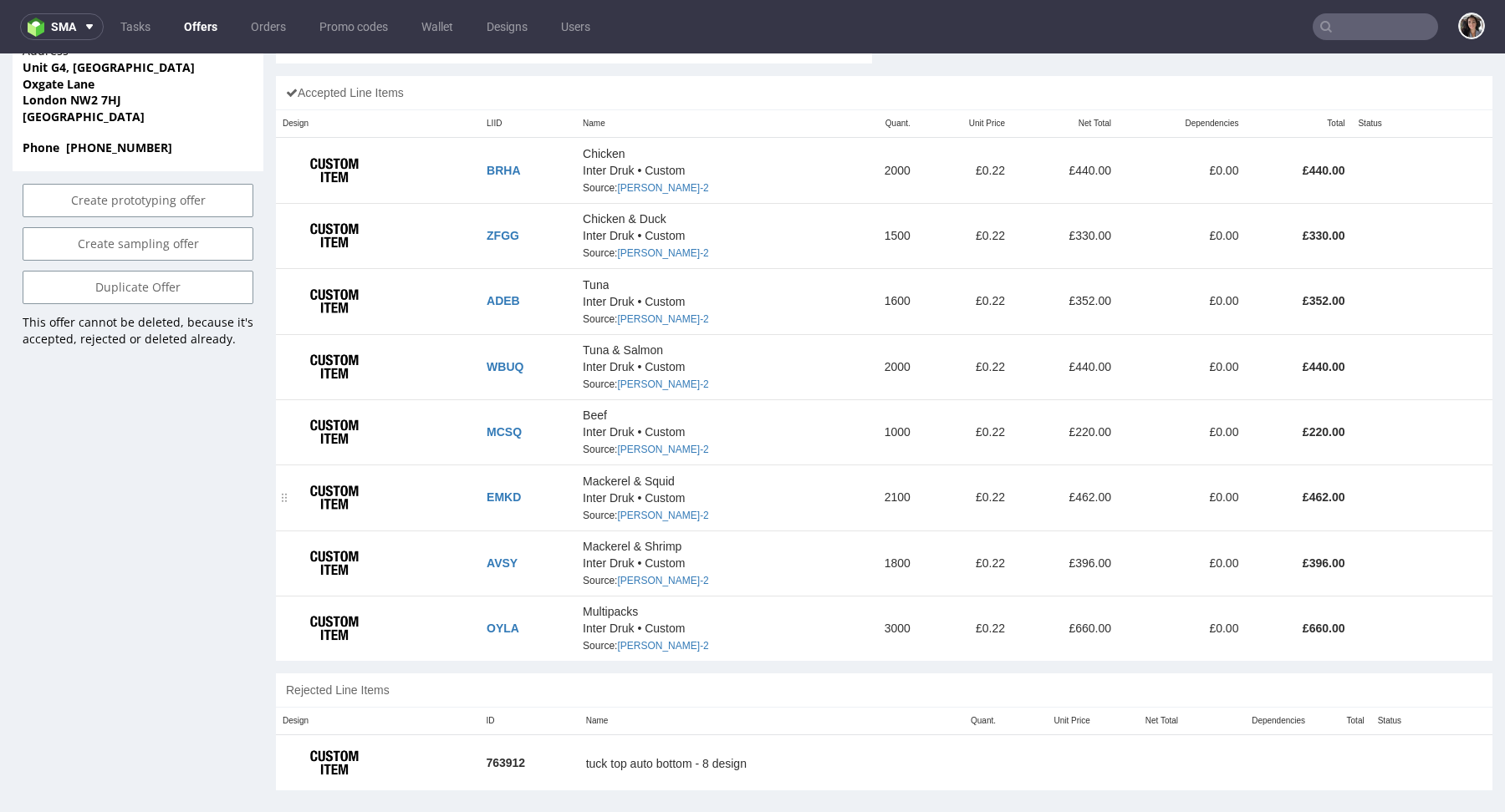
scroll to position [1028, 0]
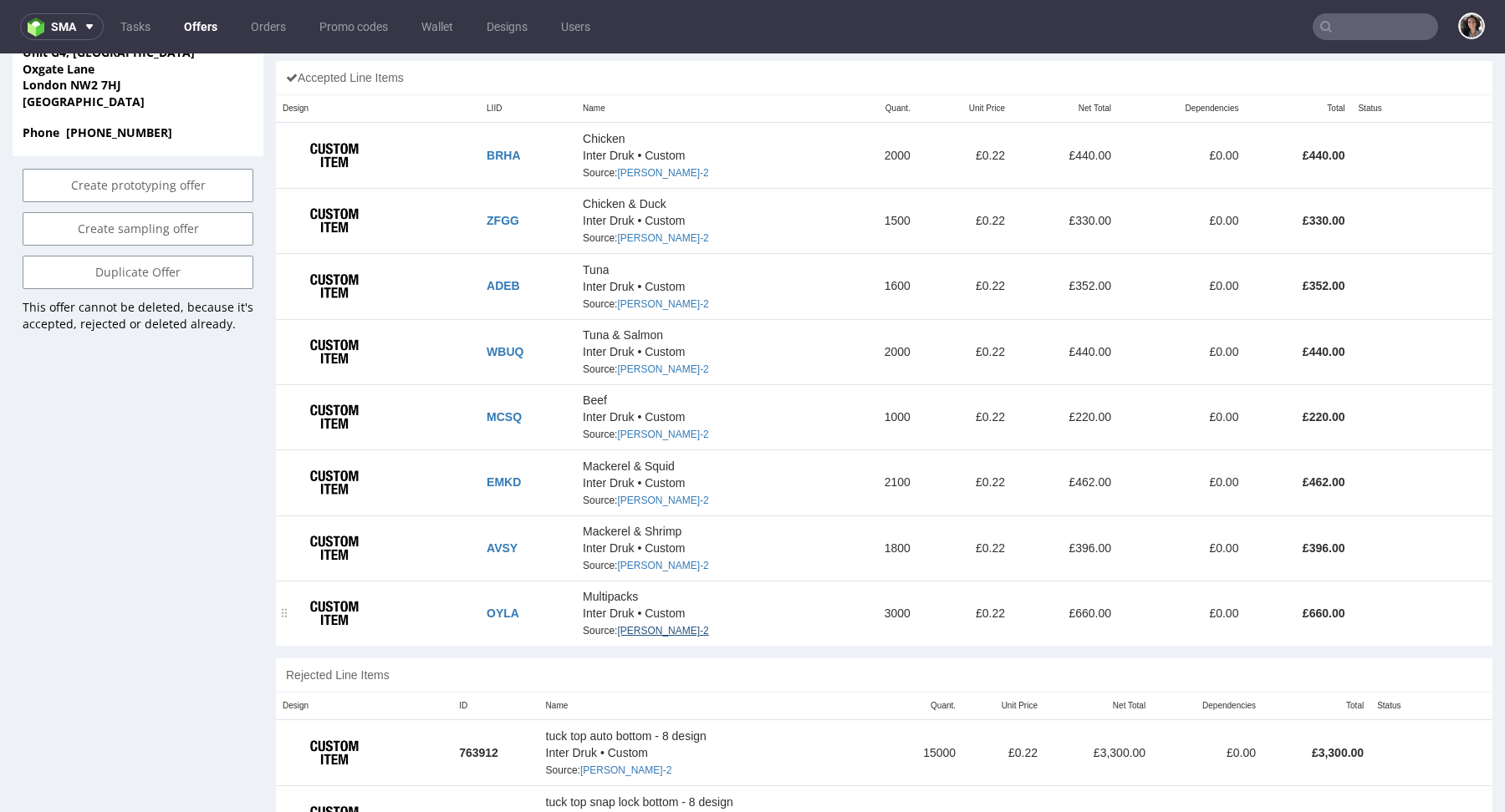
click at [646, 625] on link "CAIN-2" at bounding box center [663, 631] width 91 height 12
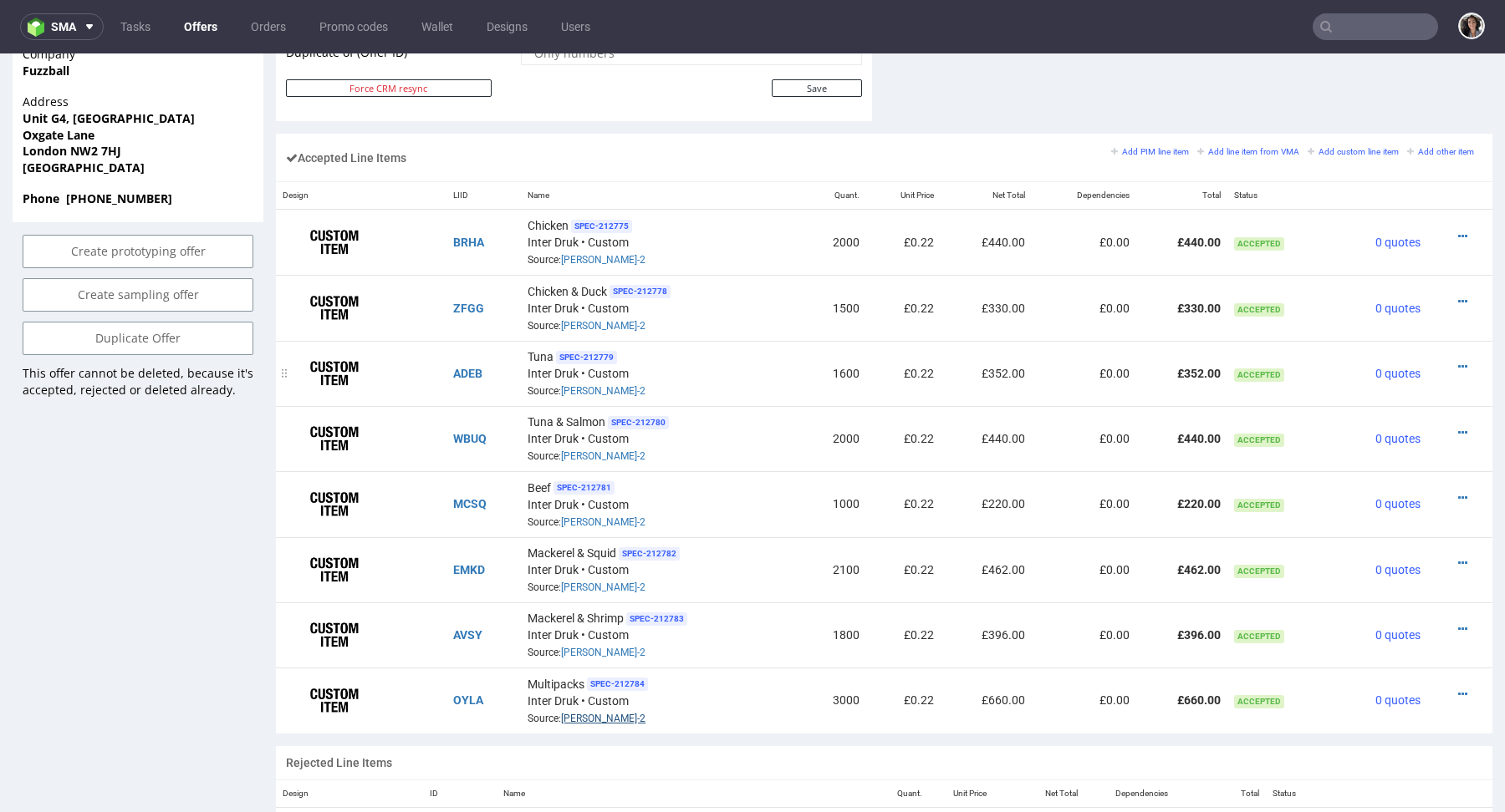
scroll to position [0, 0]
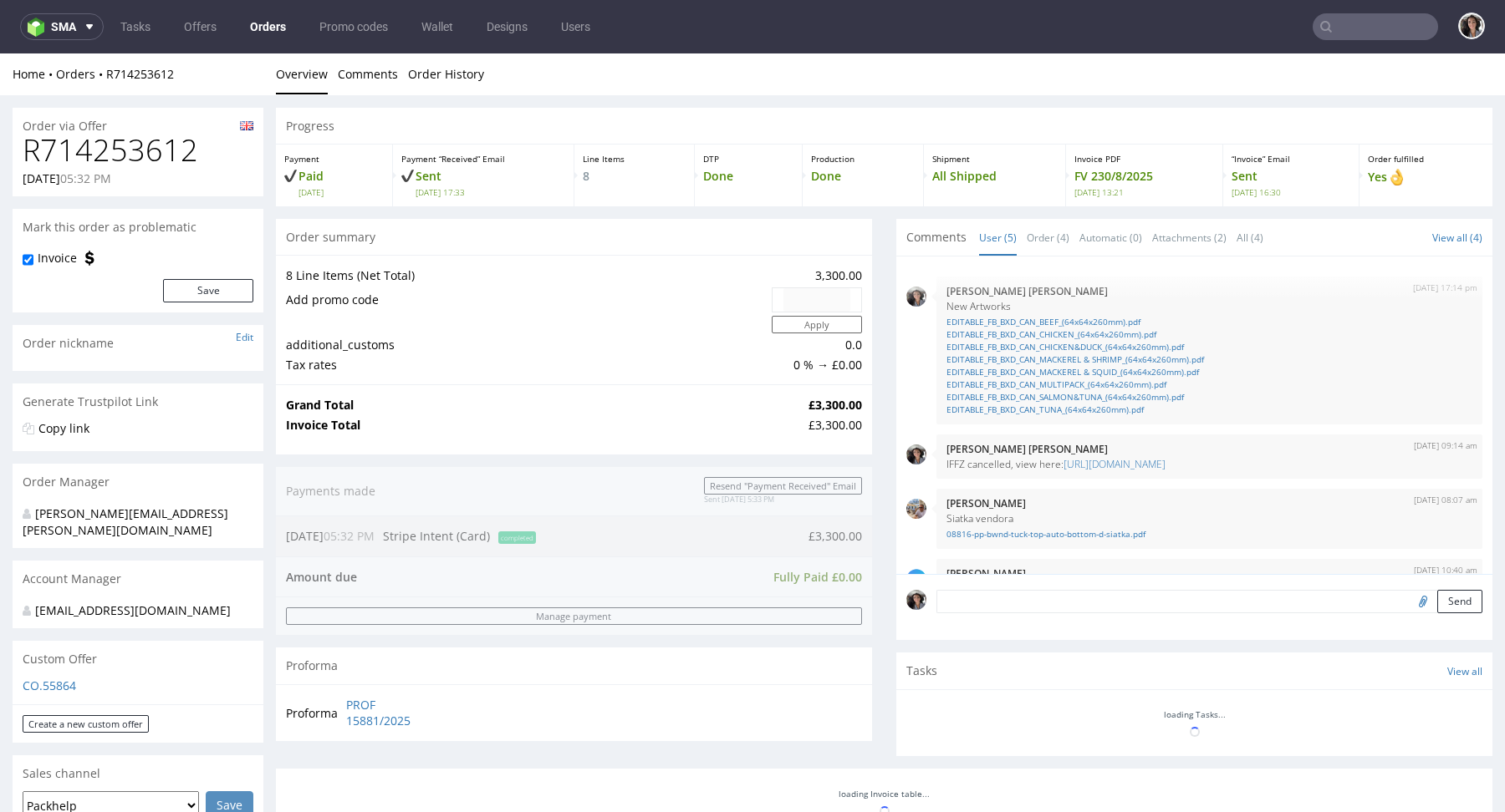
scroll to position [105, 0]
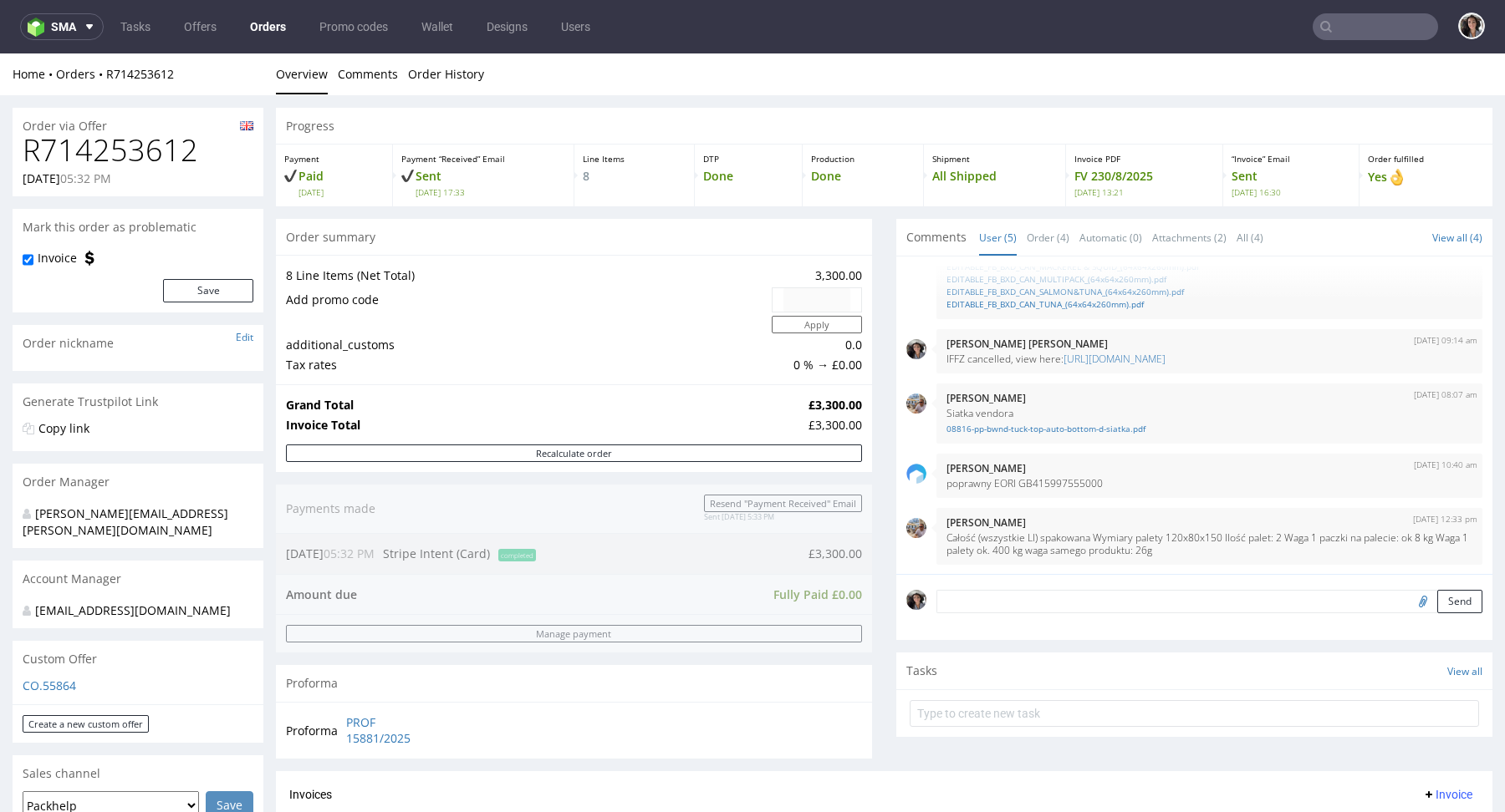
click at [138, 143] on h1 "R714253612" at bounding box center [138, 151] width 231 height 33
type input "@fuzzball.club"
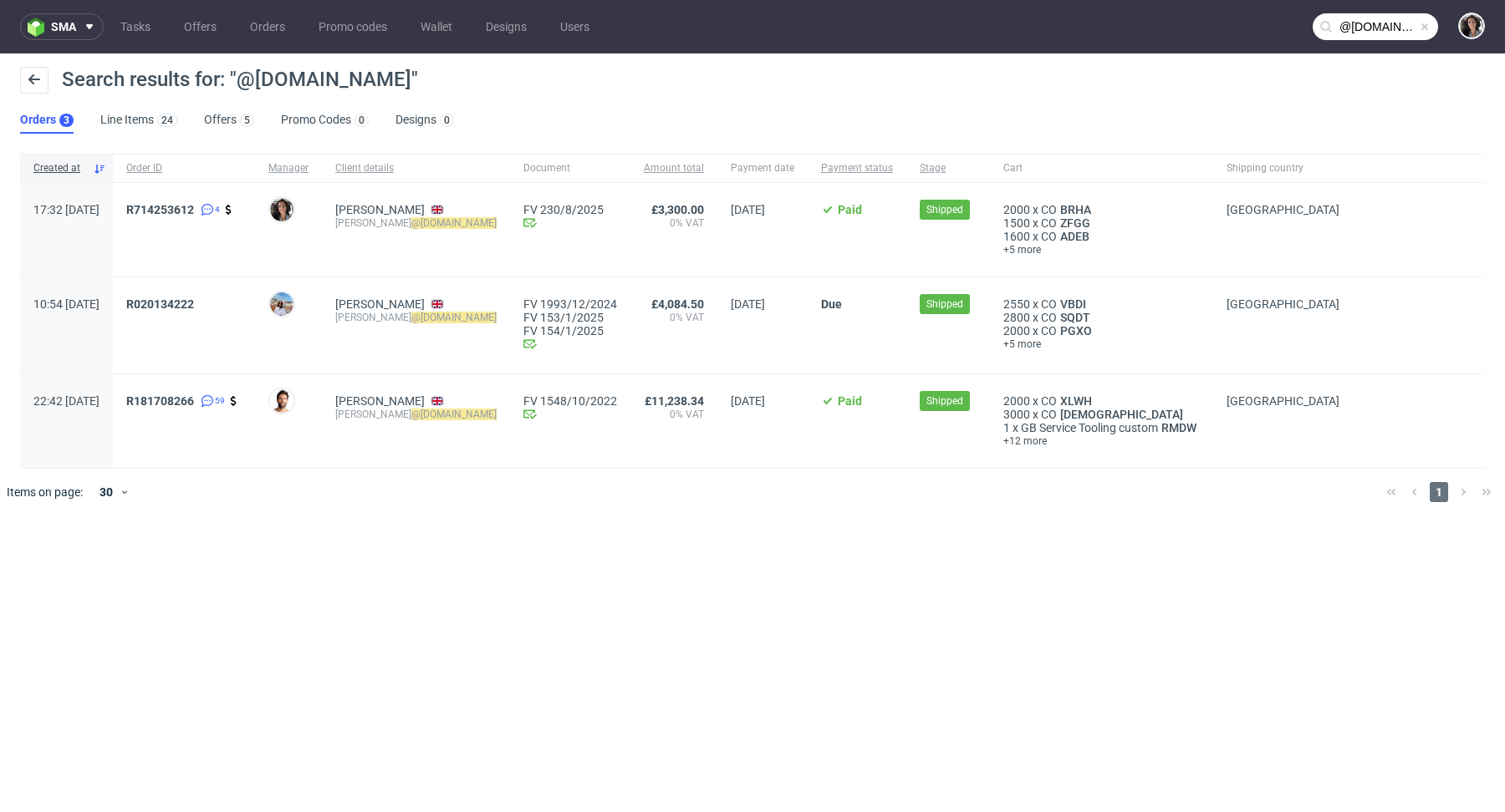
click at [227, 105] on div "Search results for: "@fuzzball.club"" at bounding box center [752, 86] width 1464 height 40
click at [226, 114] on link "Offers 5" at bounding box center [229, 120] width 50 height 27
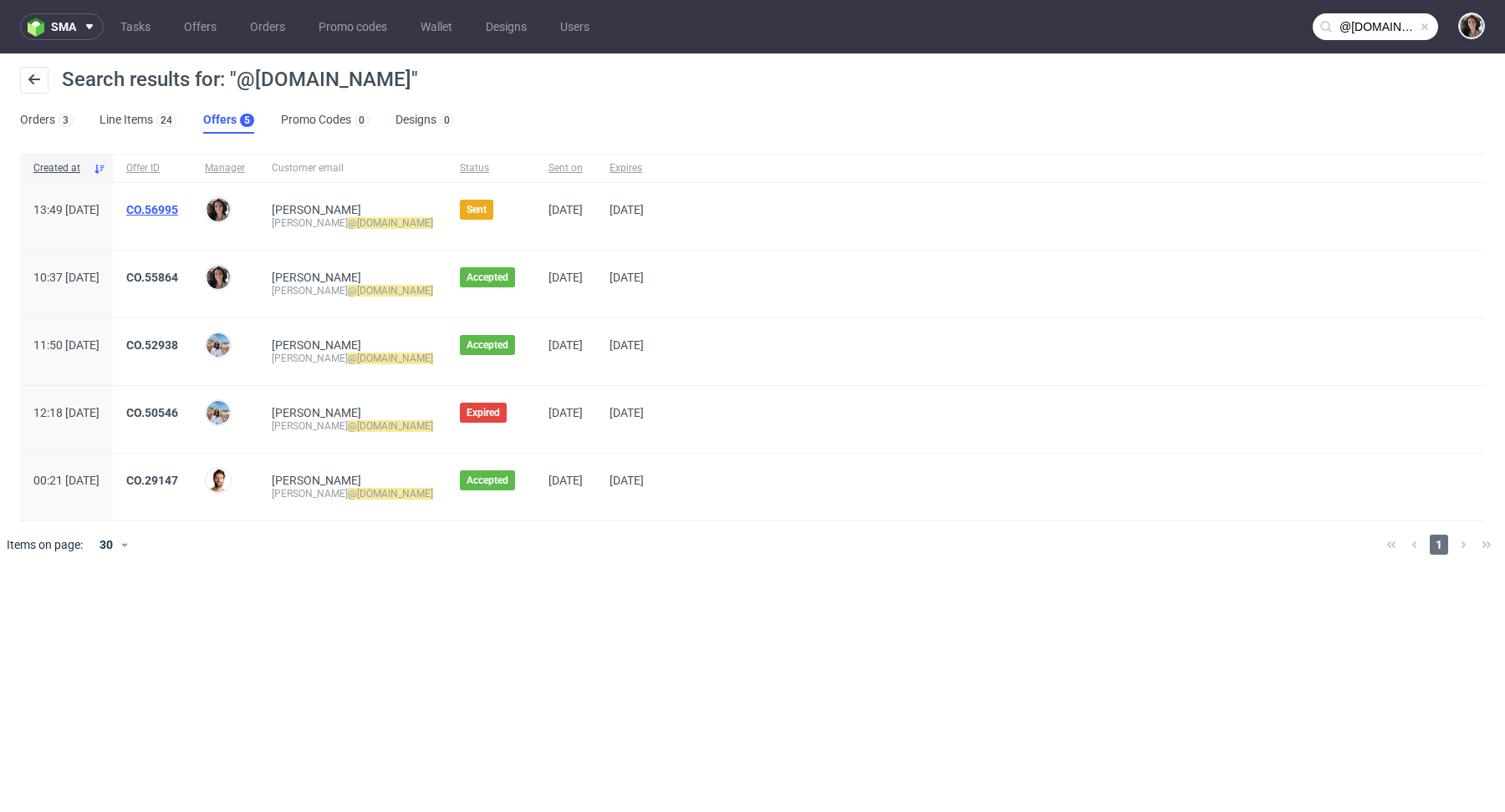
click at [178, 211] on link "CO.56995" at bounding box center [152, 210] width 52 height 13
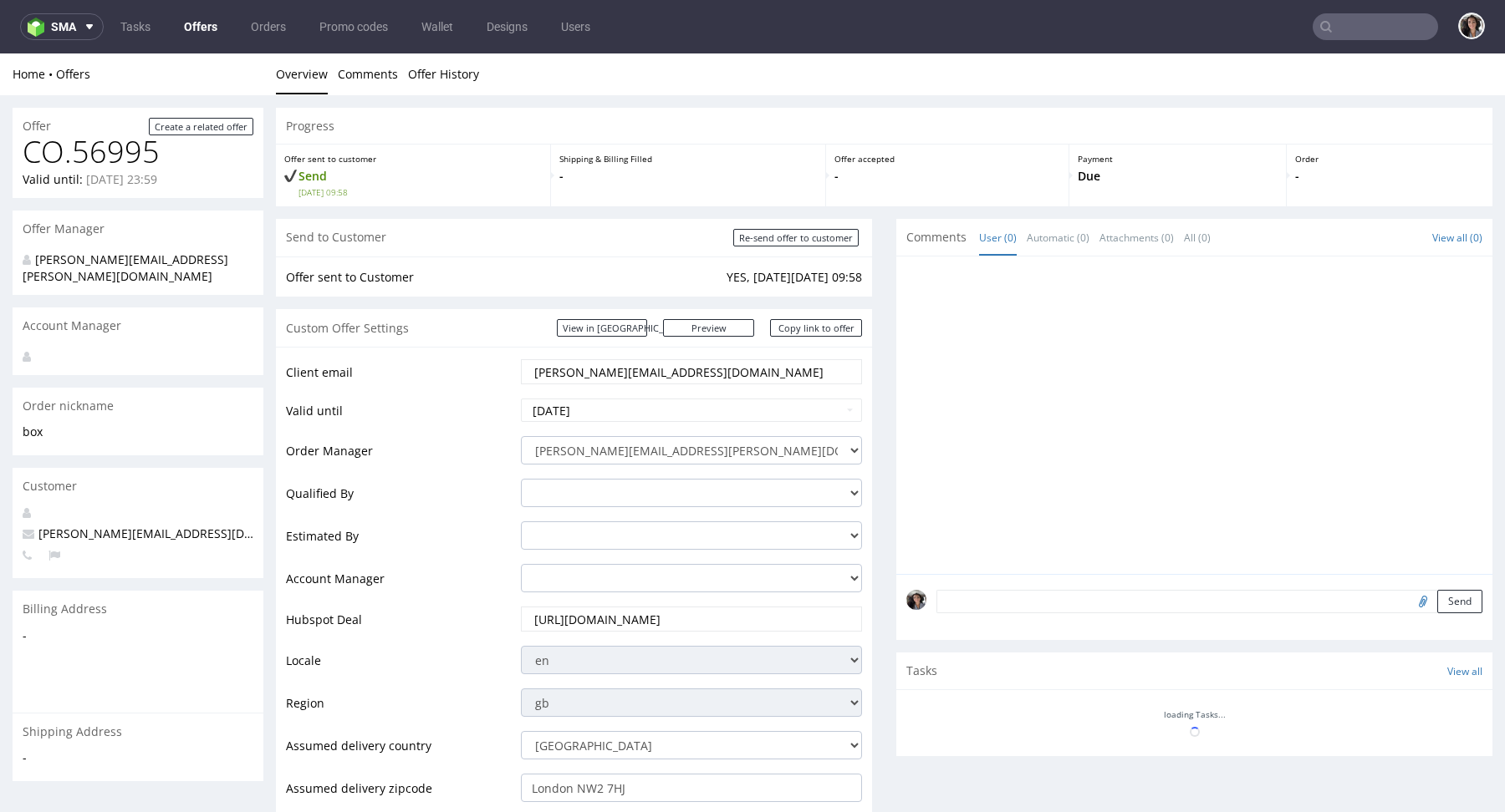
scroll to position [432, 0]
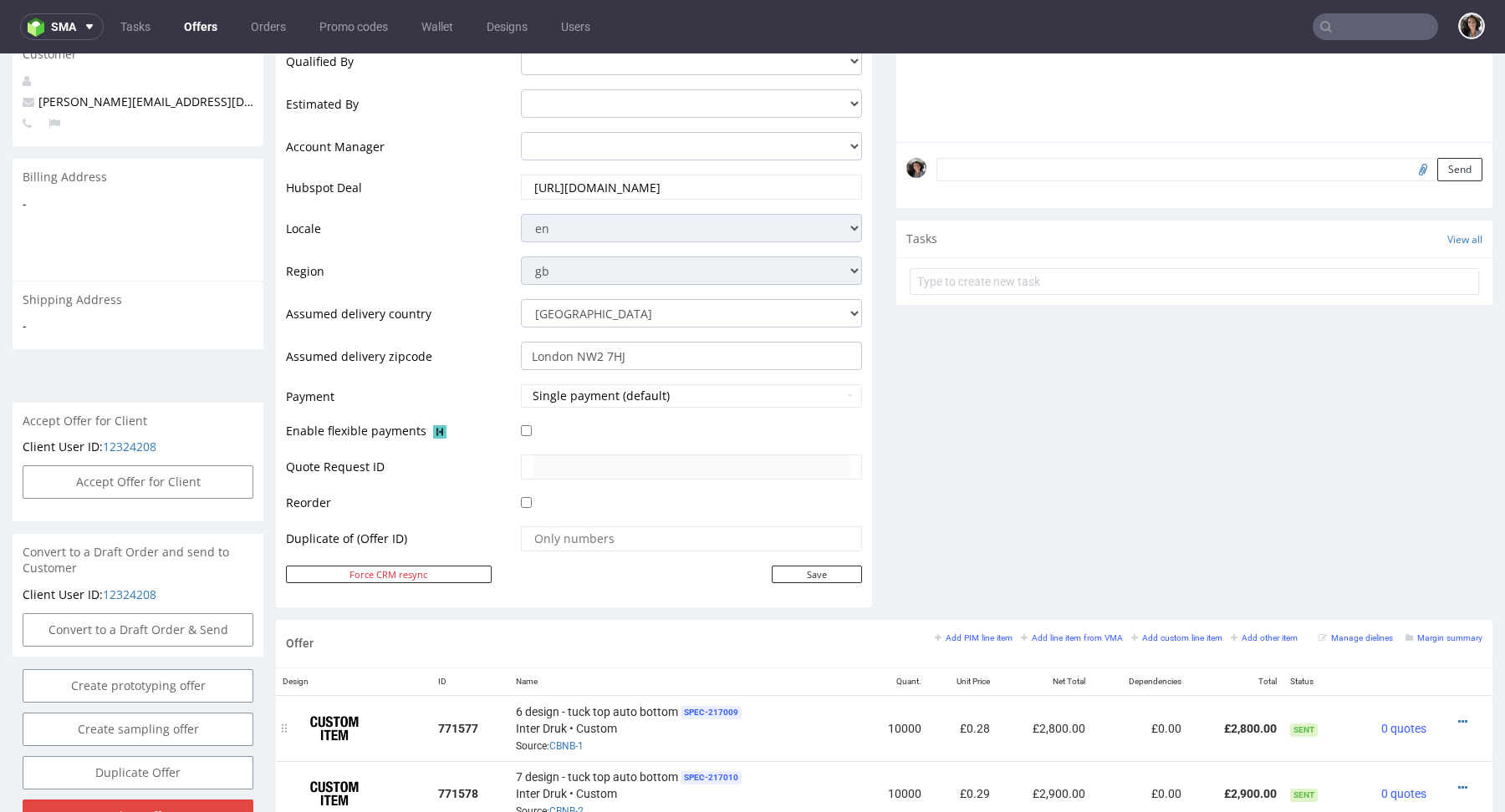
click at [892, 723] on td "10000" at bounding box center [893, 727] width 68 height 66
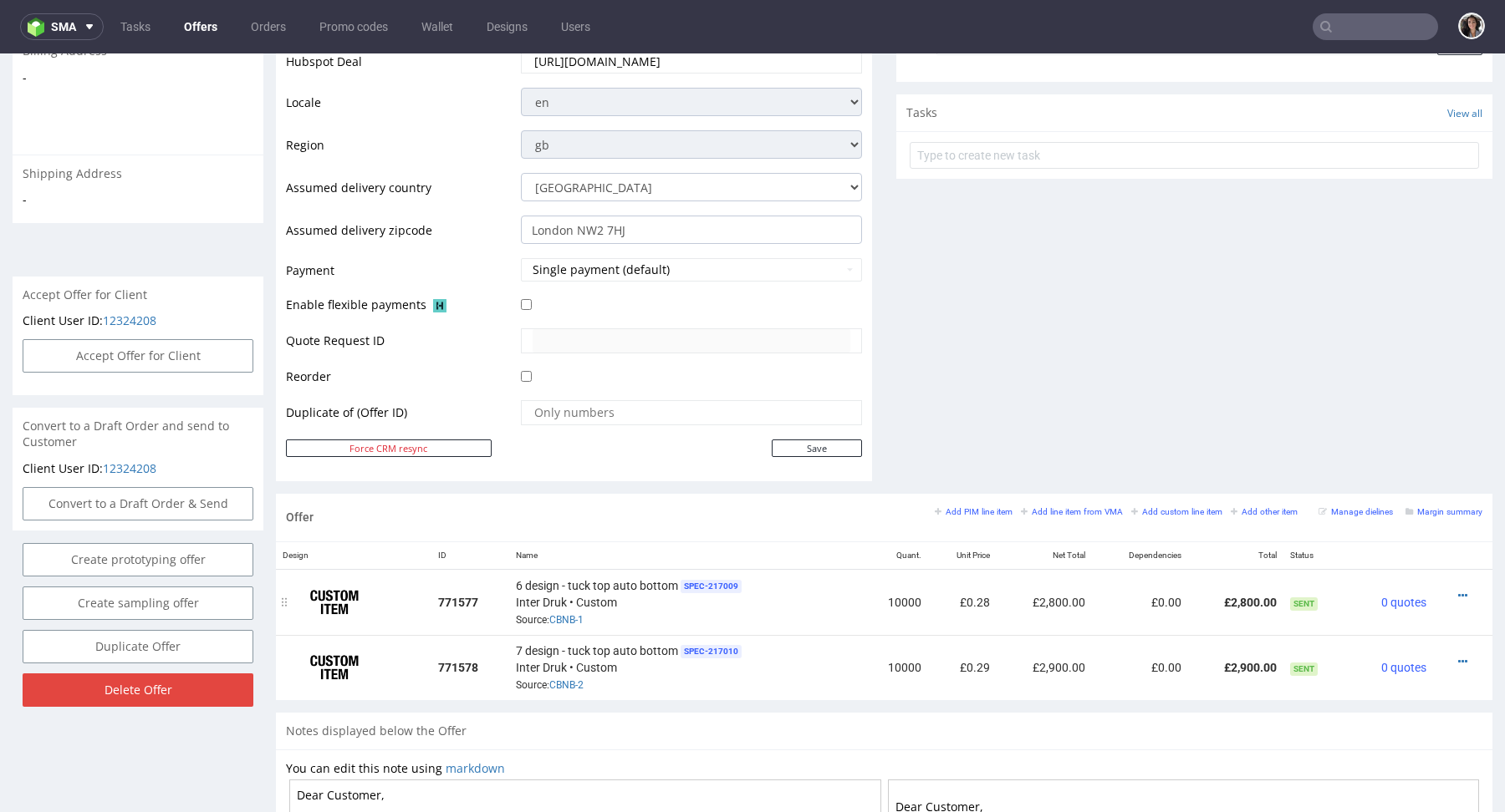
scroll to position [577, 0]
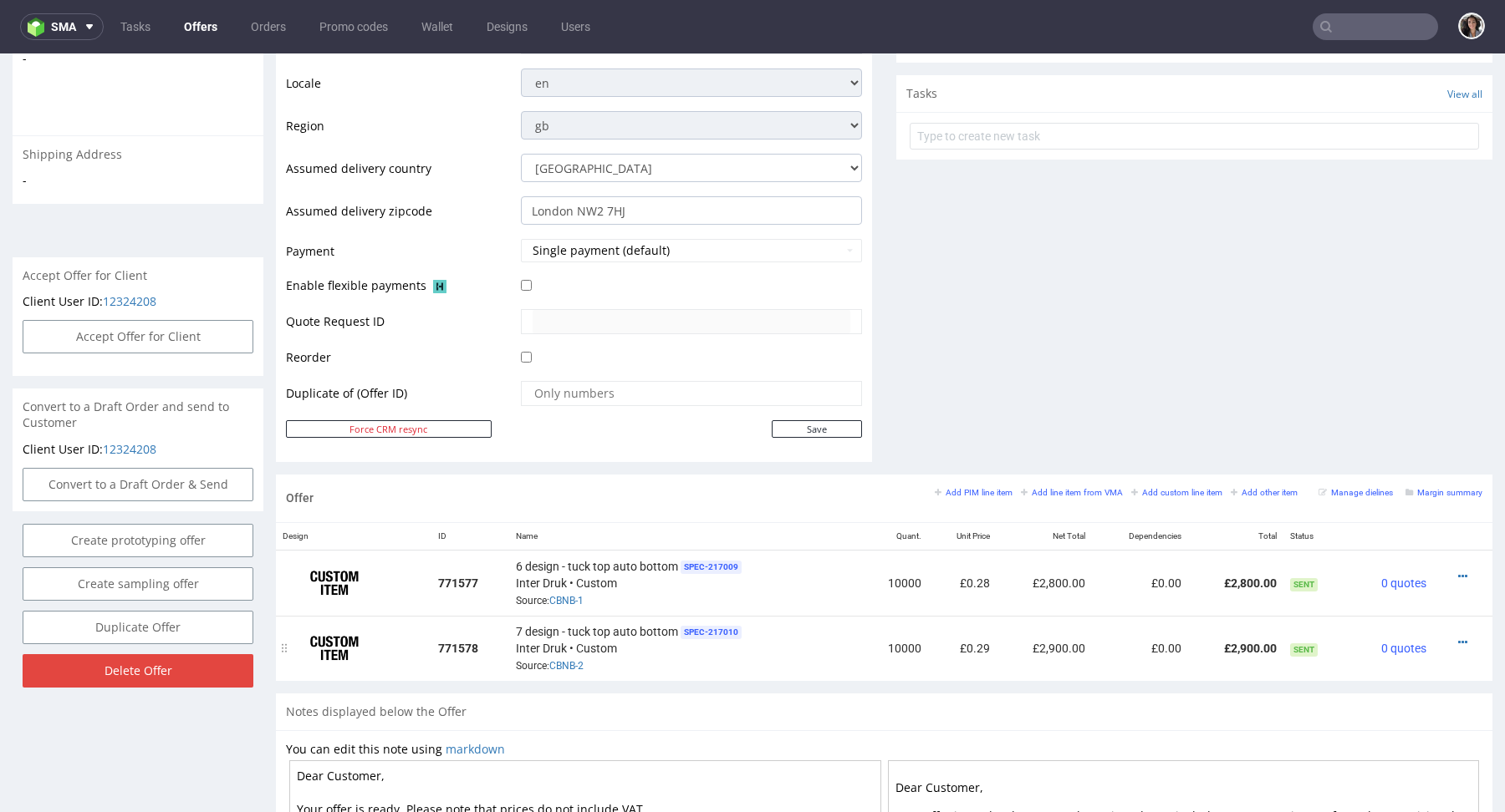
click at [1451, 639] on div at bounding box center [1458, 643] width 36 height 17
click at [1458, 636] on icon at bounding box center [1462, 642] width 9 height 12
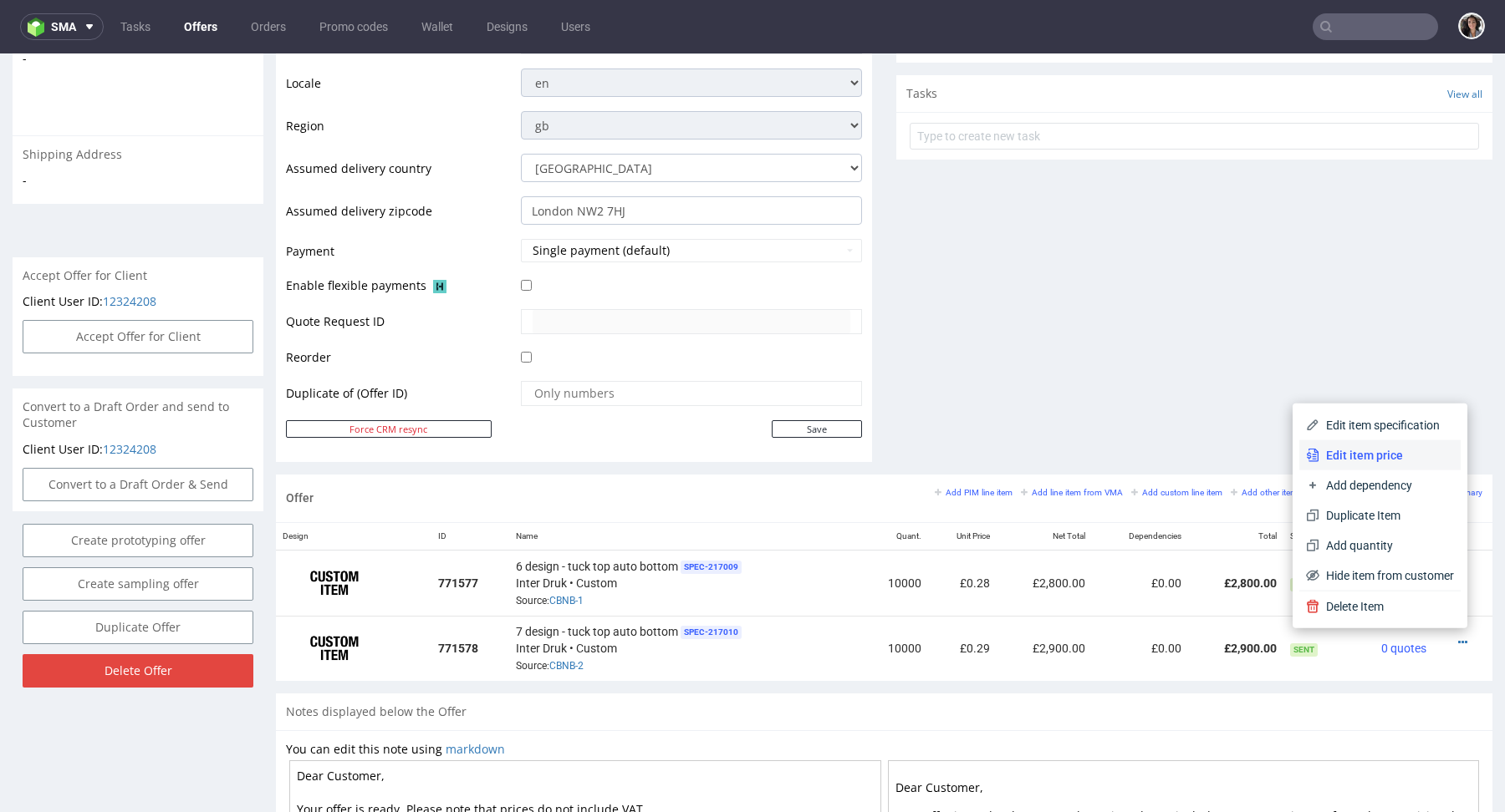
click at [1367, 456] on span "Edit item price" at bounding box center [1386, 455] width 135 height 17
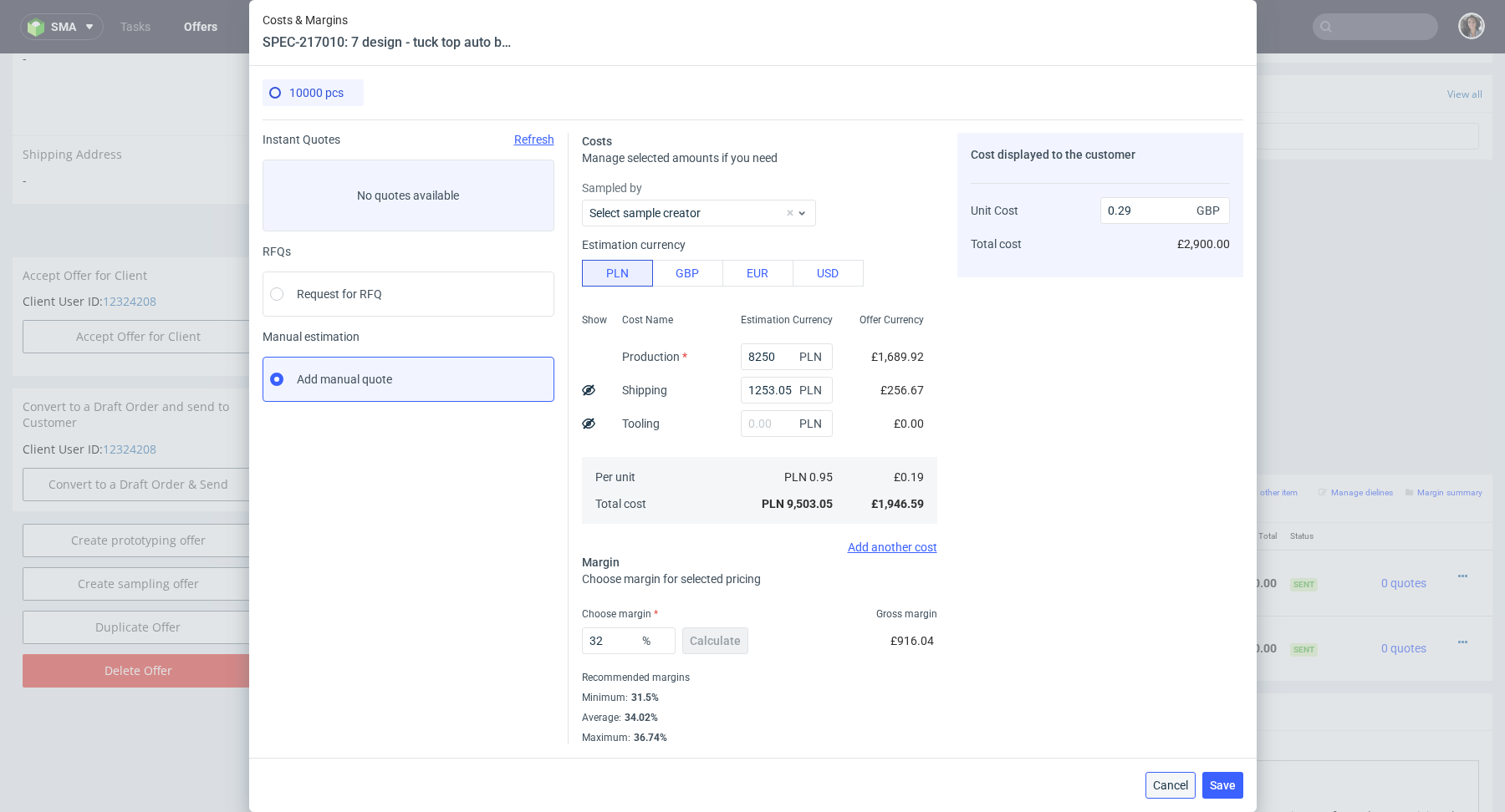
click at [1171, 781] on span "Cancel" at bounding box center [1170, 785] width 35 height 12
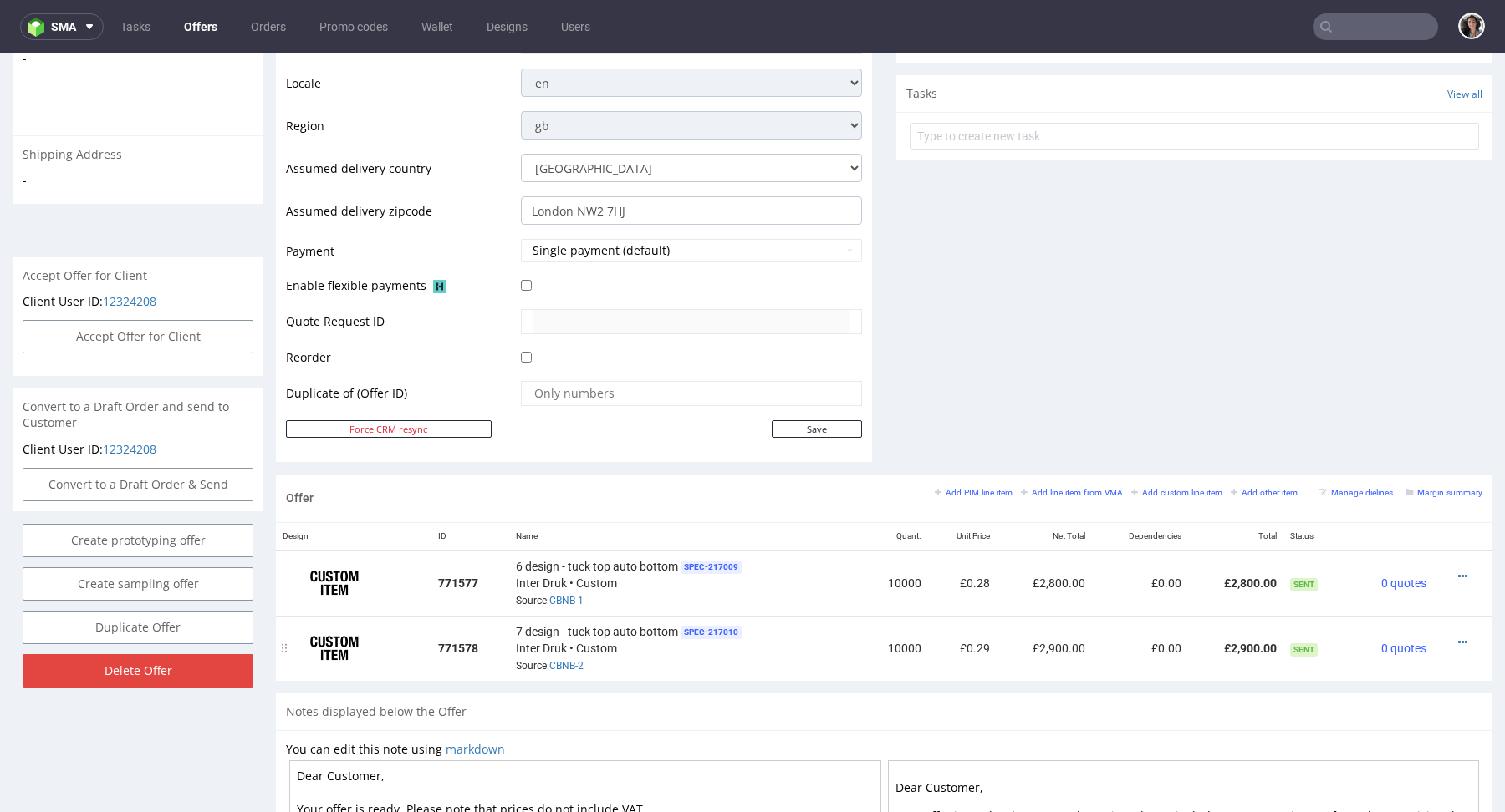
scroll to position [731, 0]
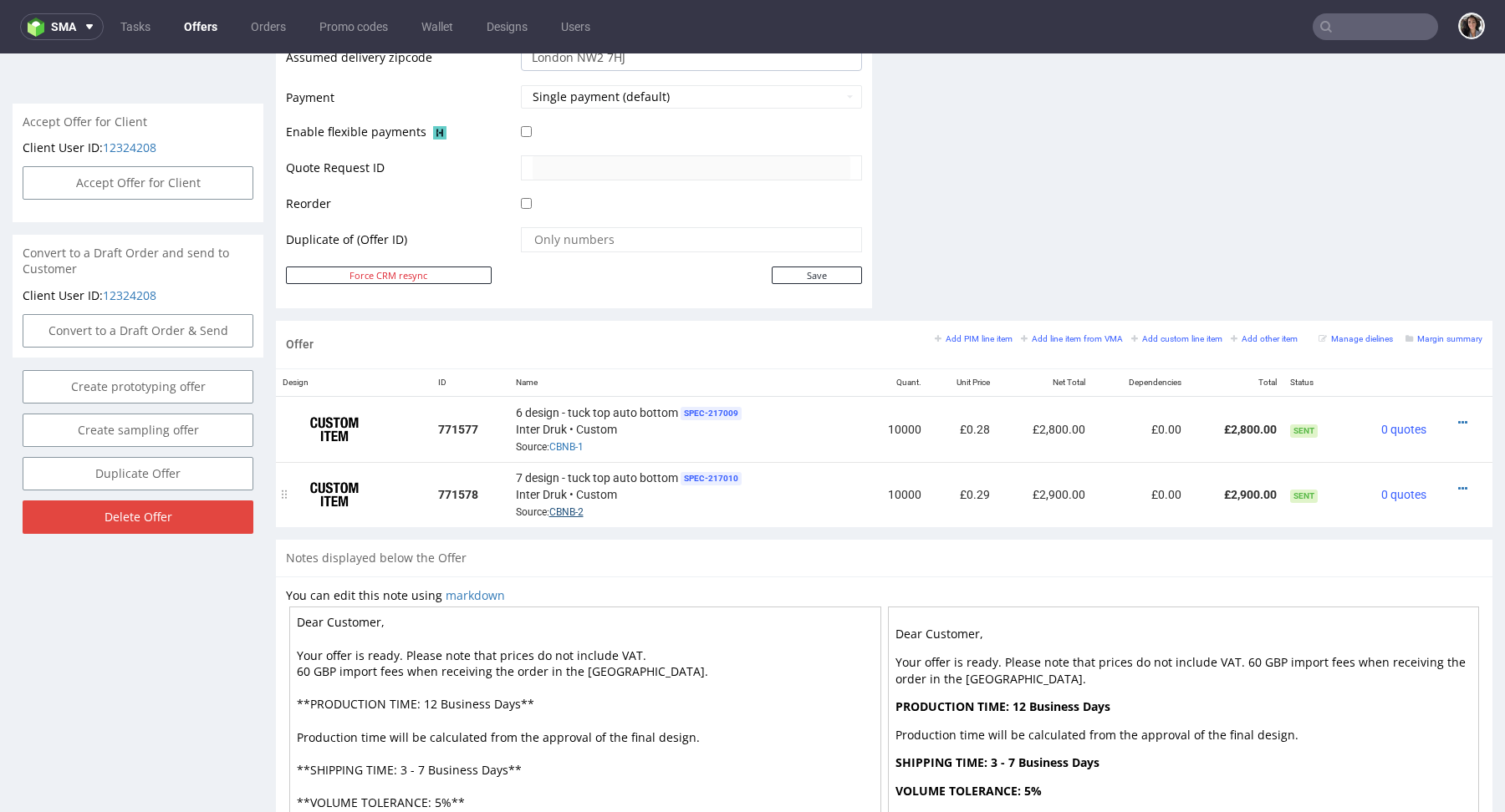
click at [562, 510] on link "CBNB-2" at bounding box center [566, 512] width 34 height 12
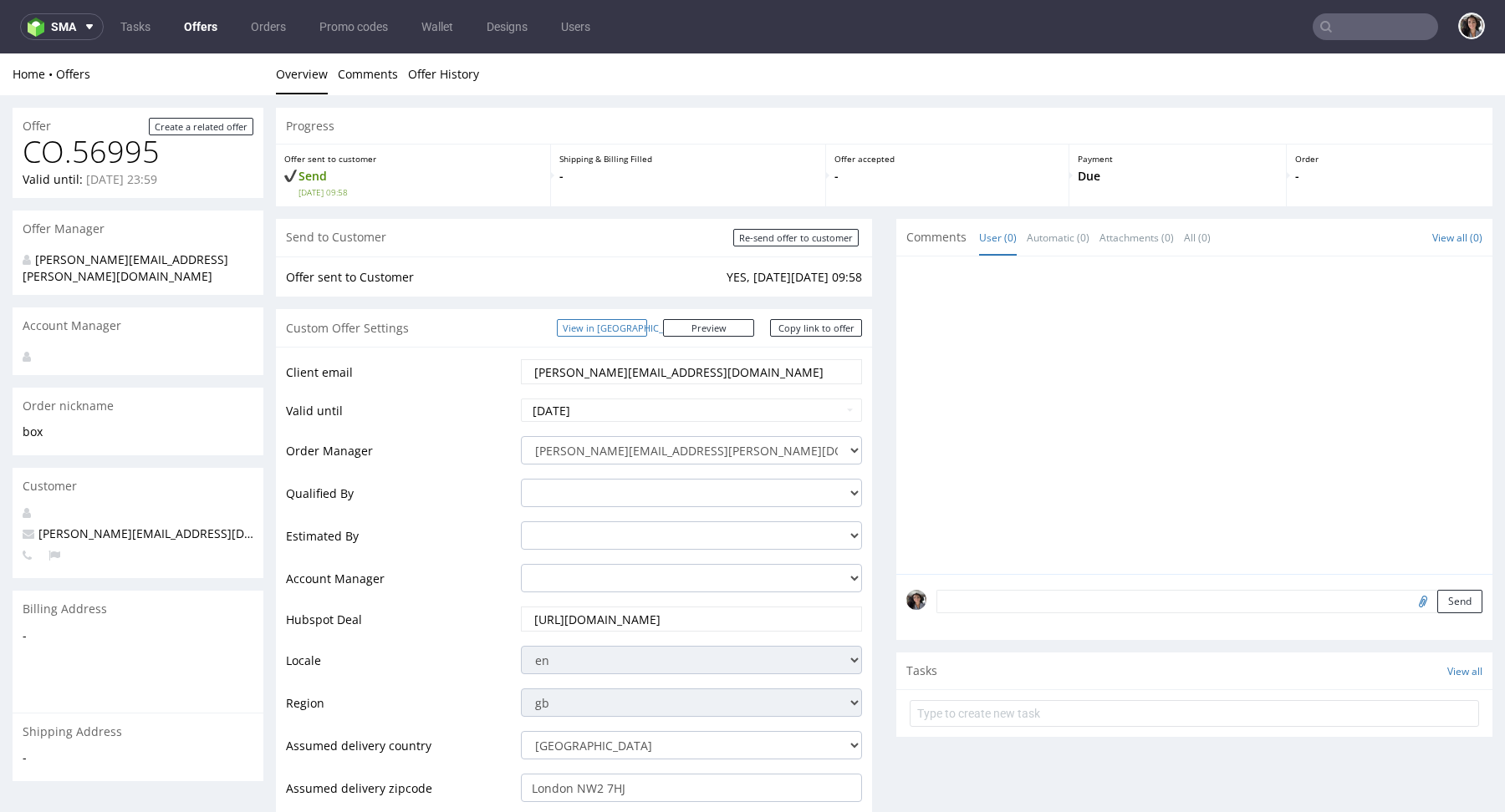
click at [647, 326] on link "View in [GEOGRAPHIC_DATA]" at bounding box center [601, 328] width 90 height 18
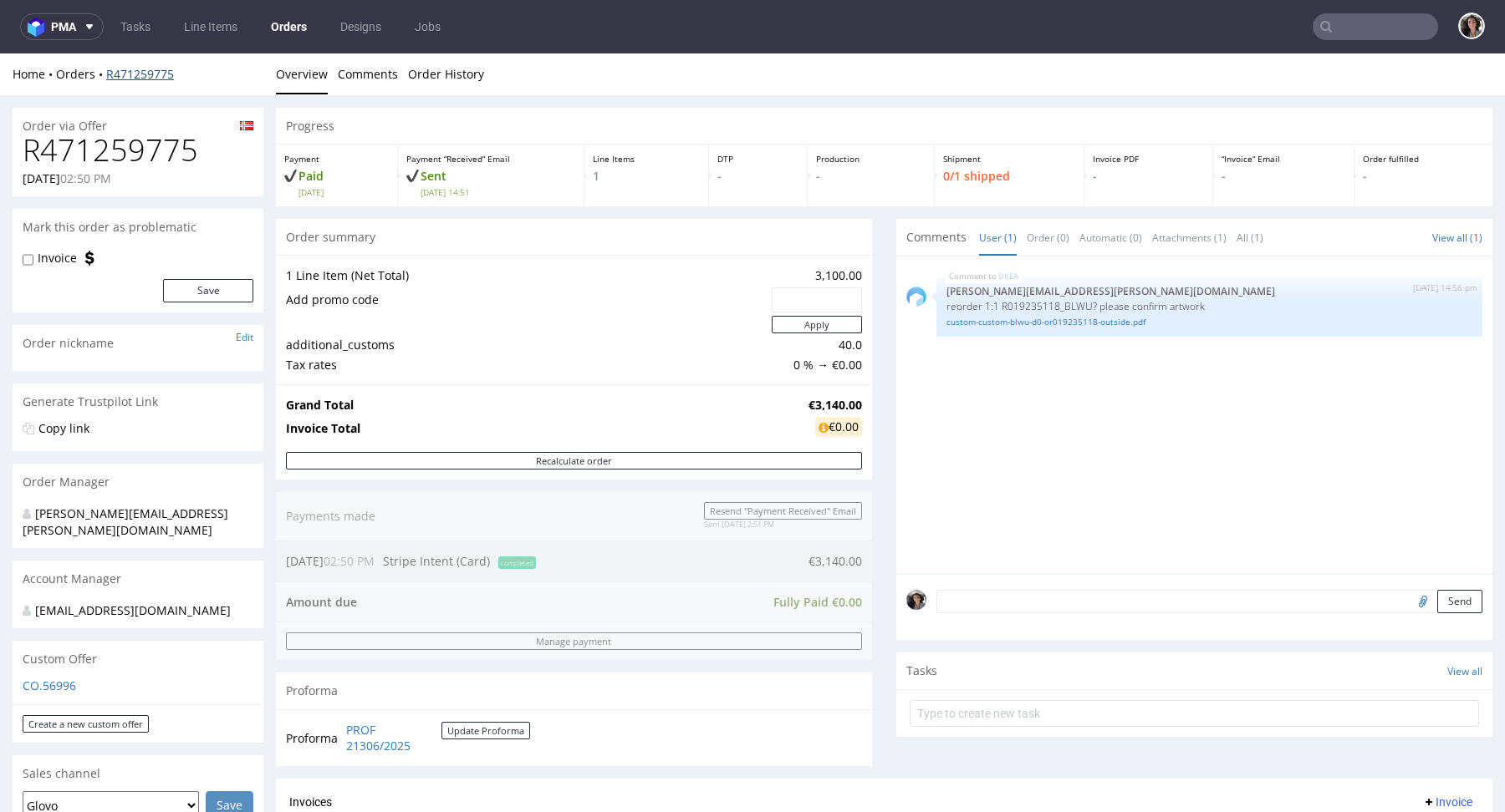
click at [149, 75] on link "R471259775" at bounding box center [139, 73] width 68 height 16
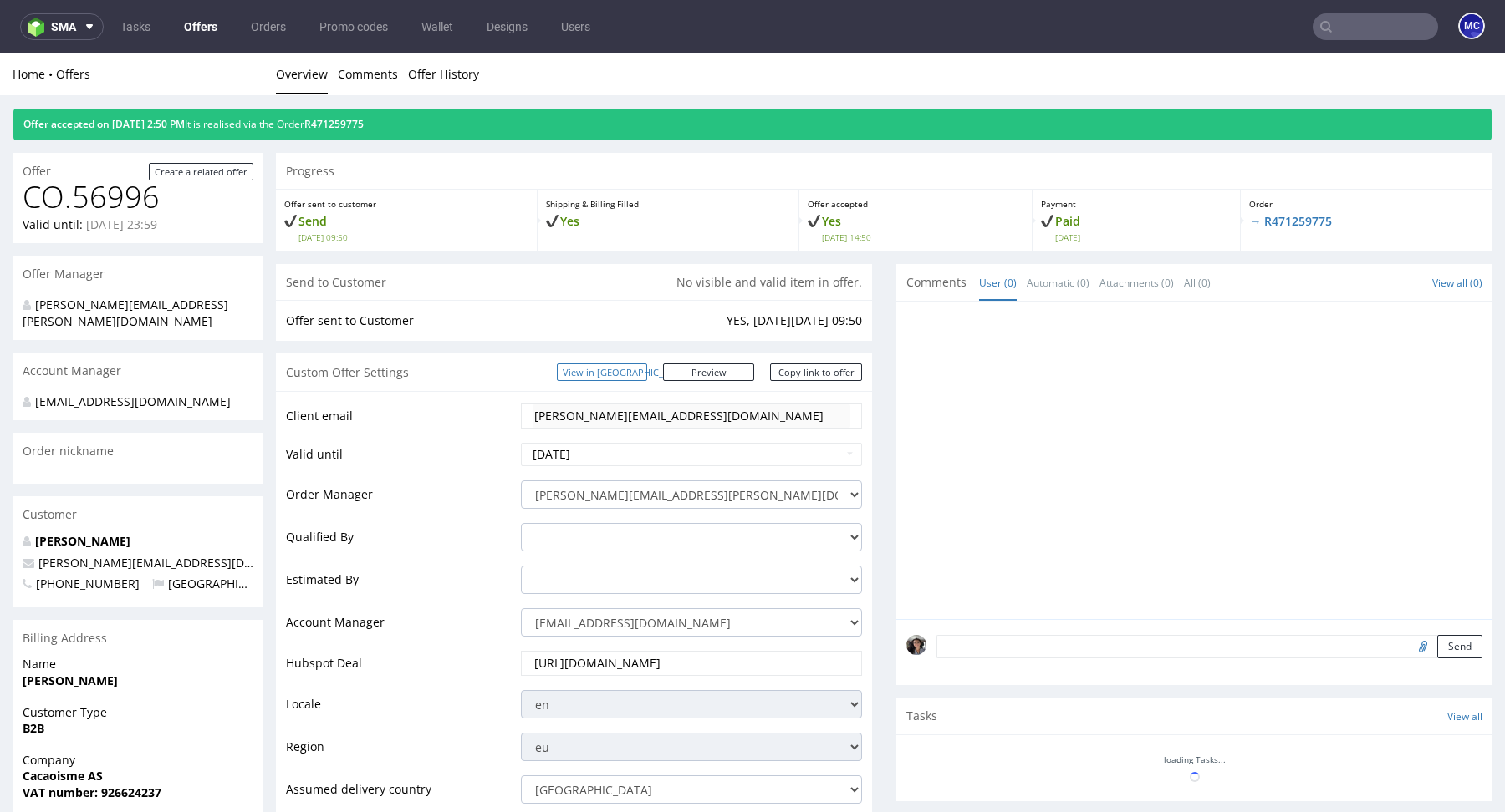
click at [641, 367] on link "View in [GEOGRAPHIC_DATA]" at bounding box center [601, 372] width 90 height 18
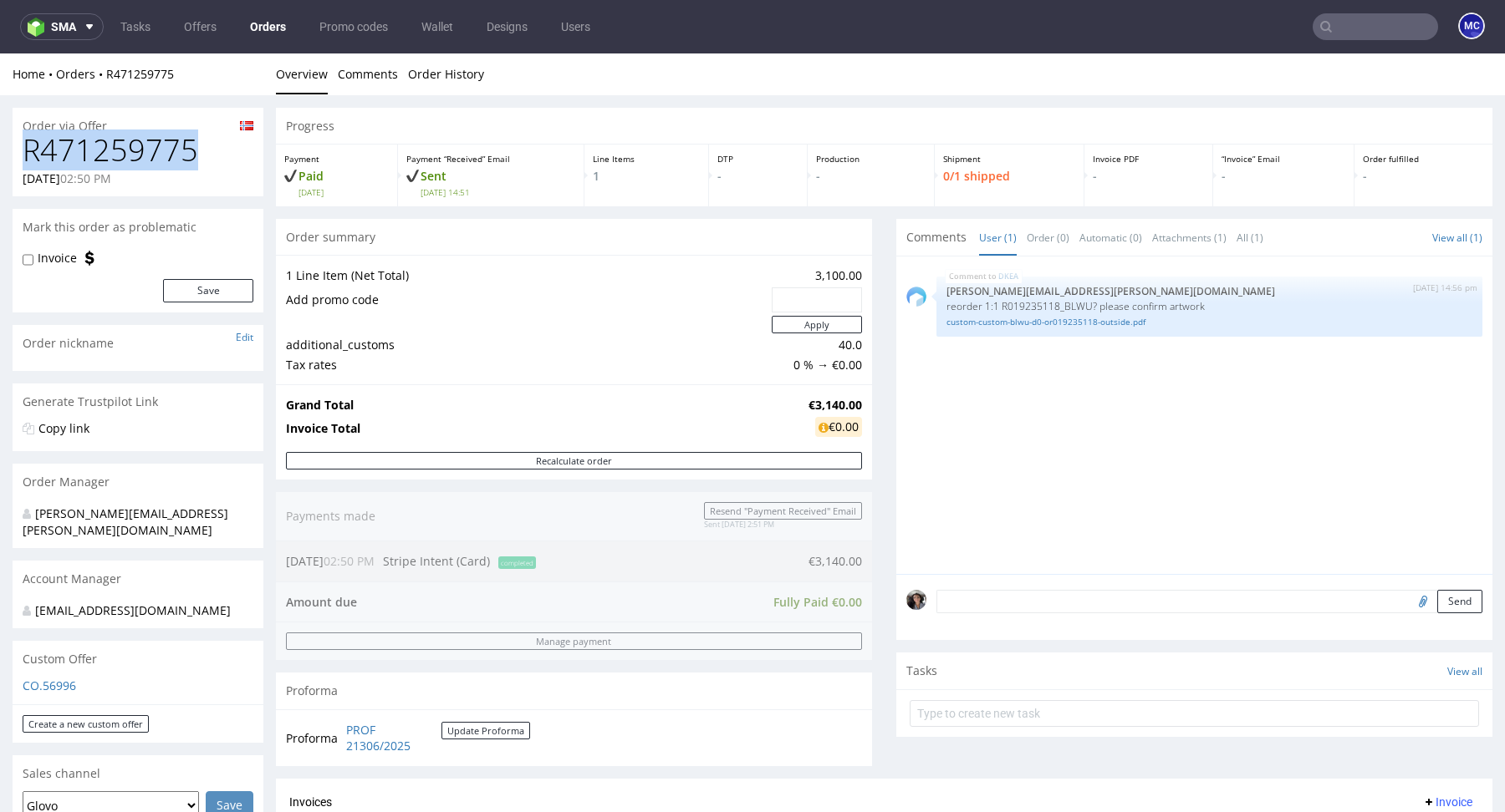
drag, startPoint x: 202, startPoint y: 162, endPoint x: 0, endPoint y: 162, distance: 202.0
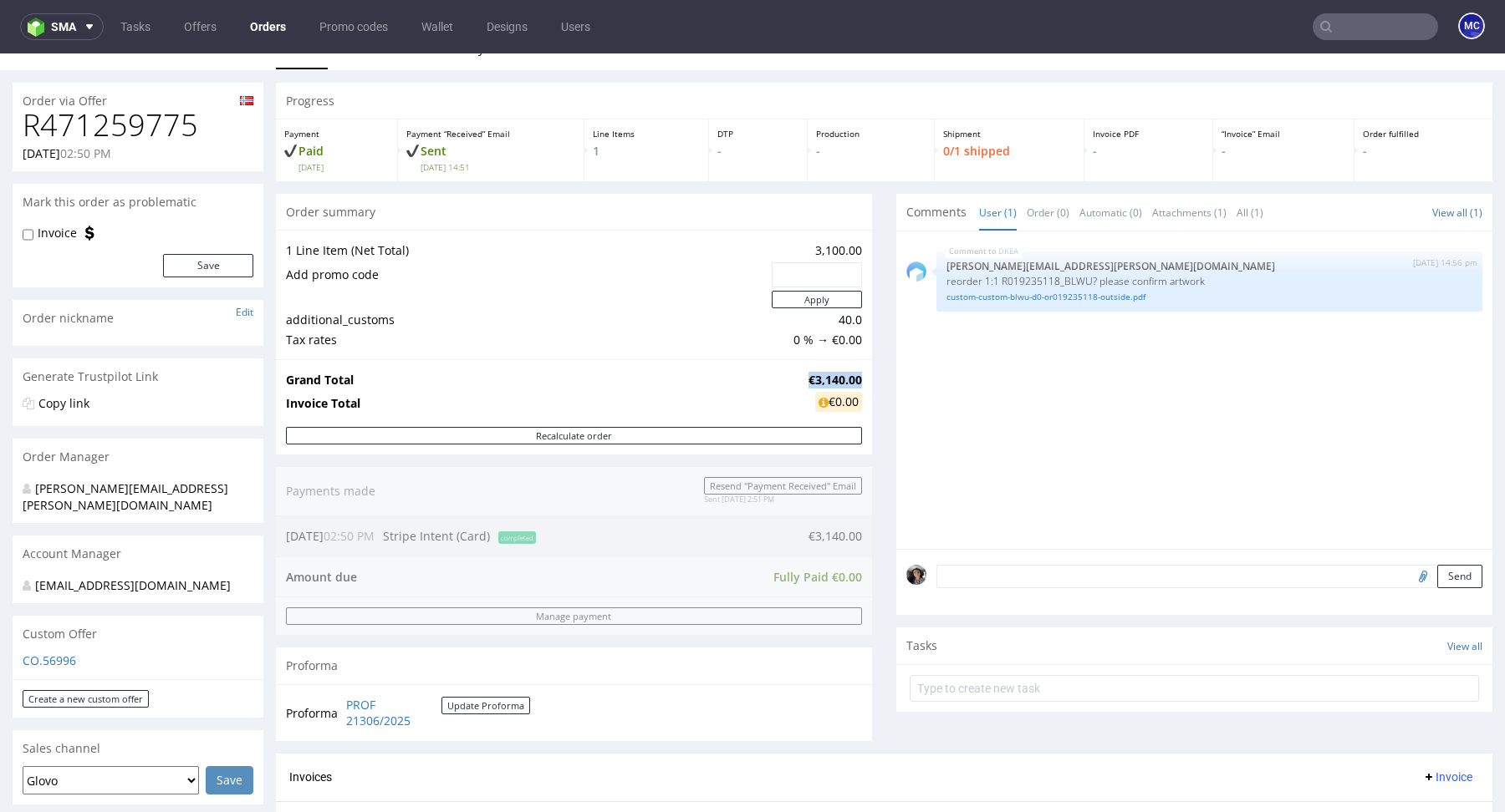
drag, startPoint x: 852, startPoint y: 376, endPoint x: 798, endPoint y: 376, distance: 54.0
click at [809, 376] on strong "€3,140.00" at bounding box center [836, 379] width 54 height 16
copy strong "€3,140.00"
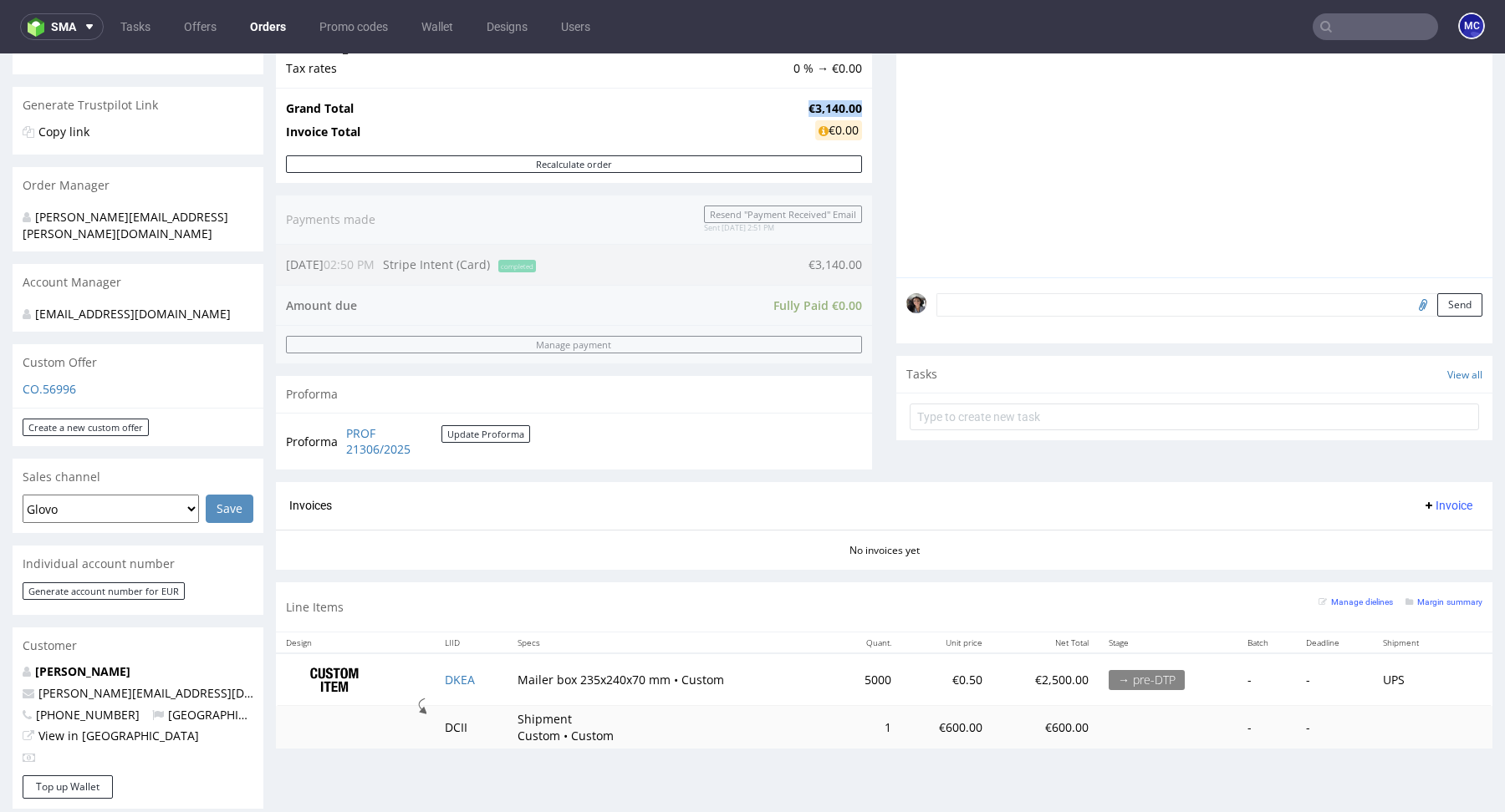
scroll to position [444, 0]
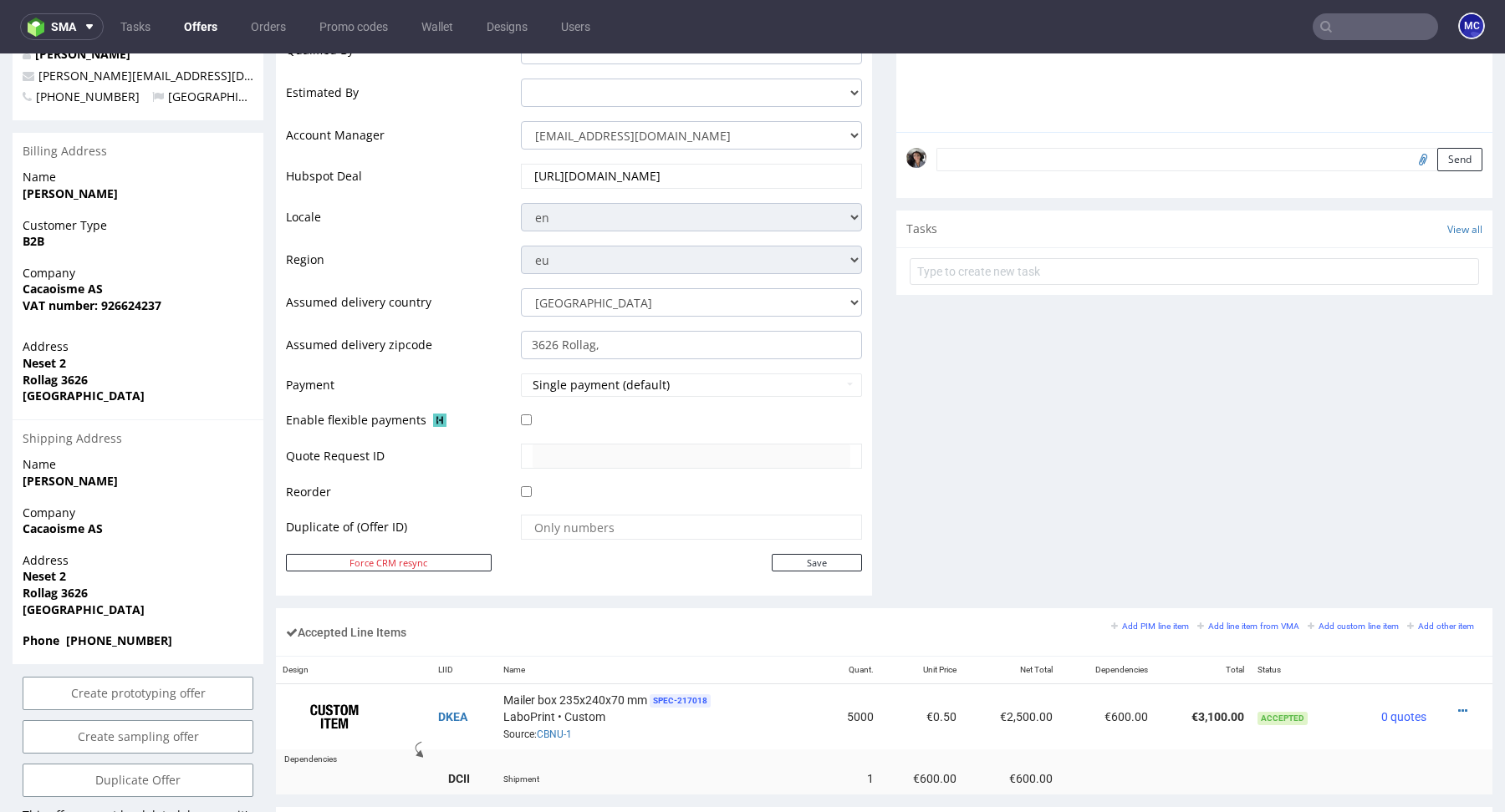
scroll to position [620, 0]
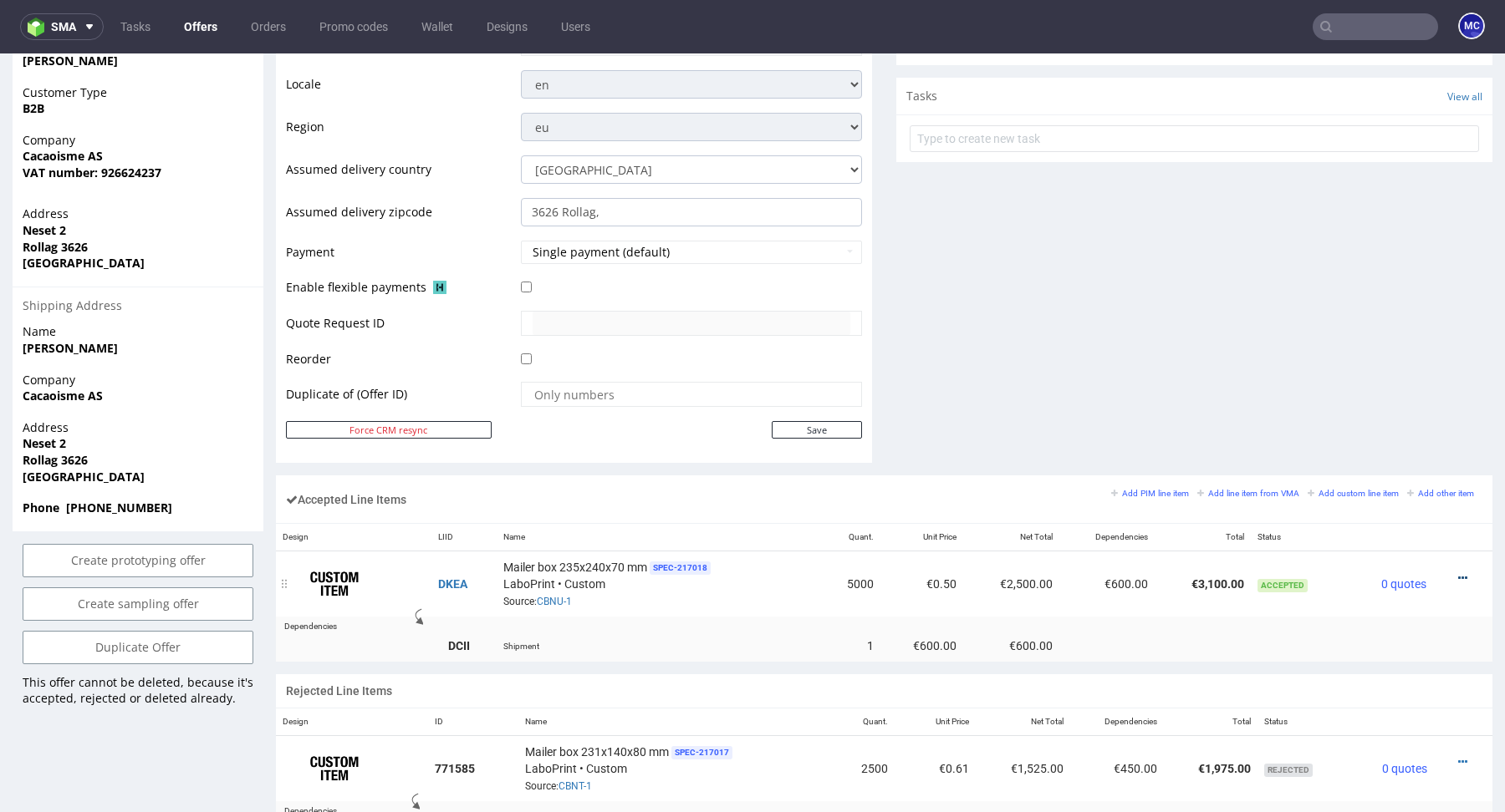
click at [1458, 576] on icon at bounding box center [1462, 578] width 9 height 12
click at [1374, 411] on li "Edit item price" at bounding box center [1387, 420] width 147 height 30
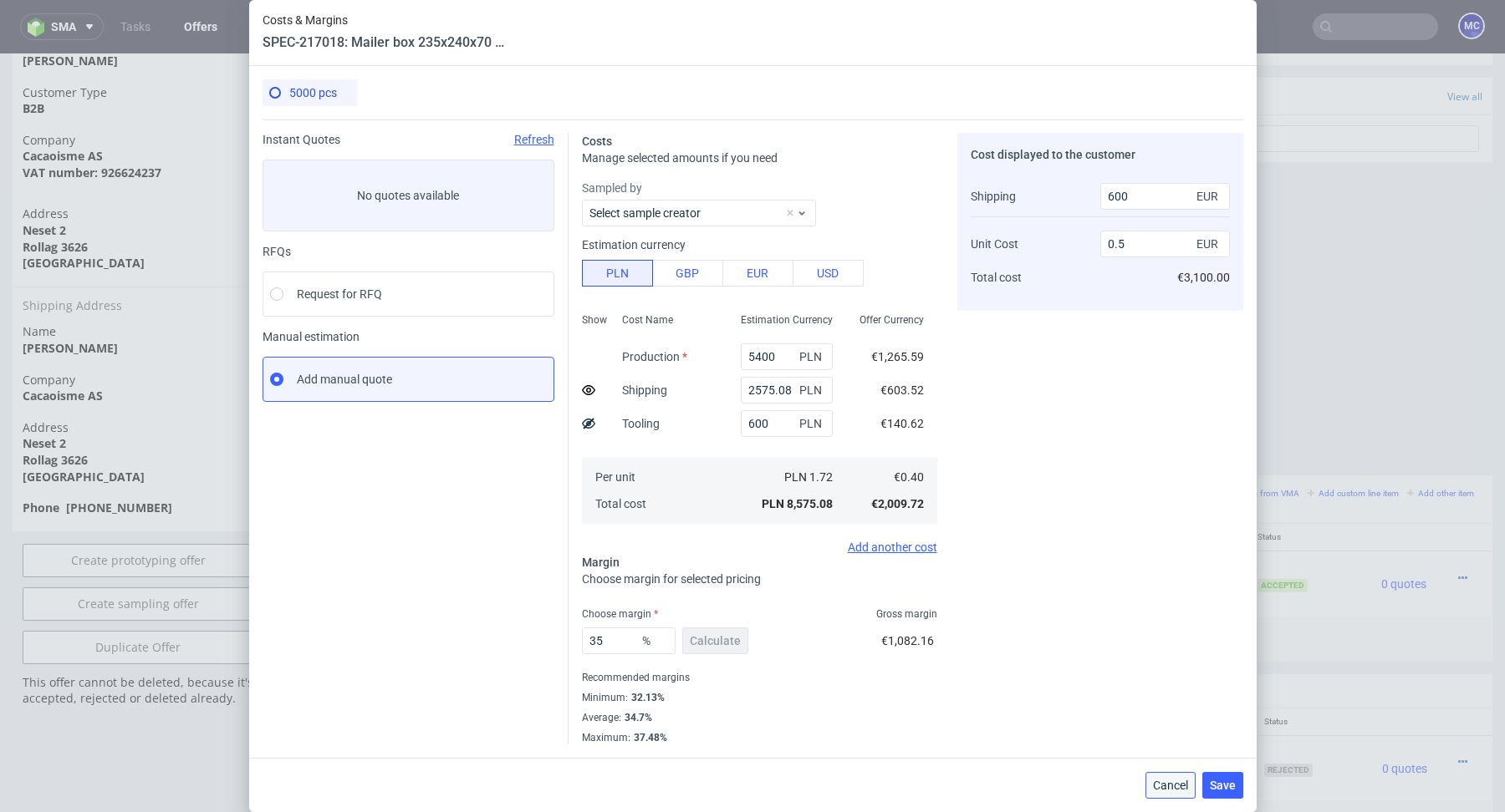
click at [1162, 775] on button "Cancel" at bounding box center [1170, 785] width 50 height 27
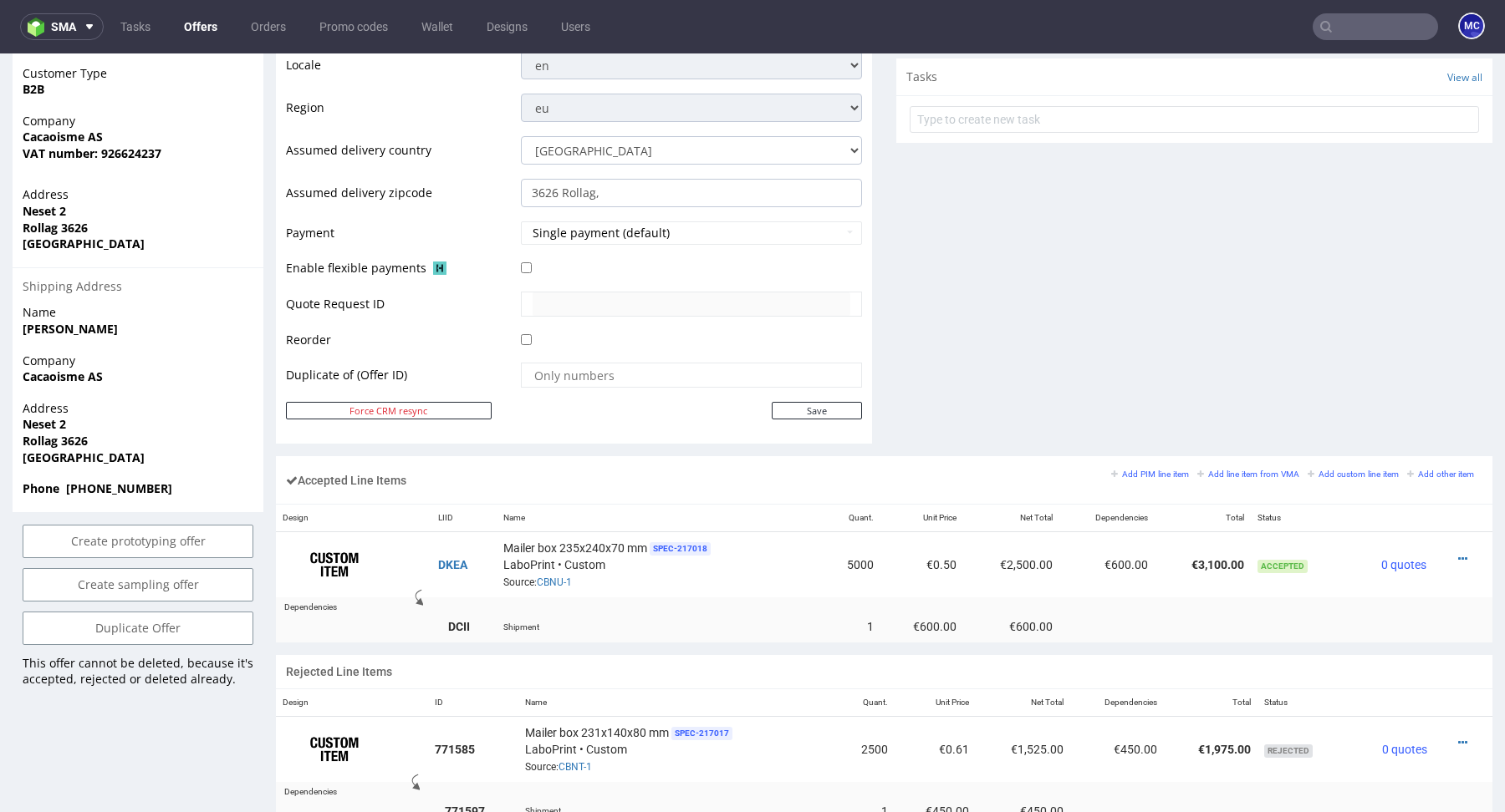
scroll to position [646, 0]
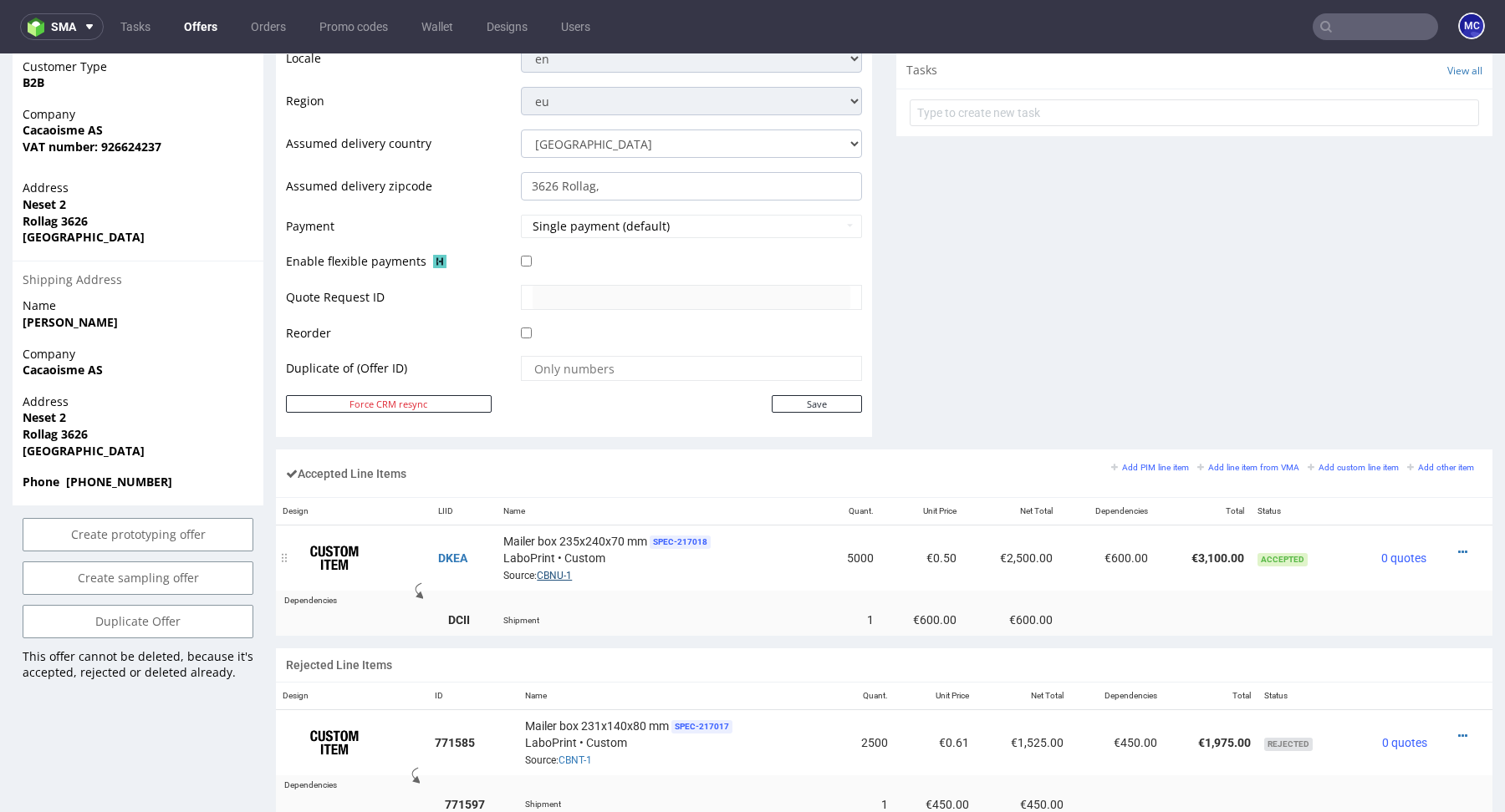
click at [561, 570] on link "CBNU-1" at bounding box center [554, 575] width 35 height 12
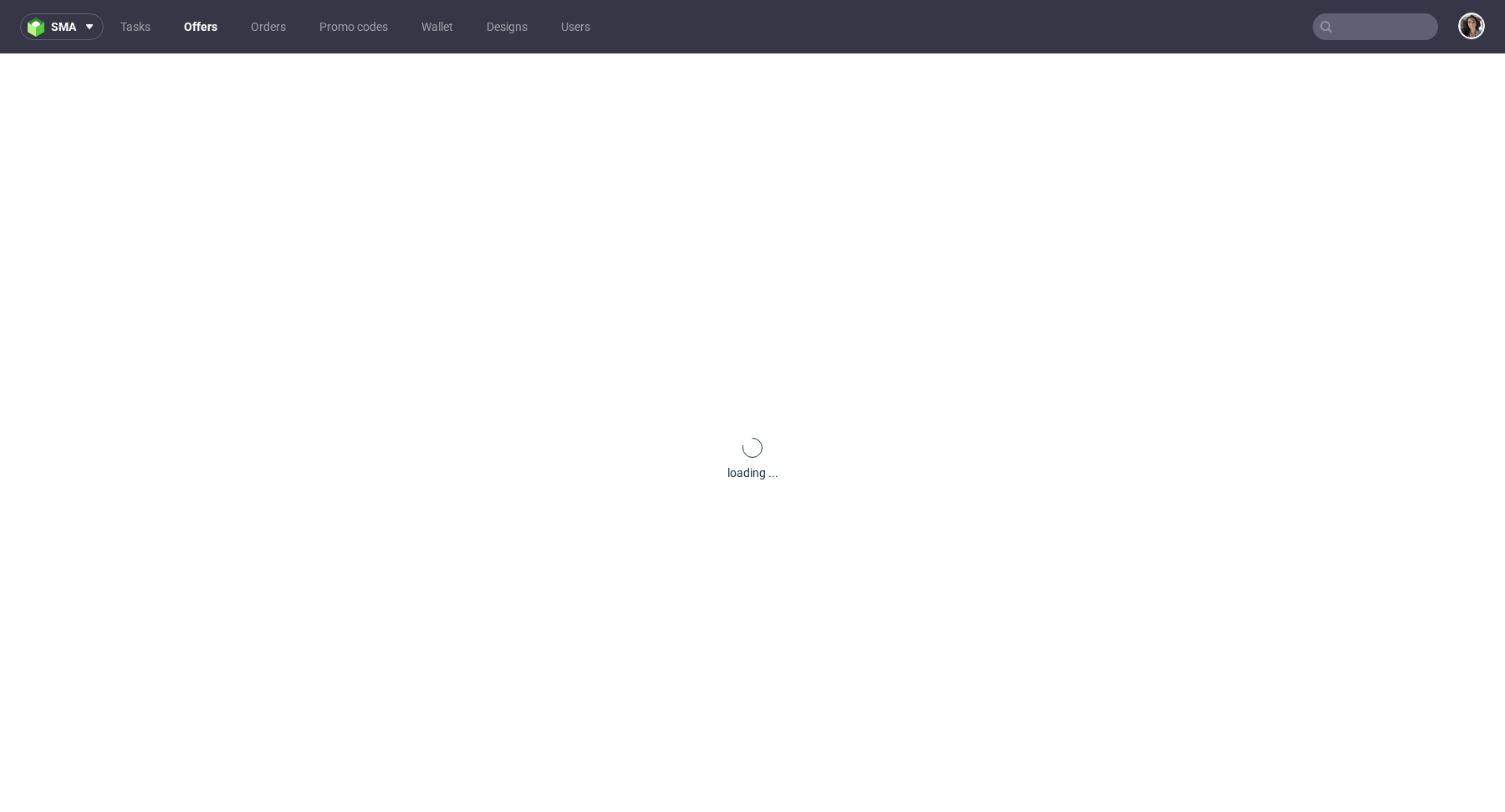
paste input "BLWU"
click at [1346, 26] on input "BLWU" at bounding box center [1375, 26] width 125 height 27
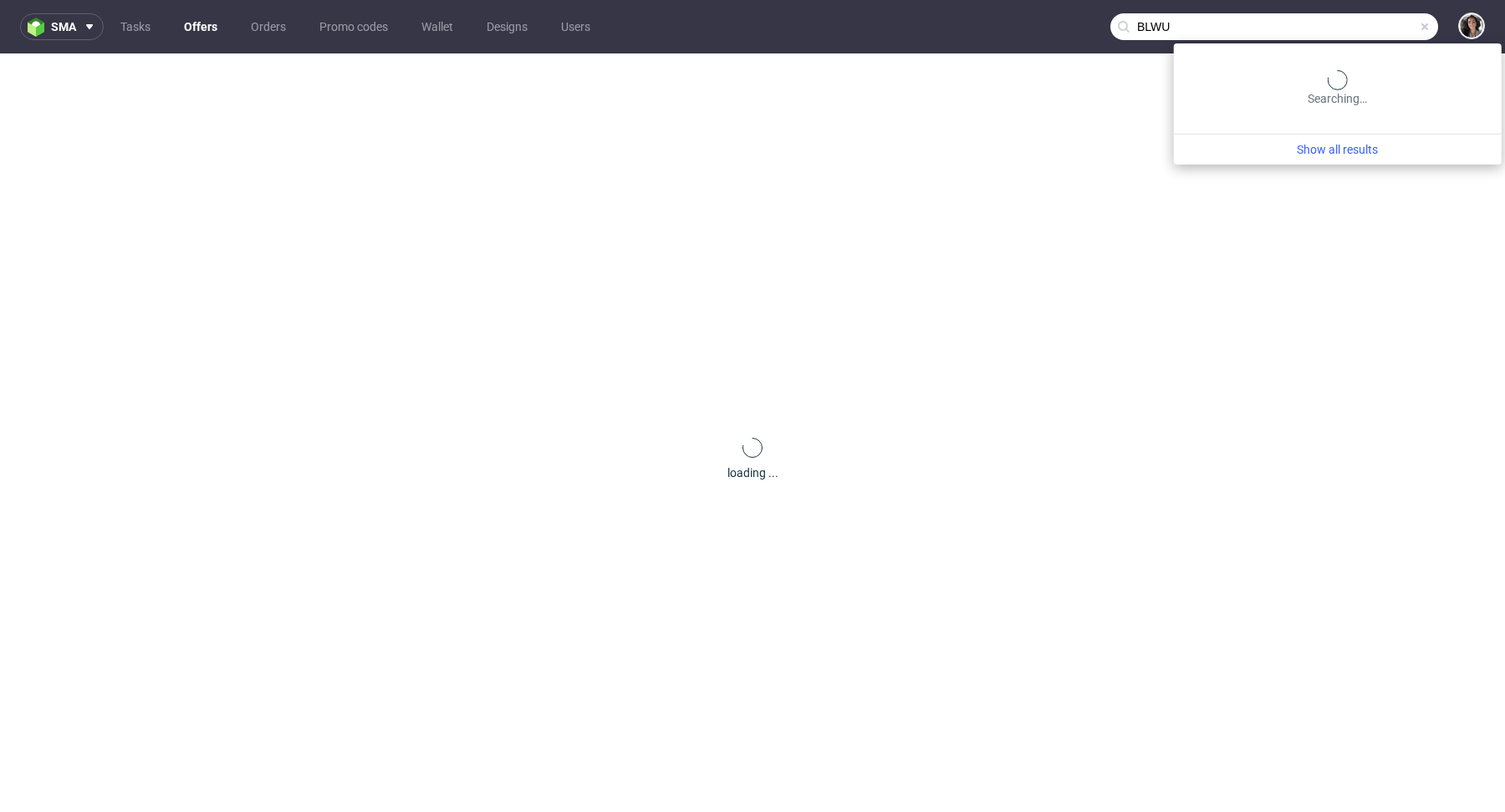
type input "BLWU"
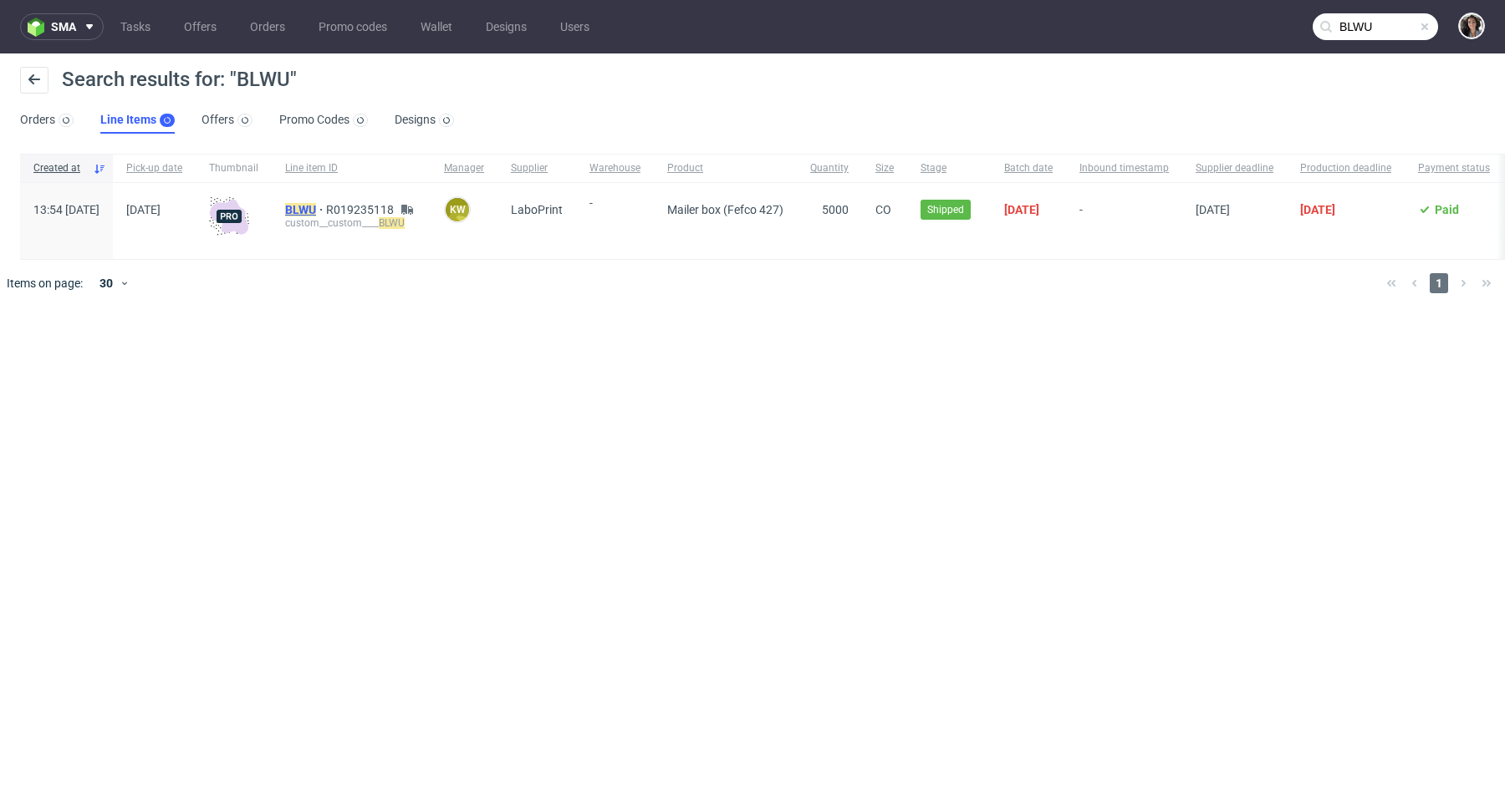
click at [316, 208] on mark "BLWU" at bounding box center [300, 210] width 31 height 13
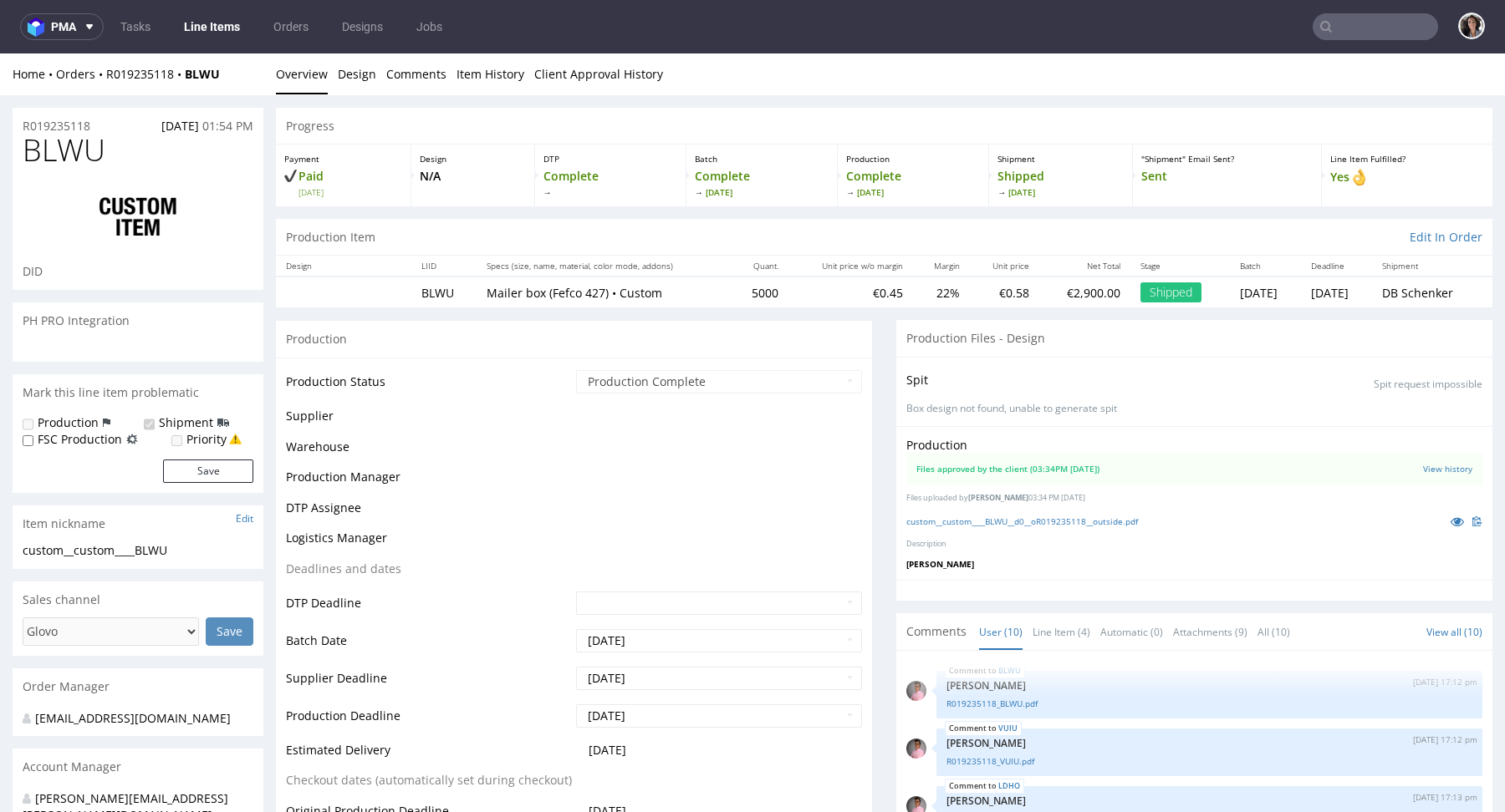
scroll to position [351, 0]
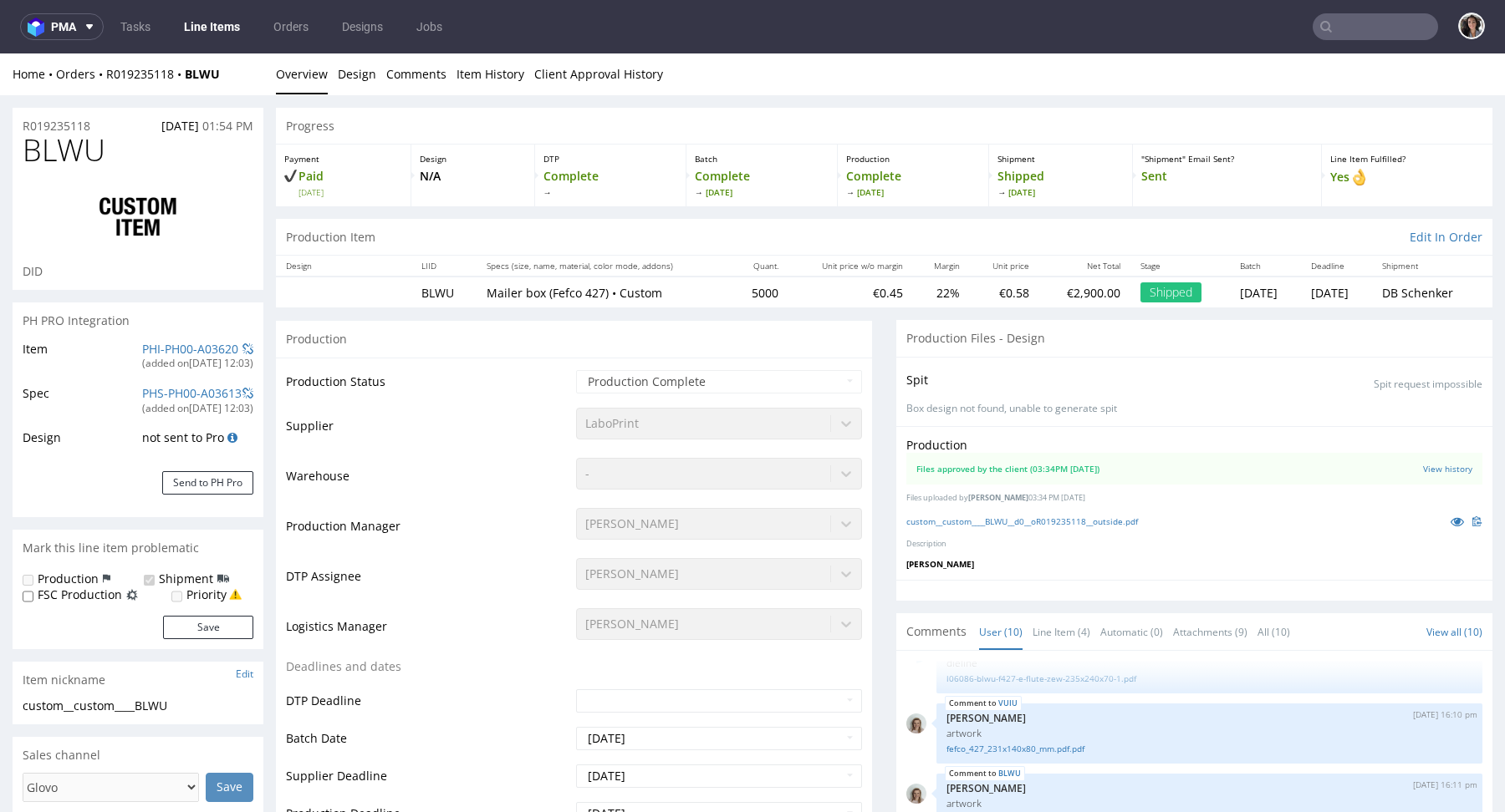
select select "in_progress"
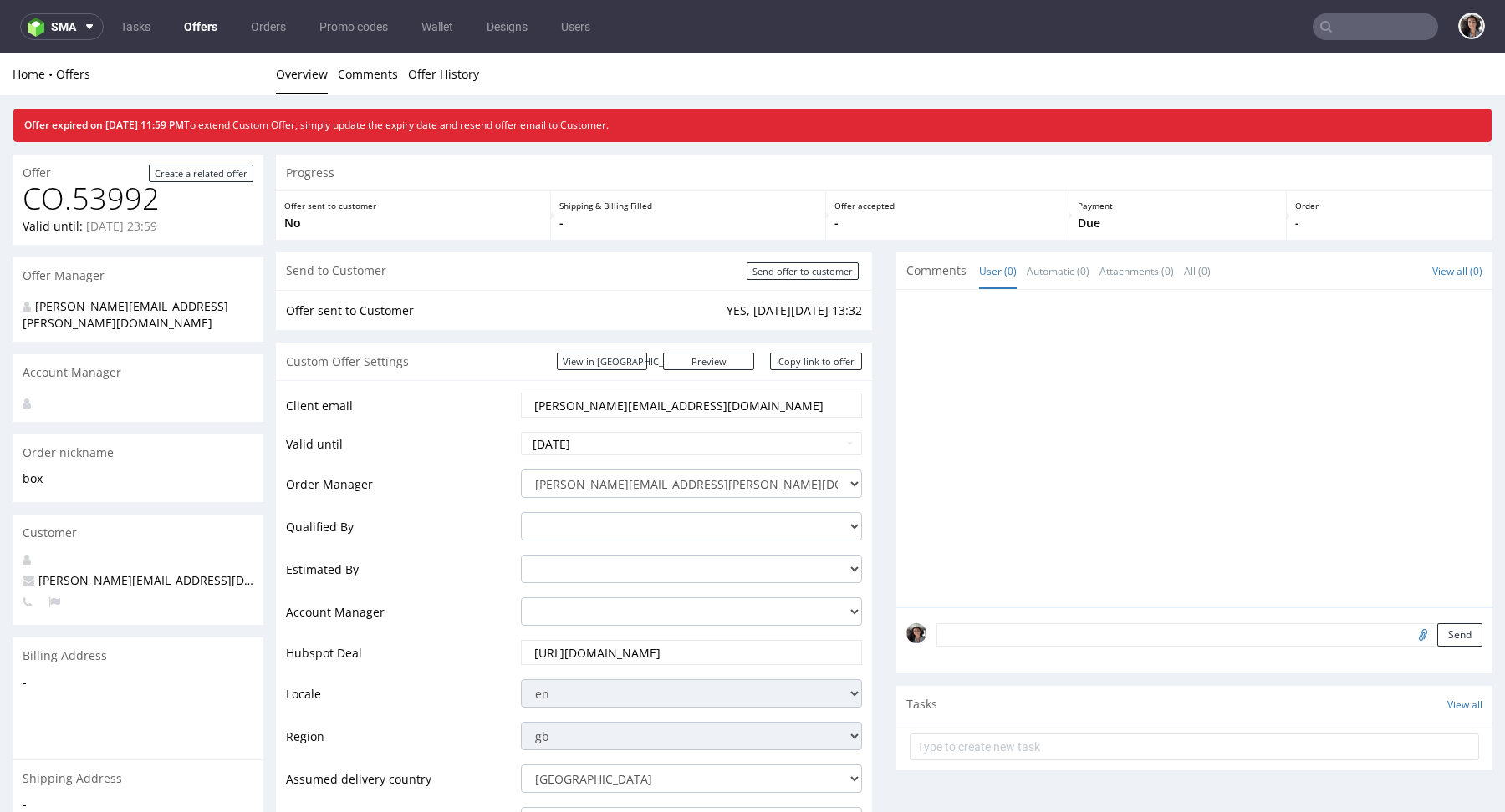
click at [1359, 32] on input "text" at bounding box center [1375, 26] width 125 height 27
paste input "BLWU"
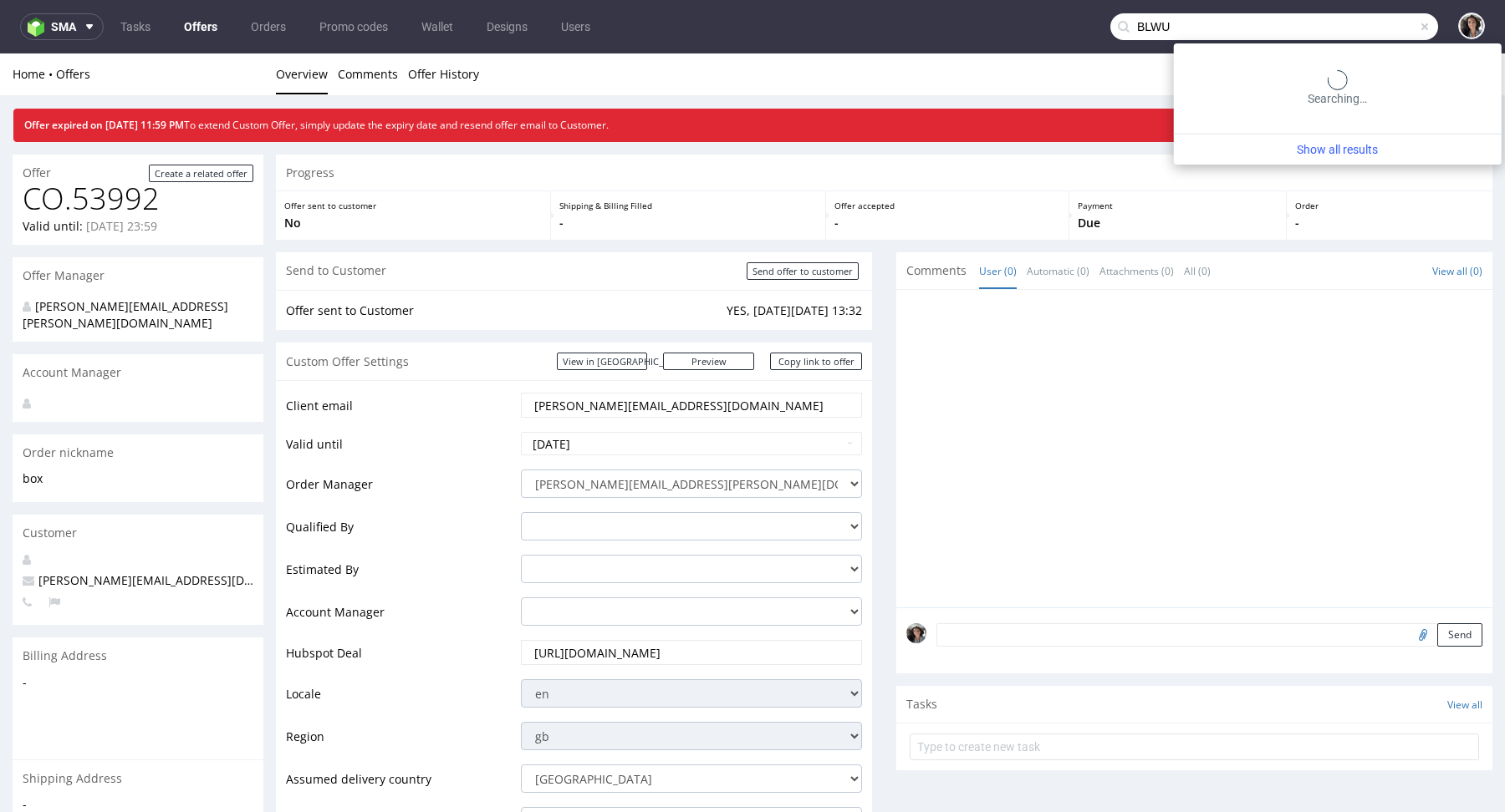
type input "BLWU"
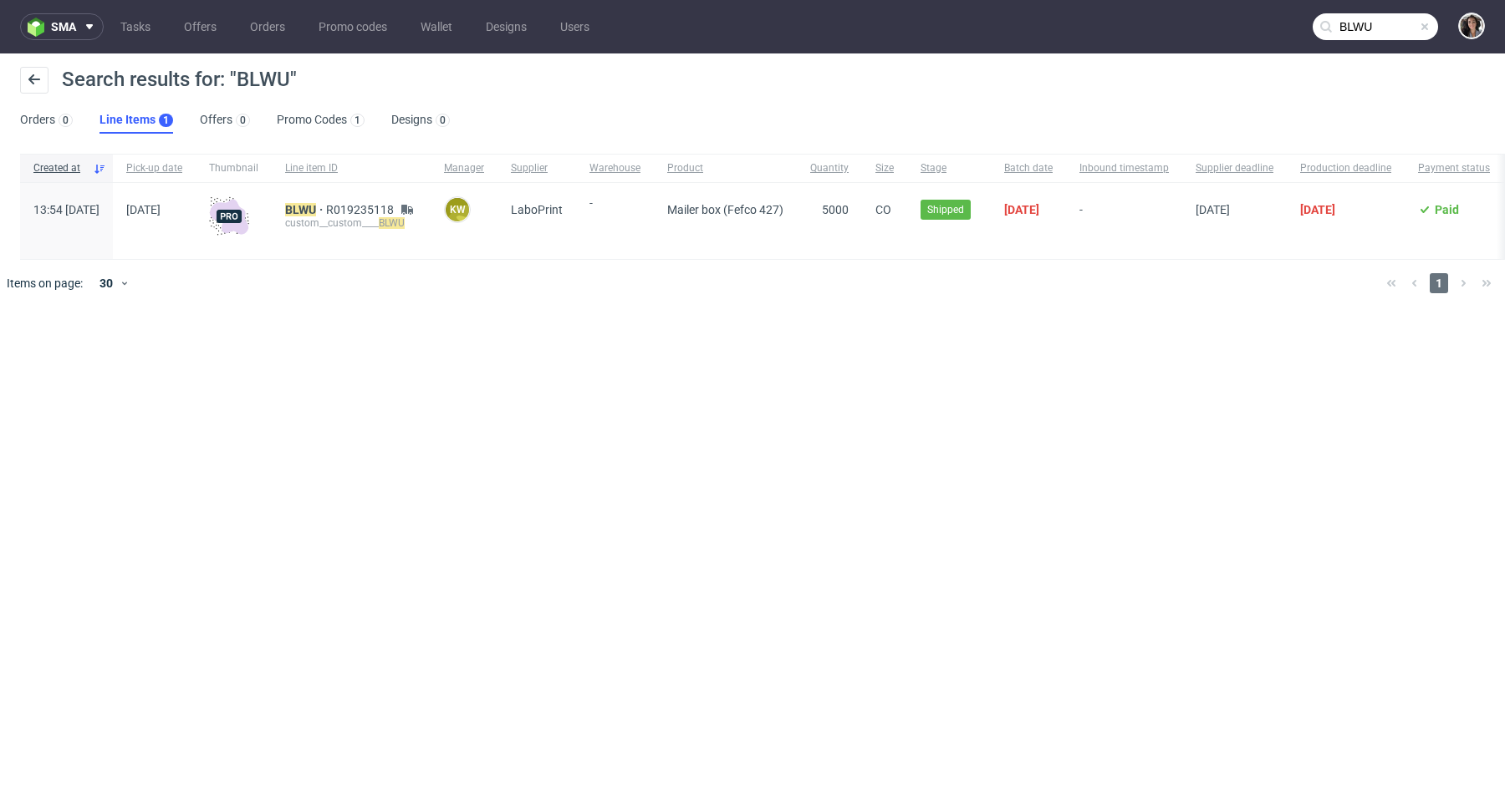
click at [353, 217] on div "custom__custom____ BLWU" at bounding box center [351, 223] width 132 height 13
click at [316, 213] on mark "BLWU" at bounding box center [300, 210] width 31 height 13
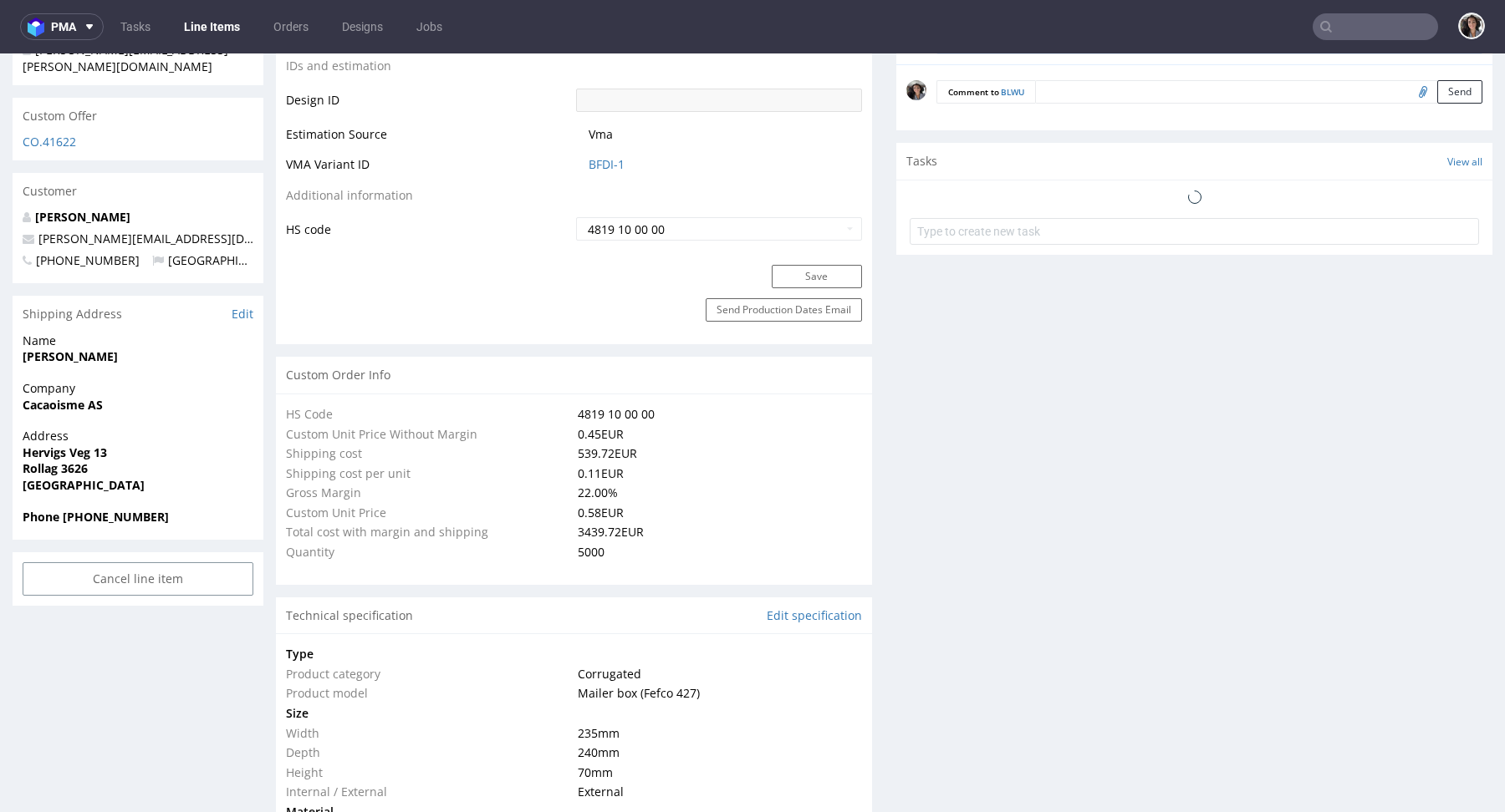
scroll to position [1233, 0]
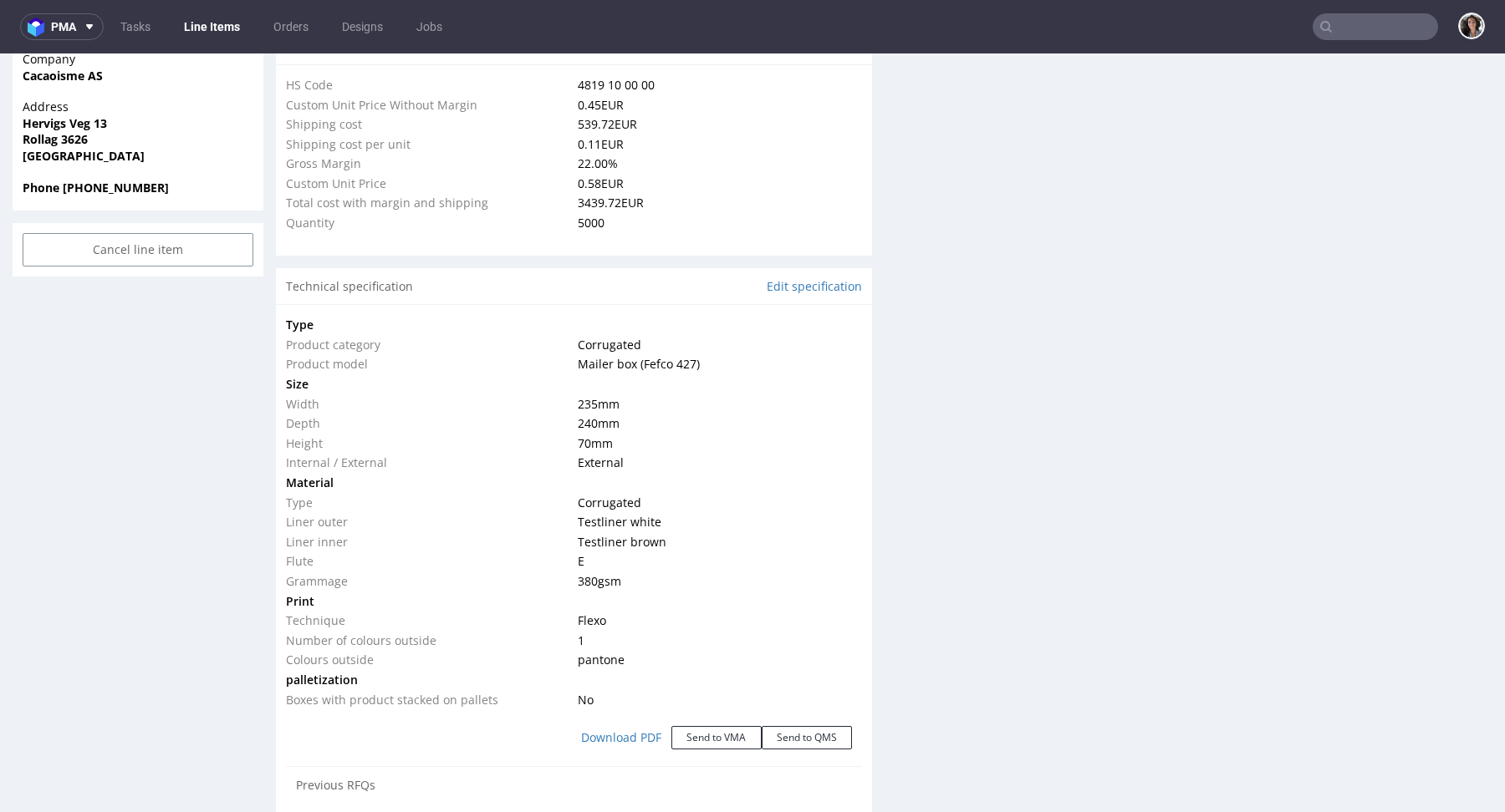
select select "in_progress"
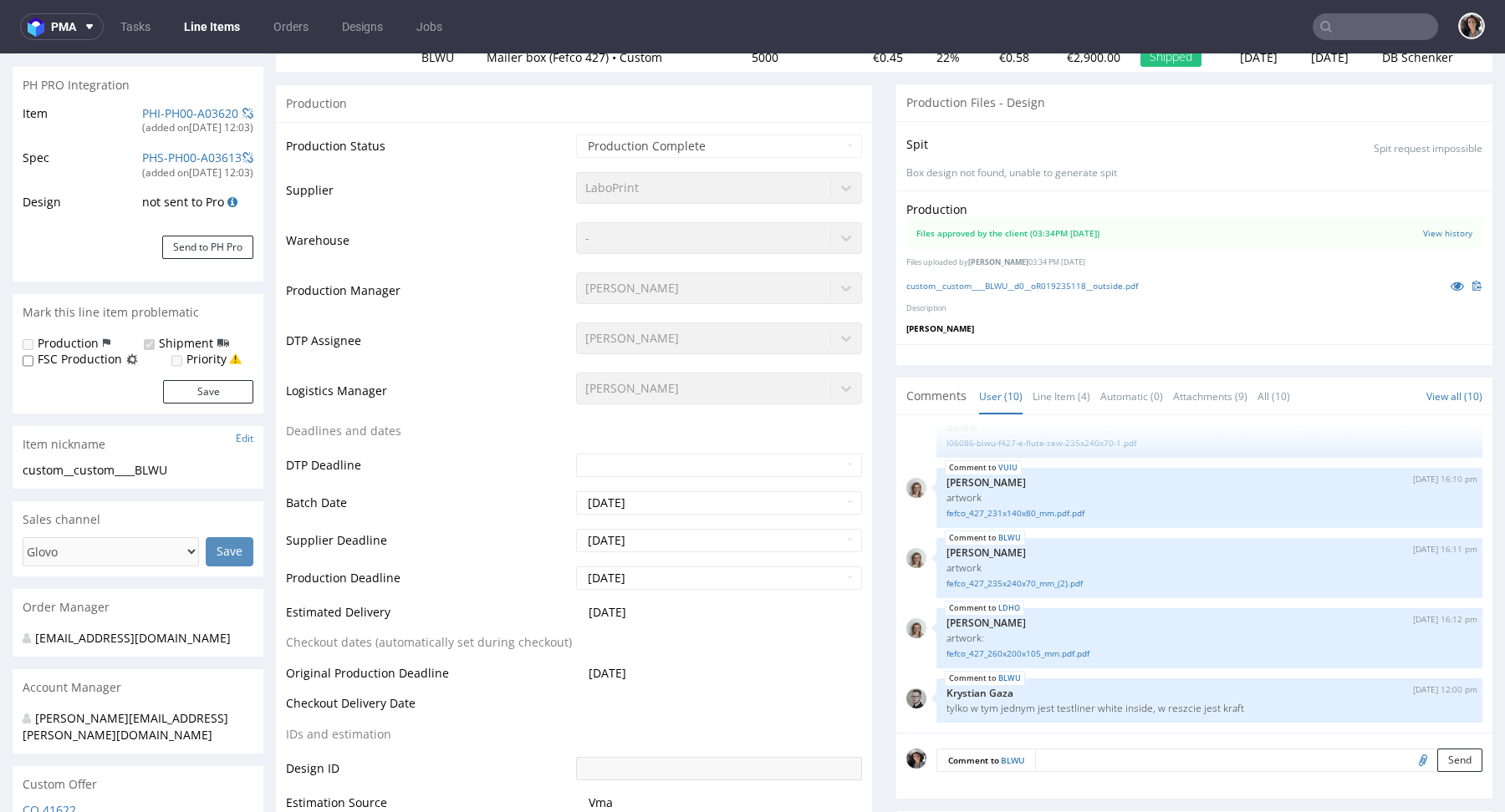
scroll to position [0, 0]
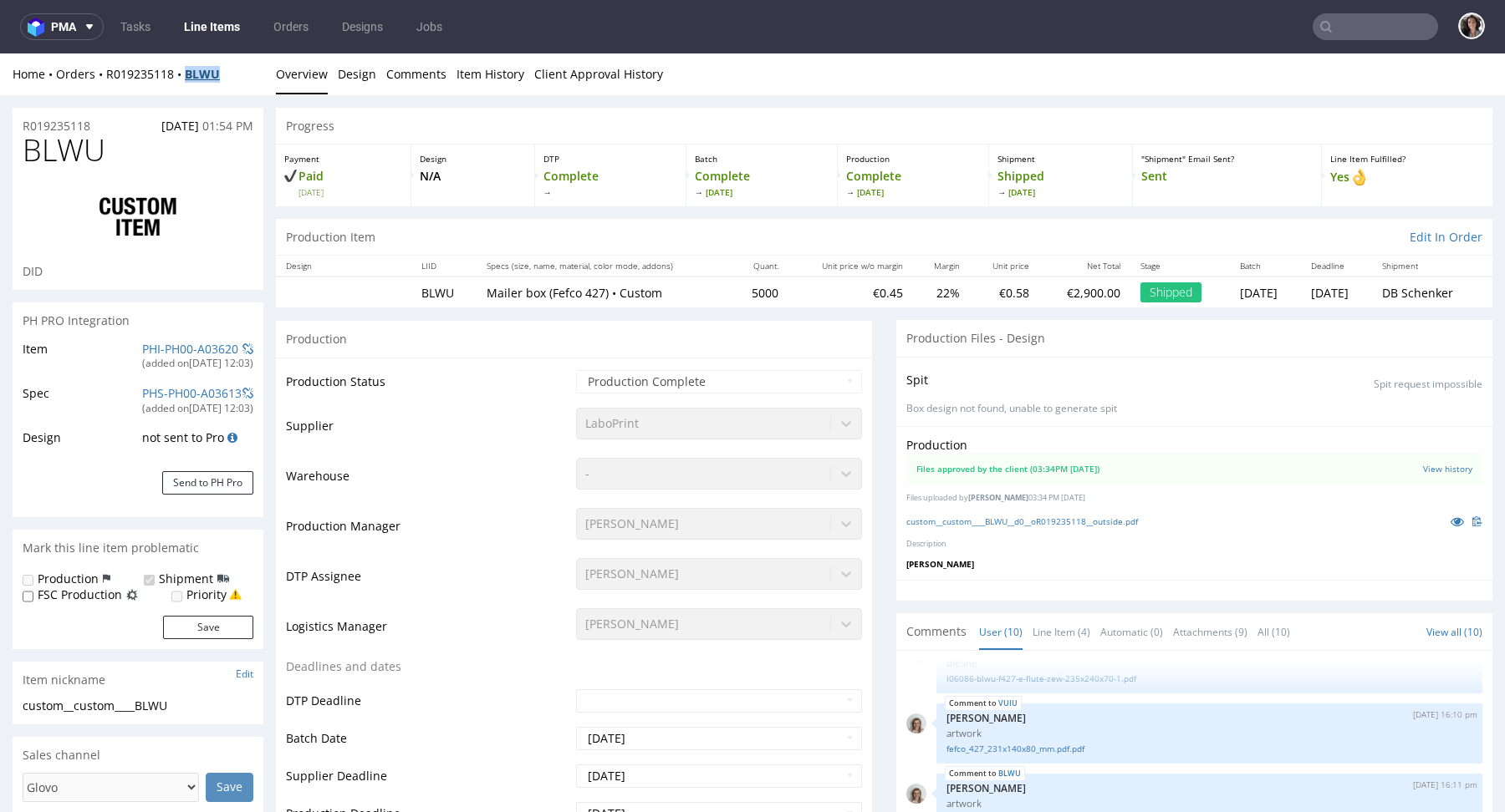
copy strong "BLWU"
drag, startPoint x: 229, startPoint y: 75, endPoint x: 185, endPoint y: 77, distance: 44.0
click at [185, 77] on div "Home Orders R019235118 BLWU" at bounding box center [138, 74] width 251 height 17
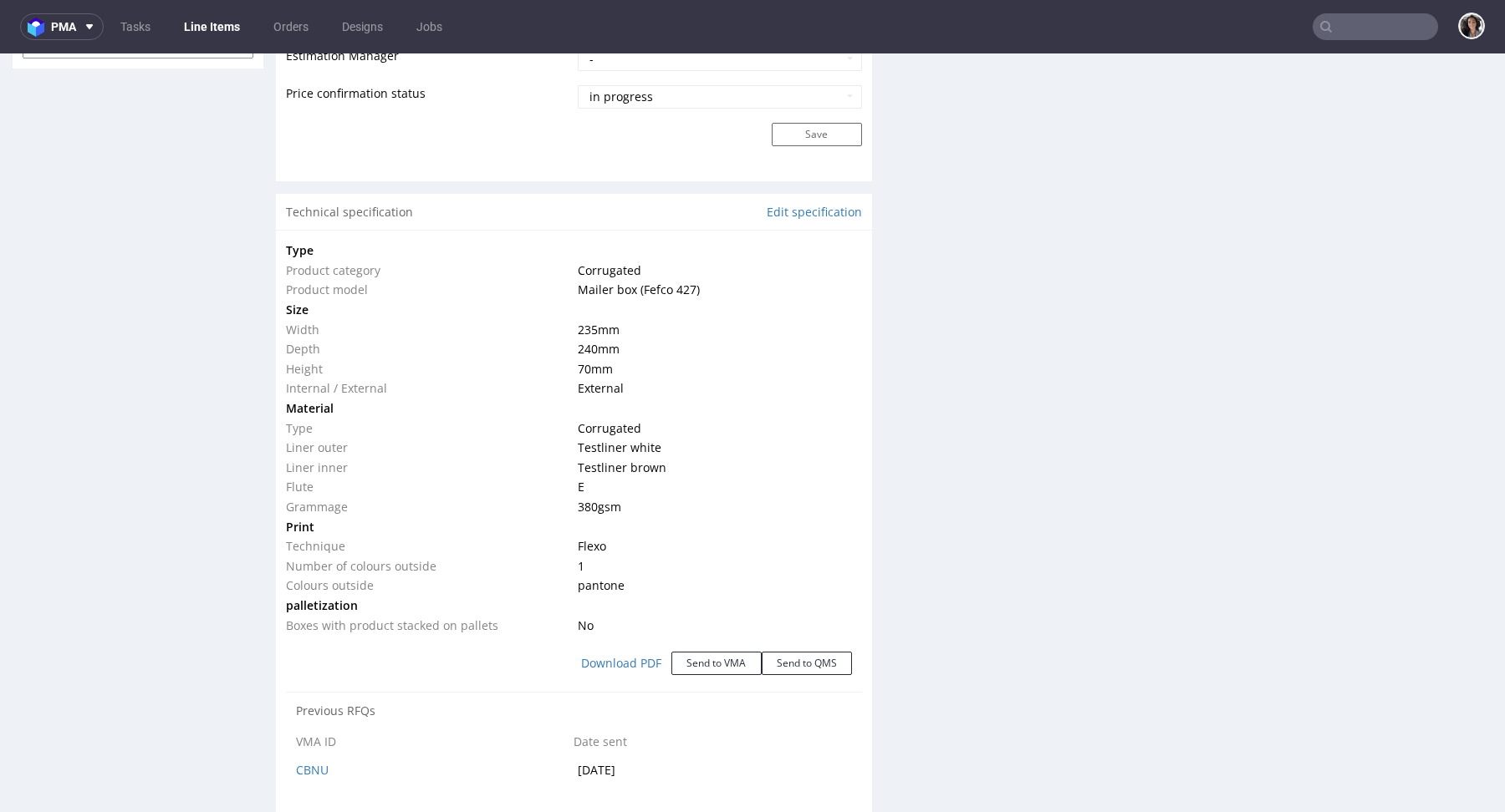
scroll to position [1444, 0]
